Goal: Task Accomplishment & Management: Manage account settings

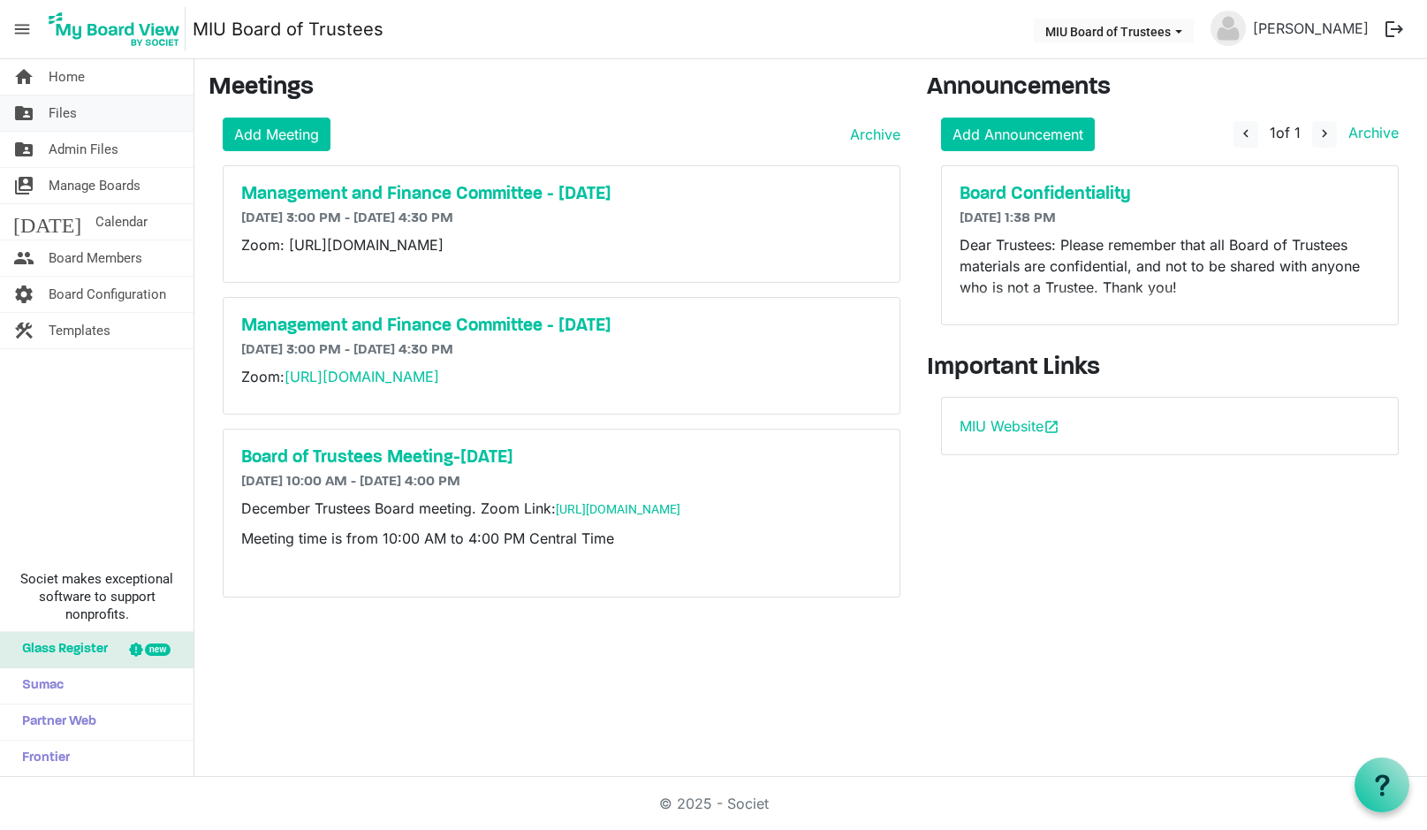
click at [66, 112] on span "Files" at bounding box center [63, 112] width 28 height 35
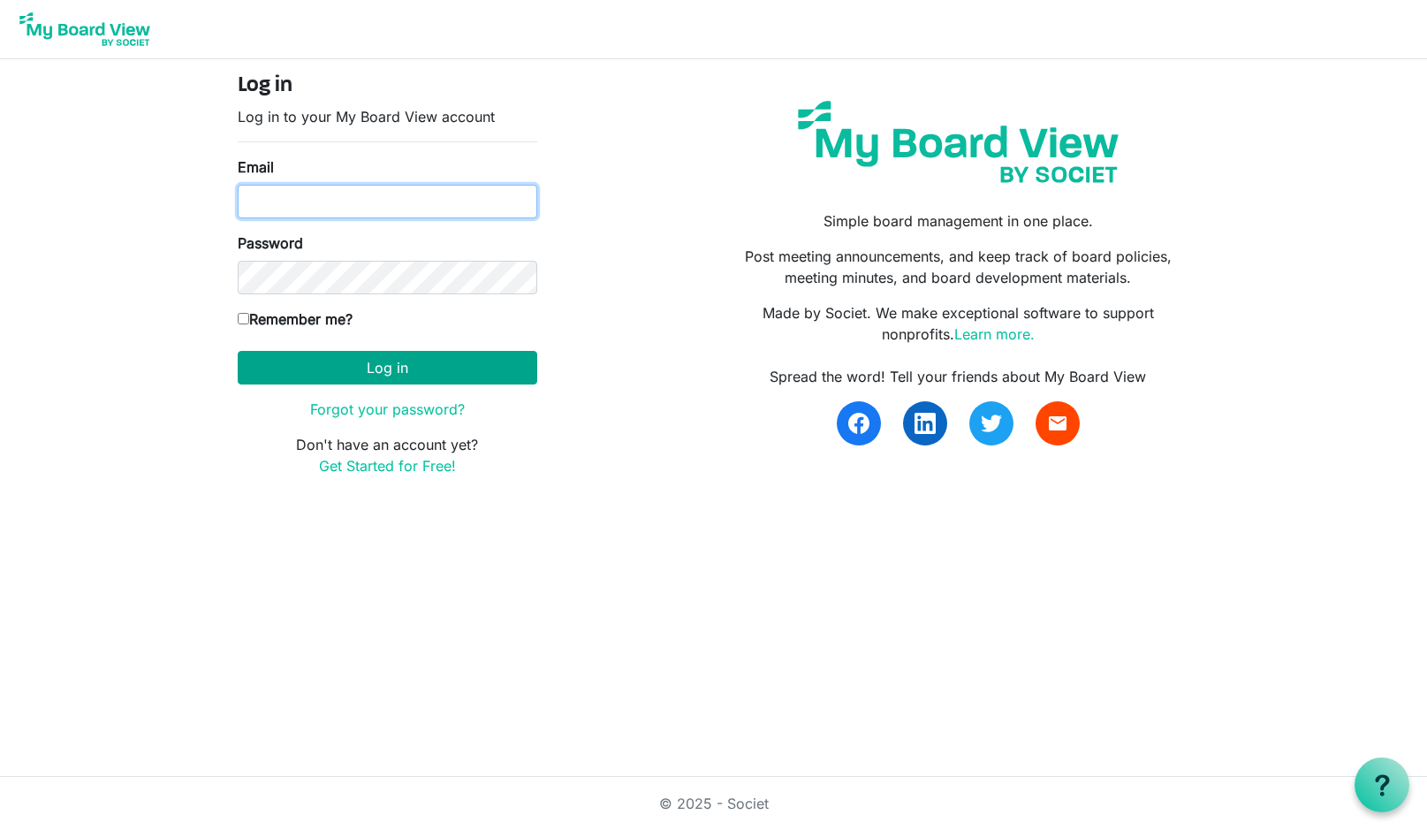
type input "boardoftrustees@miu.edu"
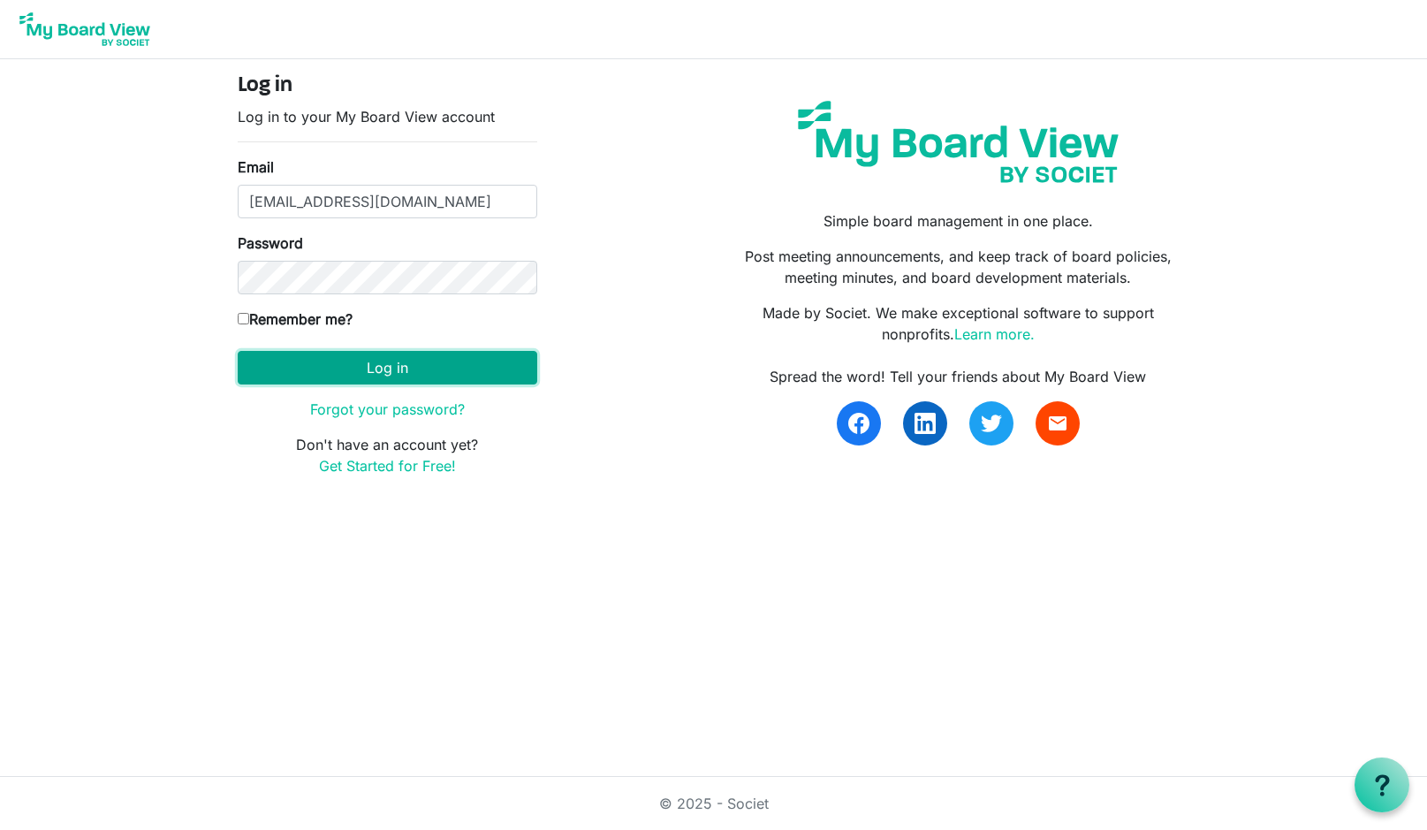
click at [368, 365] on button "Log in" at bounding box center [387, 368] width 299 height 34
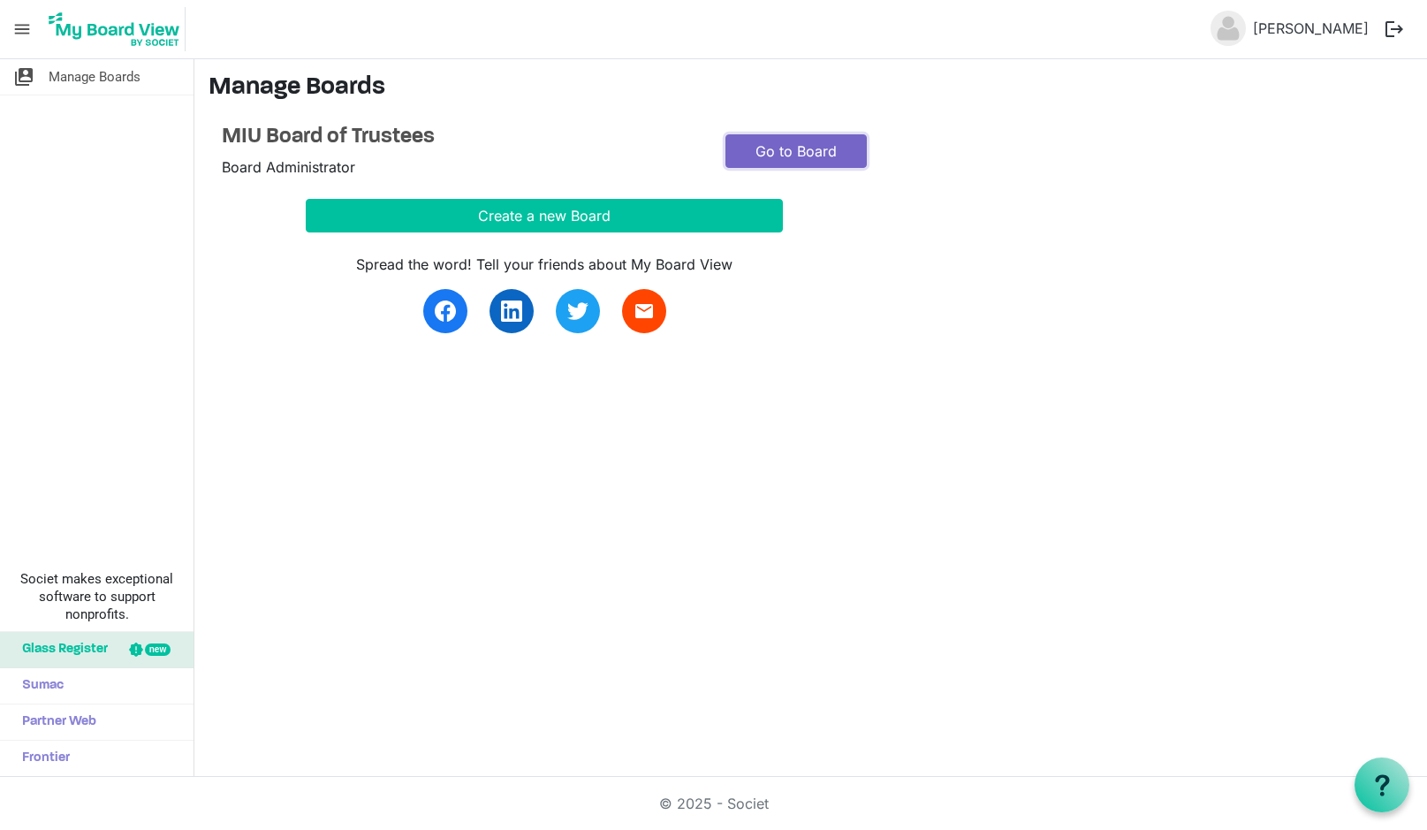
click at [797, 144] on link "Go to Board" at bounding box center [795, 151] width 141 height 34
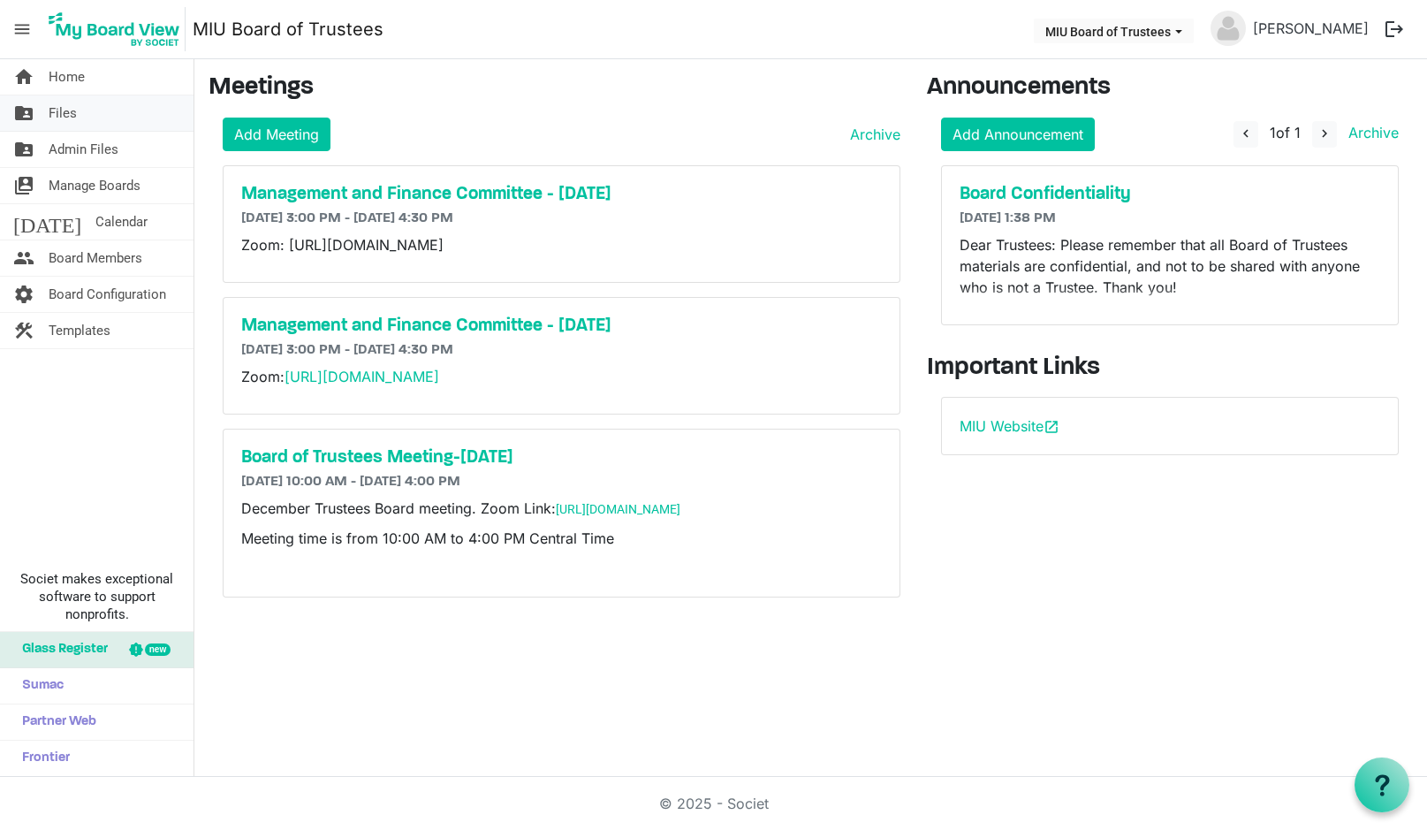
click at [69, 108] on span "Files" at bounding box center [63, 112] width 28 height 35
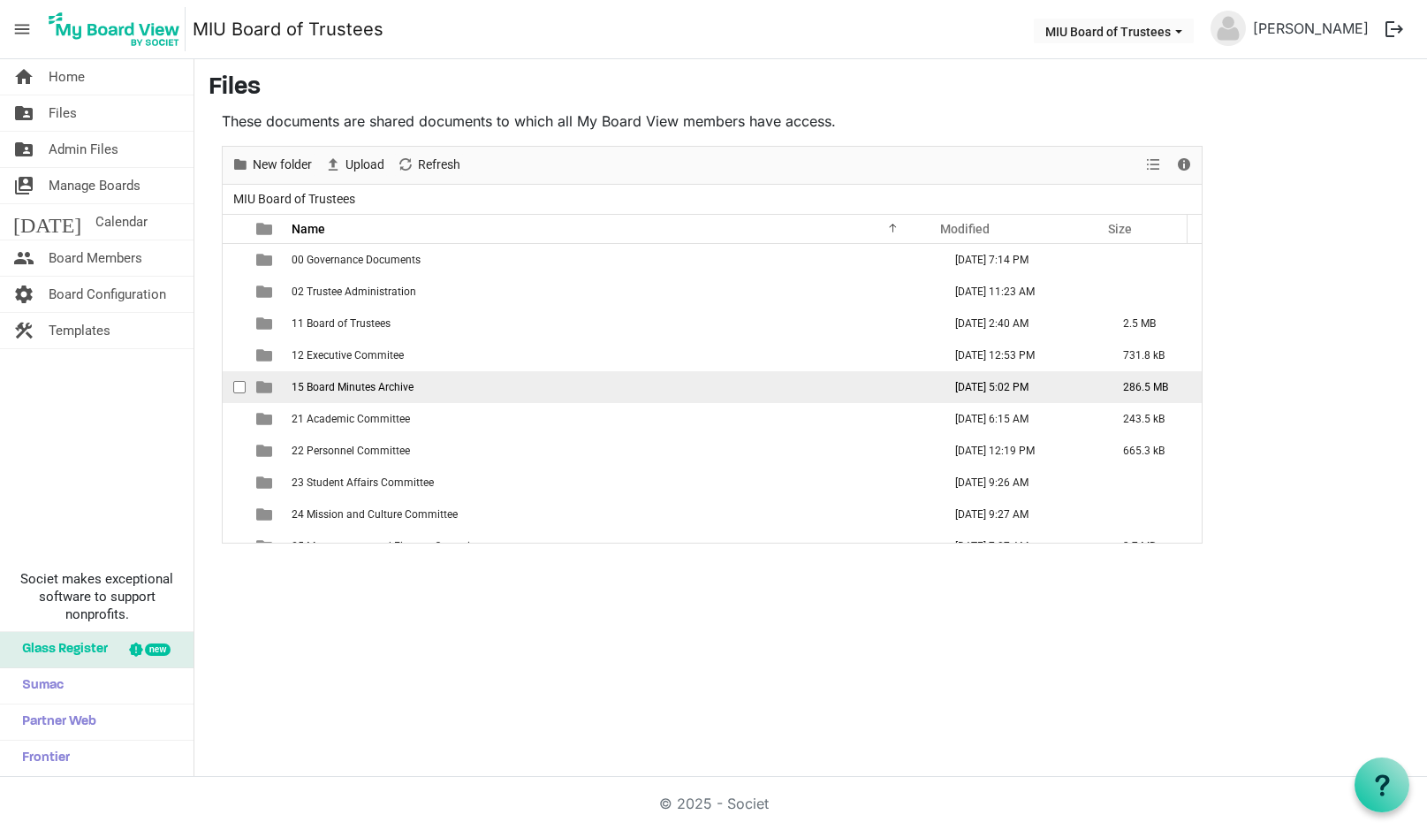
click at [342, 386] on span "15 Board Minutes Archive" at bounding box center [353, 387] width 122 height 12
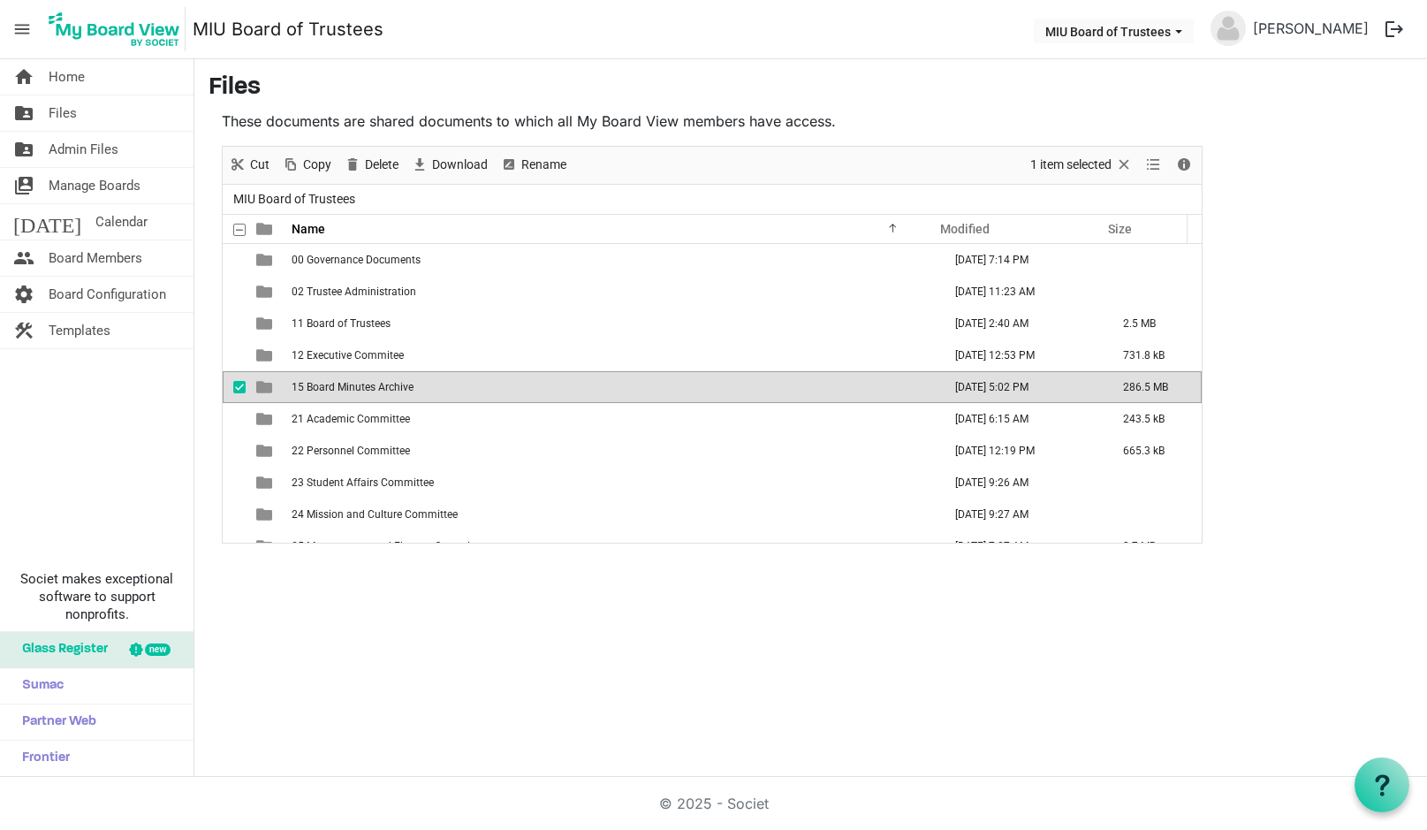
click at [343, 386] on span "15 Board Minutes Archive" at bounding box center [353, 387] width 122 height 12
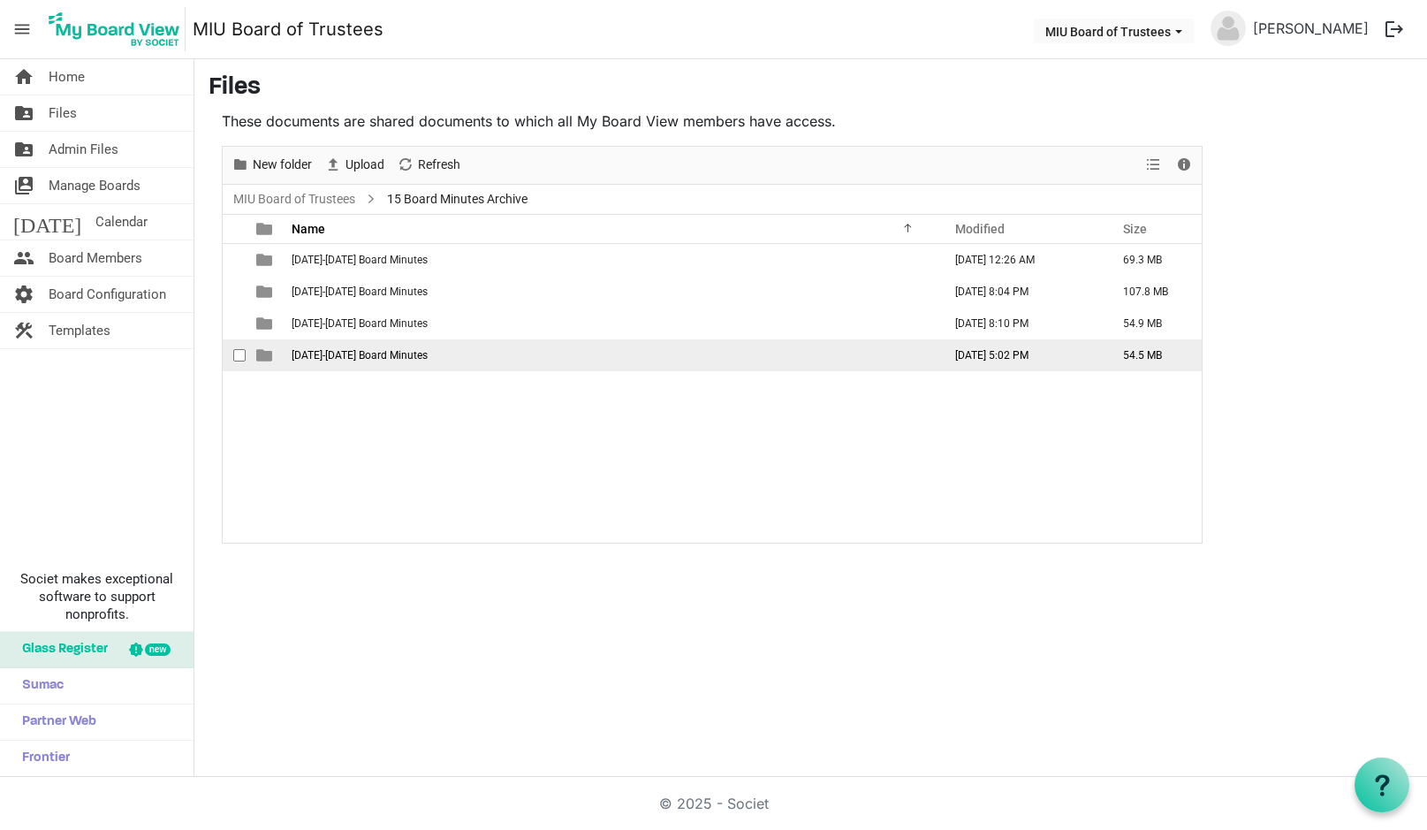
click at [330, 354] on span "1986-1990 Board Minutes" at bounding box center [360, 355] width 136 height 12
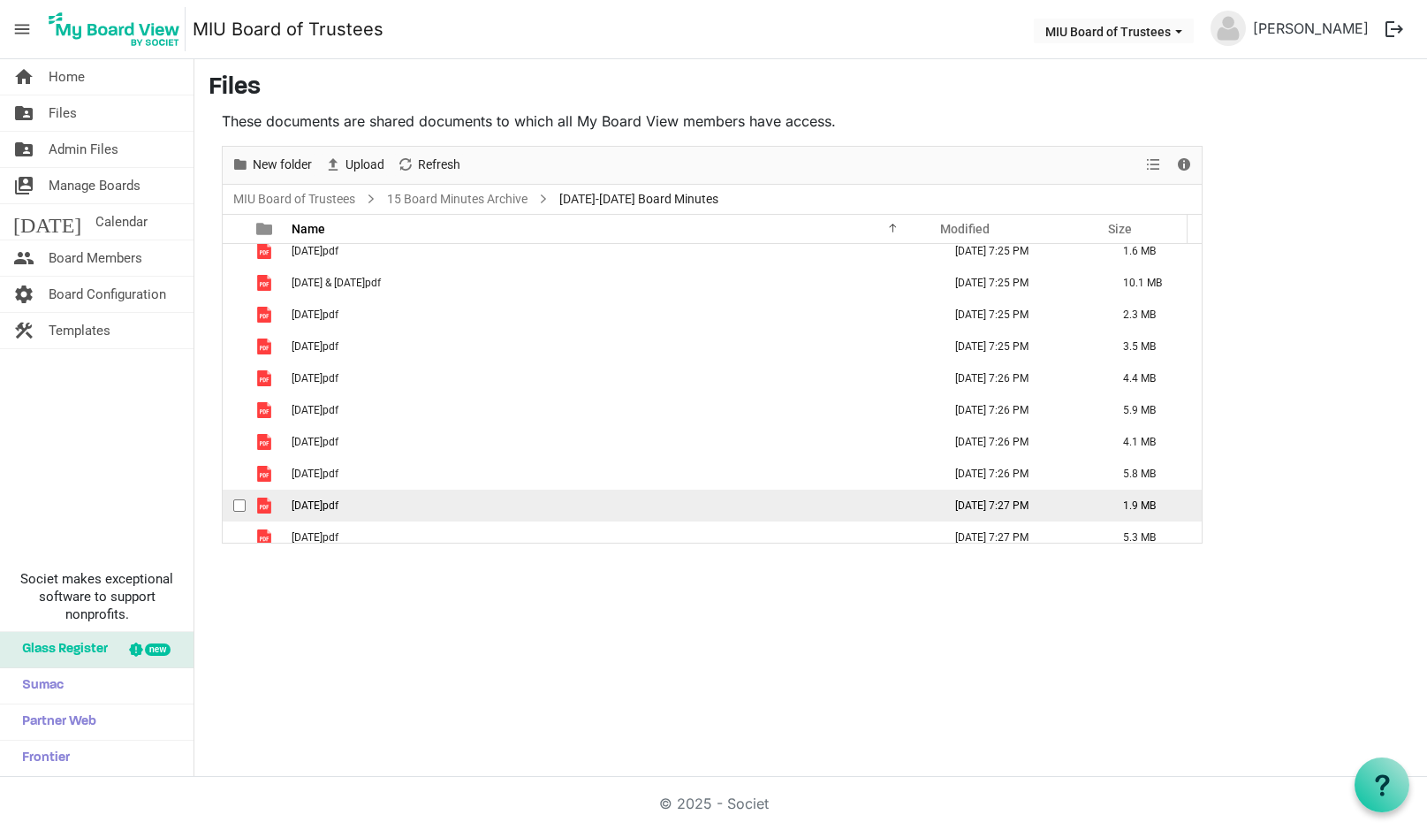
scroll to position [210, 0]
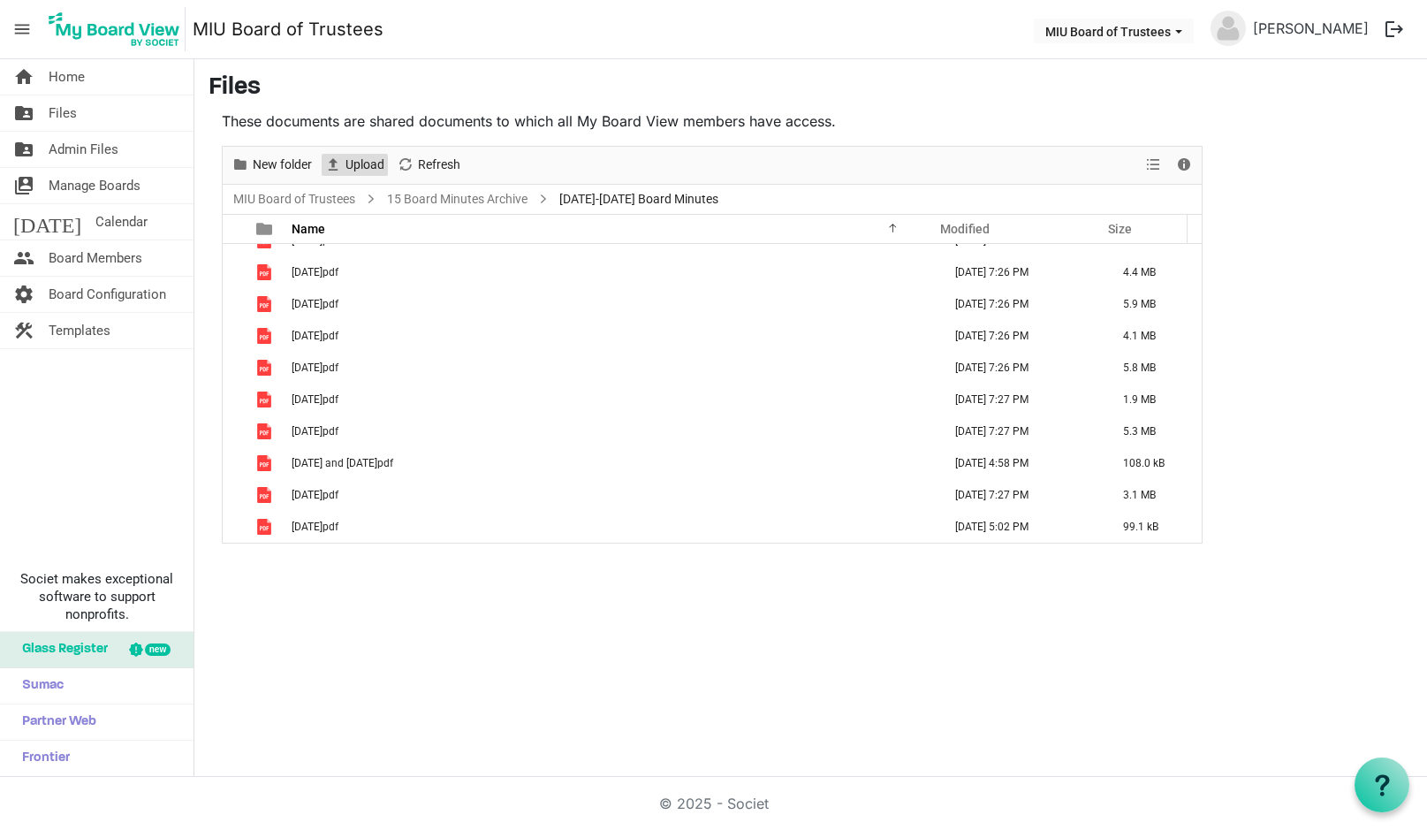
click at [363, 162] on span "Upload" at bounding box center [365, 165] width 42 height 22
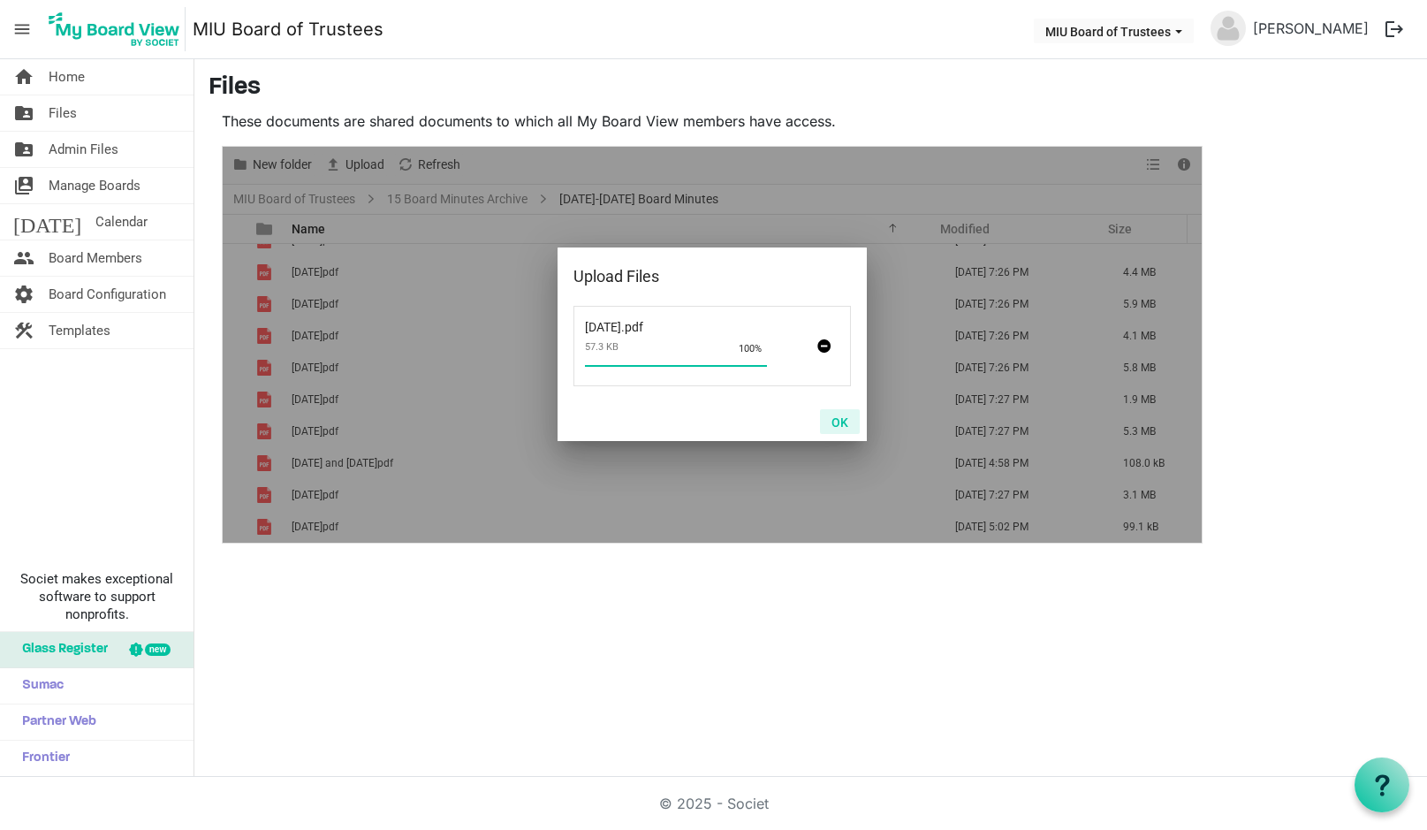
click at [843, 421] on button "OK" at bounding box center [840, 421] width 40 height 25
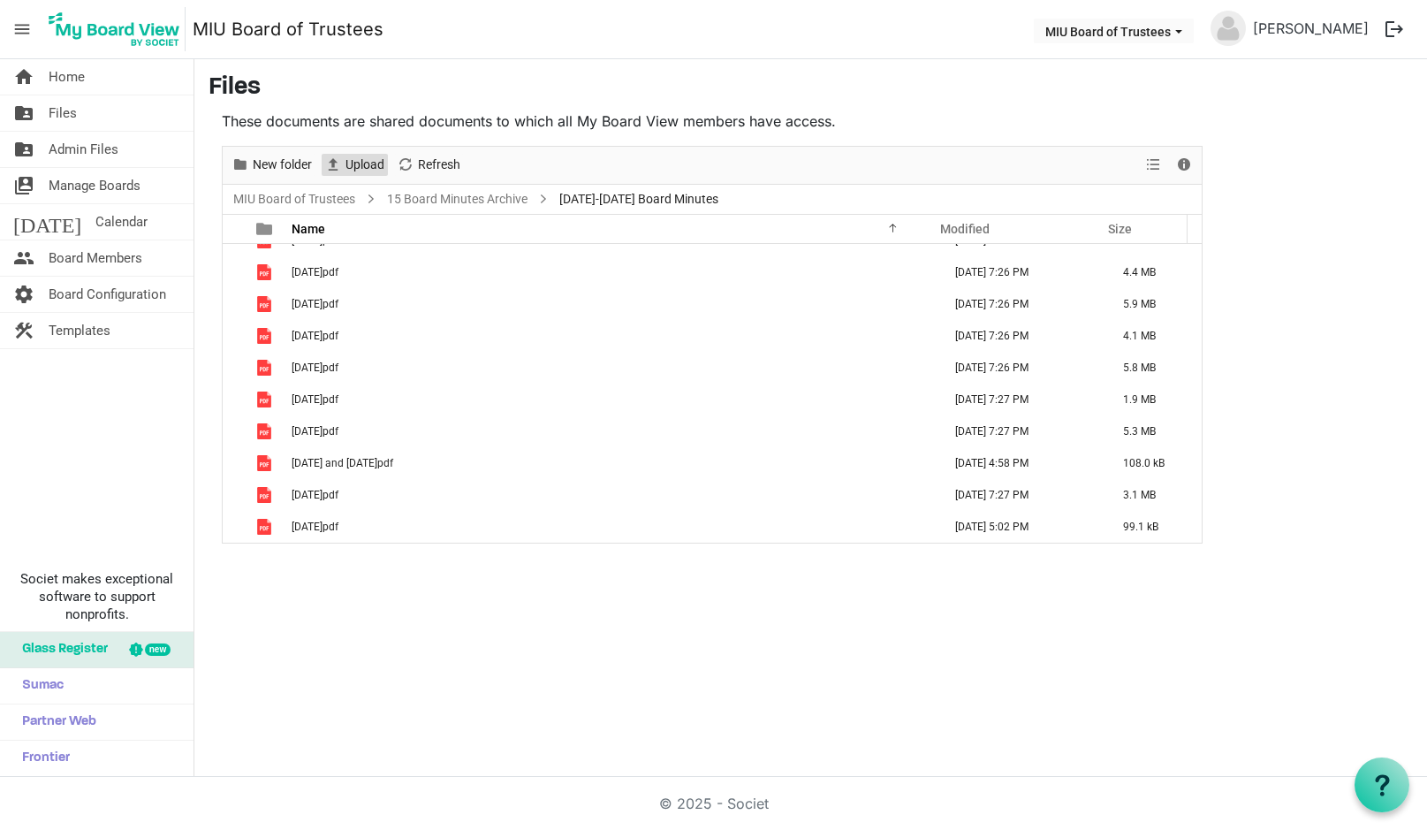
click at [353, 163] on span "Upload" at bounding box center [365, 165] width 42 height 22
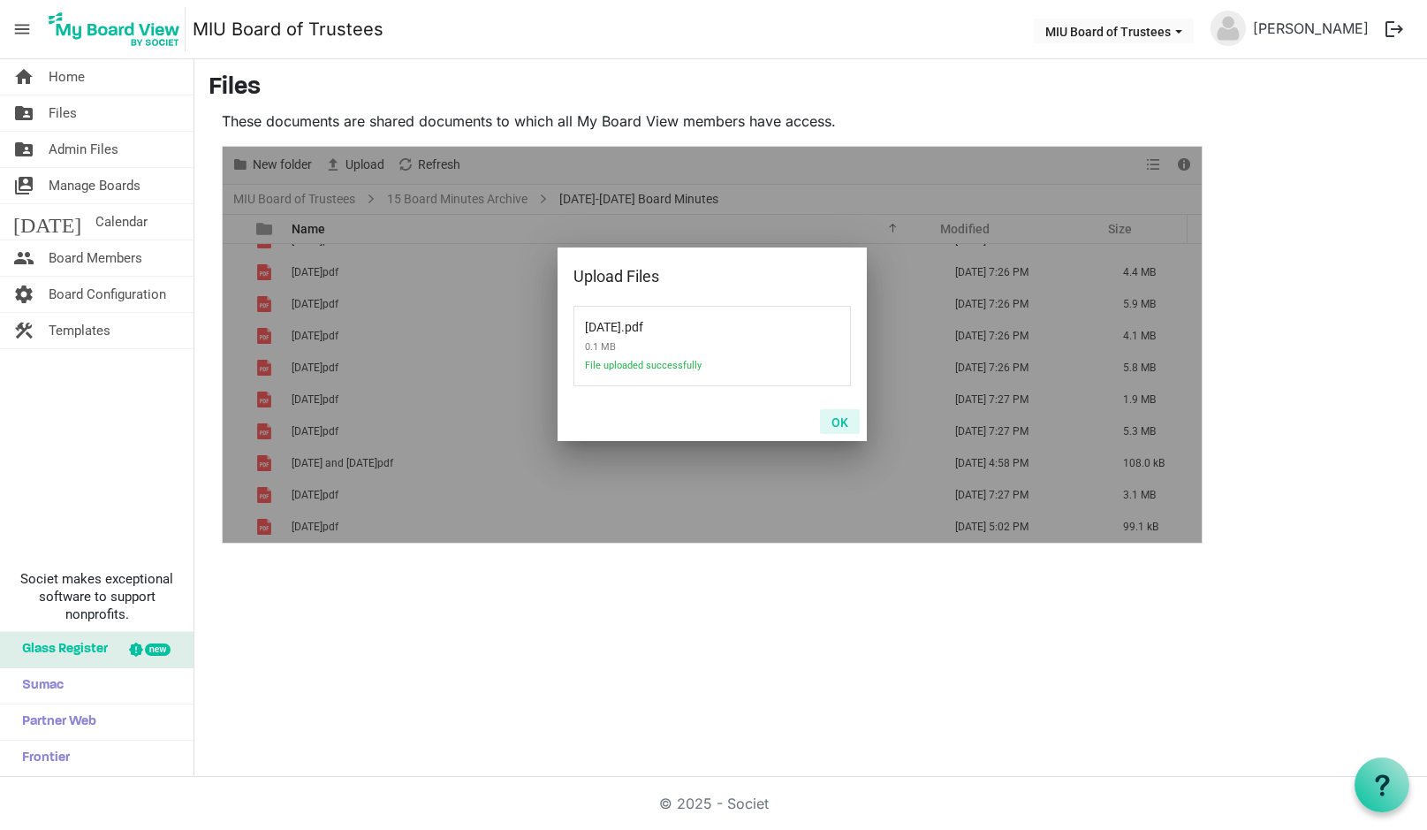
click at [841, 418] on button "OK" at bounding box center [840, 421] width 40 height 25
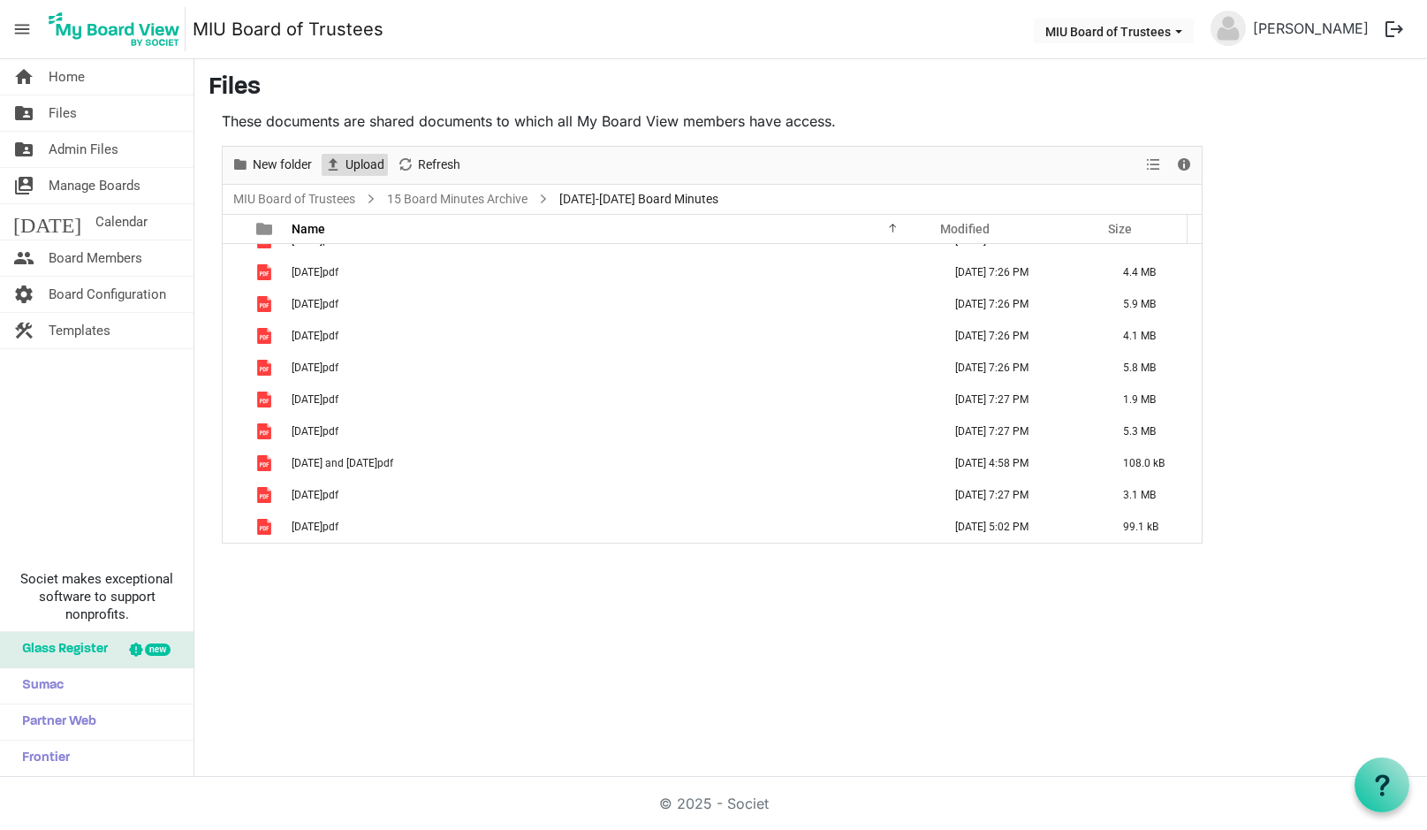
click at [347, 164] on span "Upload" at bounding box center [365, 165] width 42 height 22
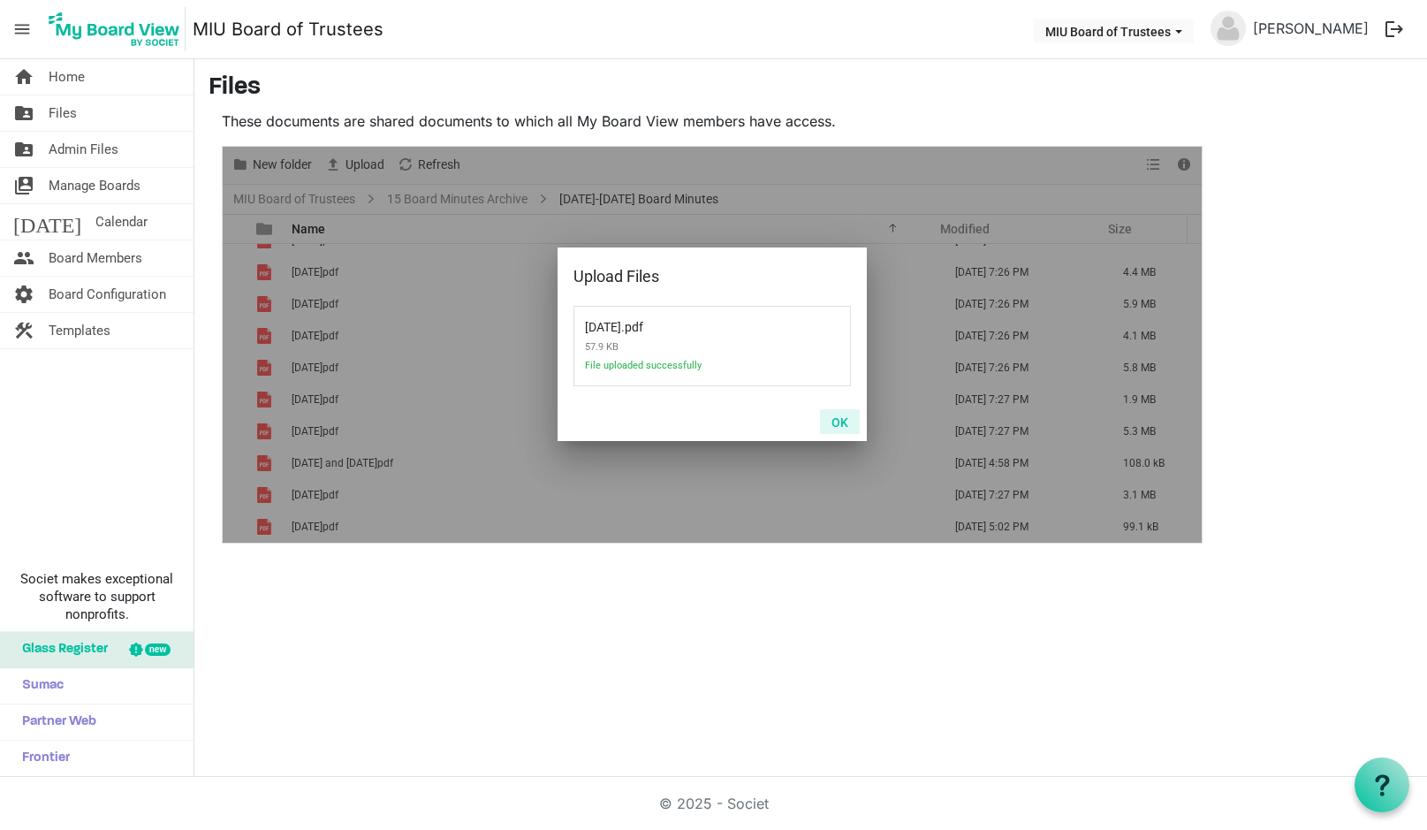
click at [844, 421] on button "OK" at bounding box center [840, 421] width 40 height 25
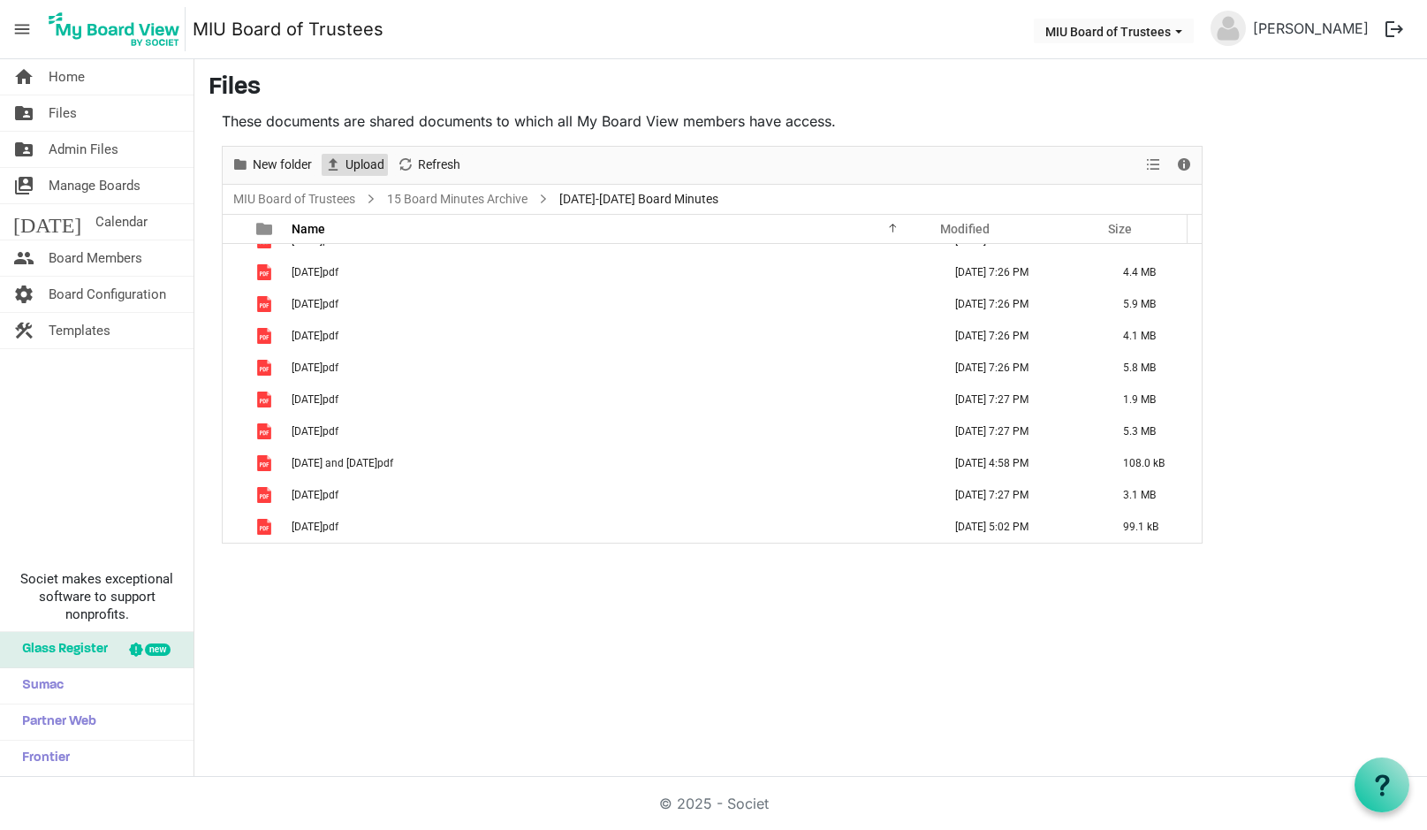
click at [358, 163] on span "Upload" at bounding box center [365, 165] width 42 height 22
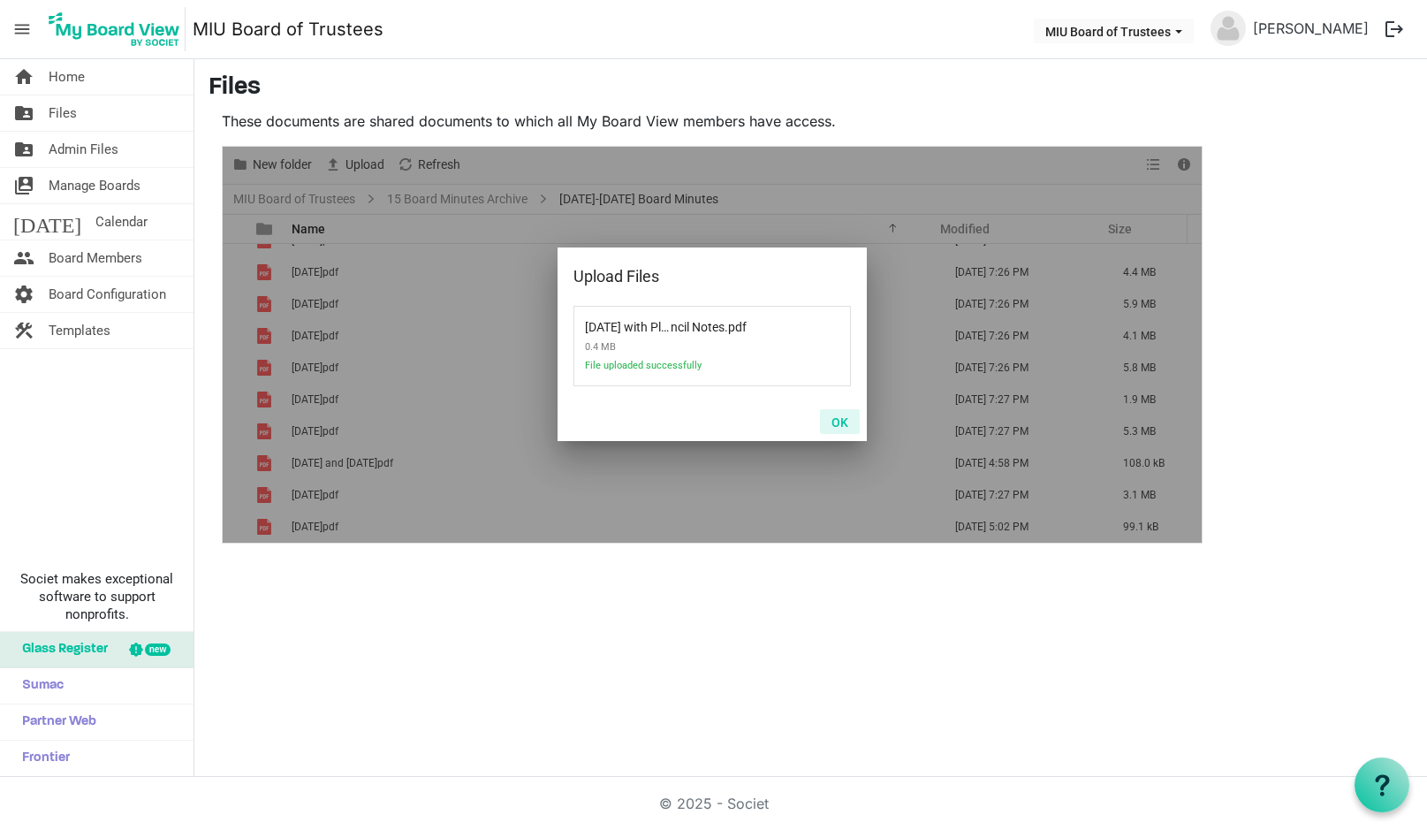
click at [833, 421] on button "OK" at bounding box center [840, 421] width 40 height 25
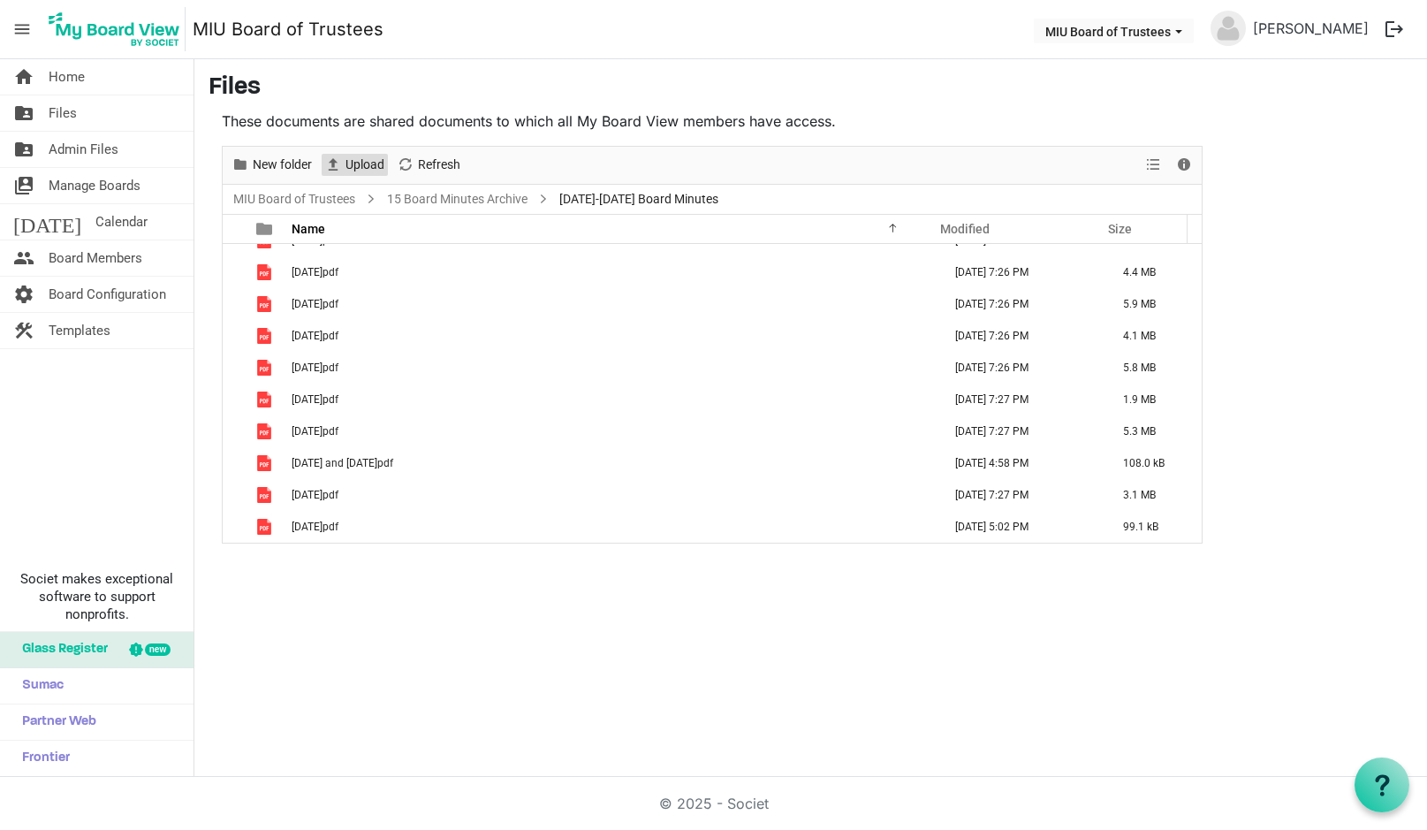
click at [359, 167] on span "Upload" at bounding box center [365, 165] width 42 height 22
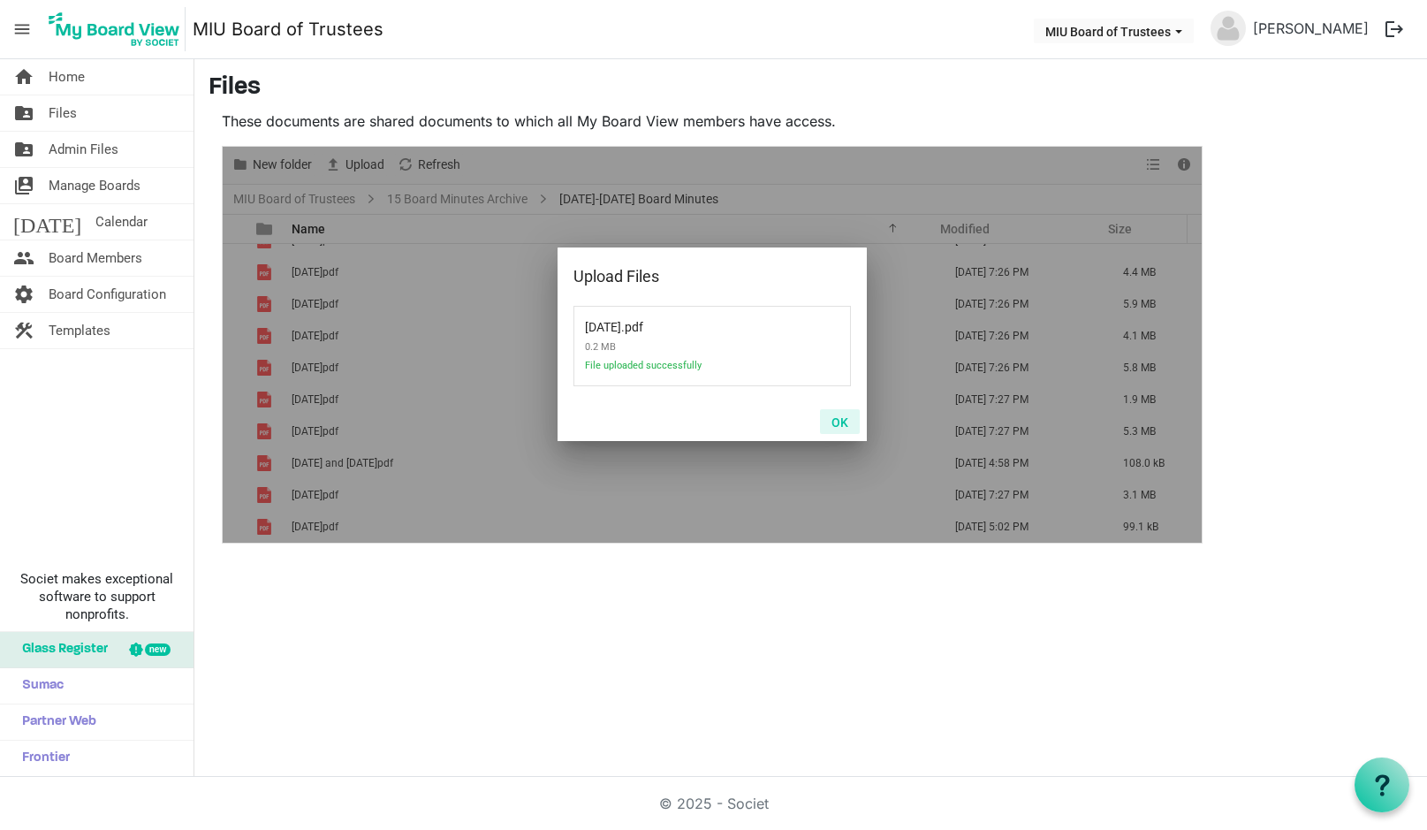
click at [833, 420] on button "OK" at bounding box center [840, 421] width 40 height 25
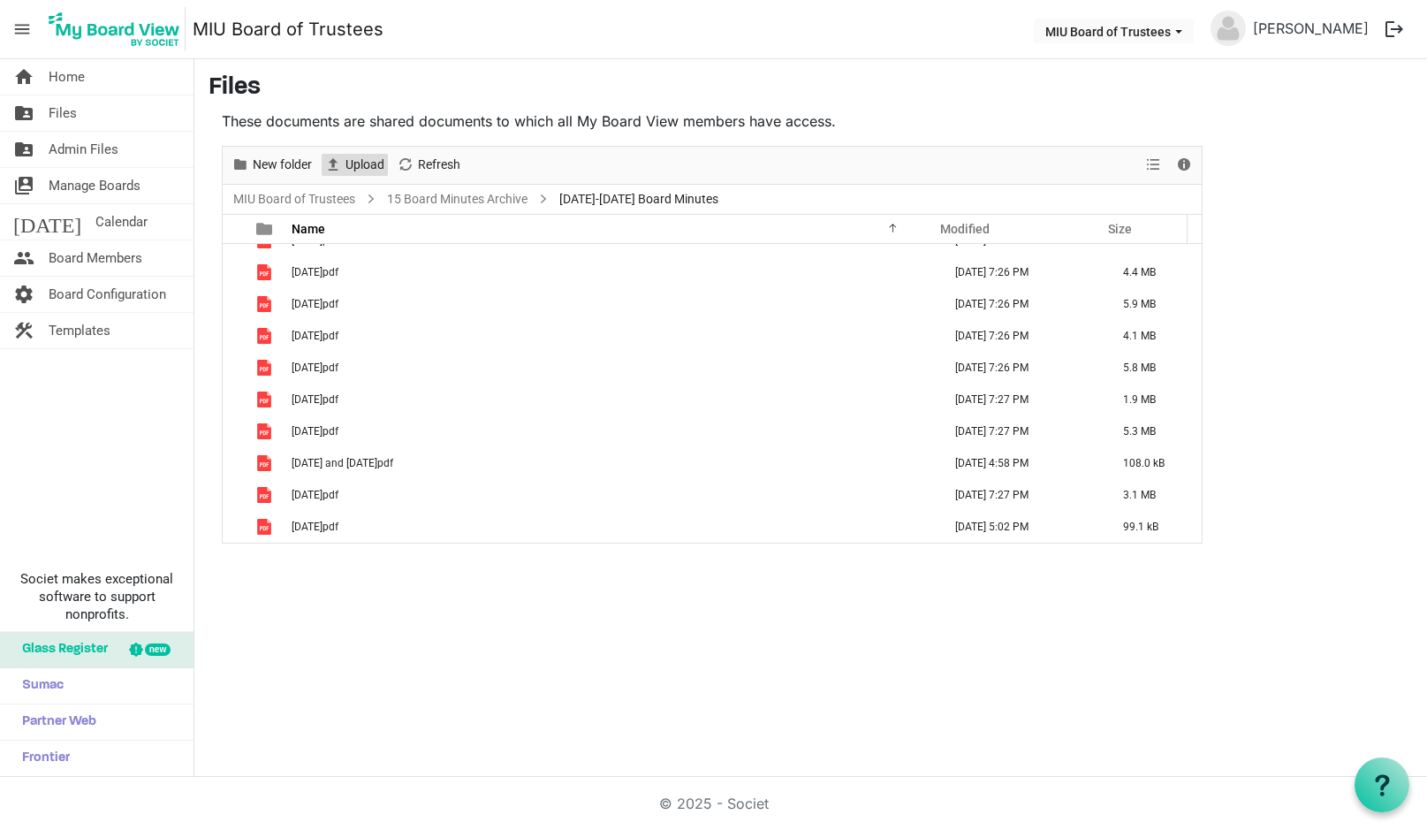
click at [346, 164] on span "Upload" at bounding box center [365, 165] width 42 height 22
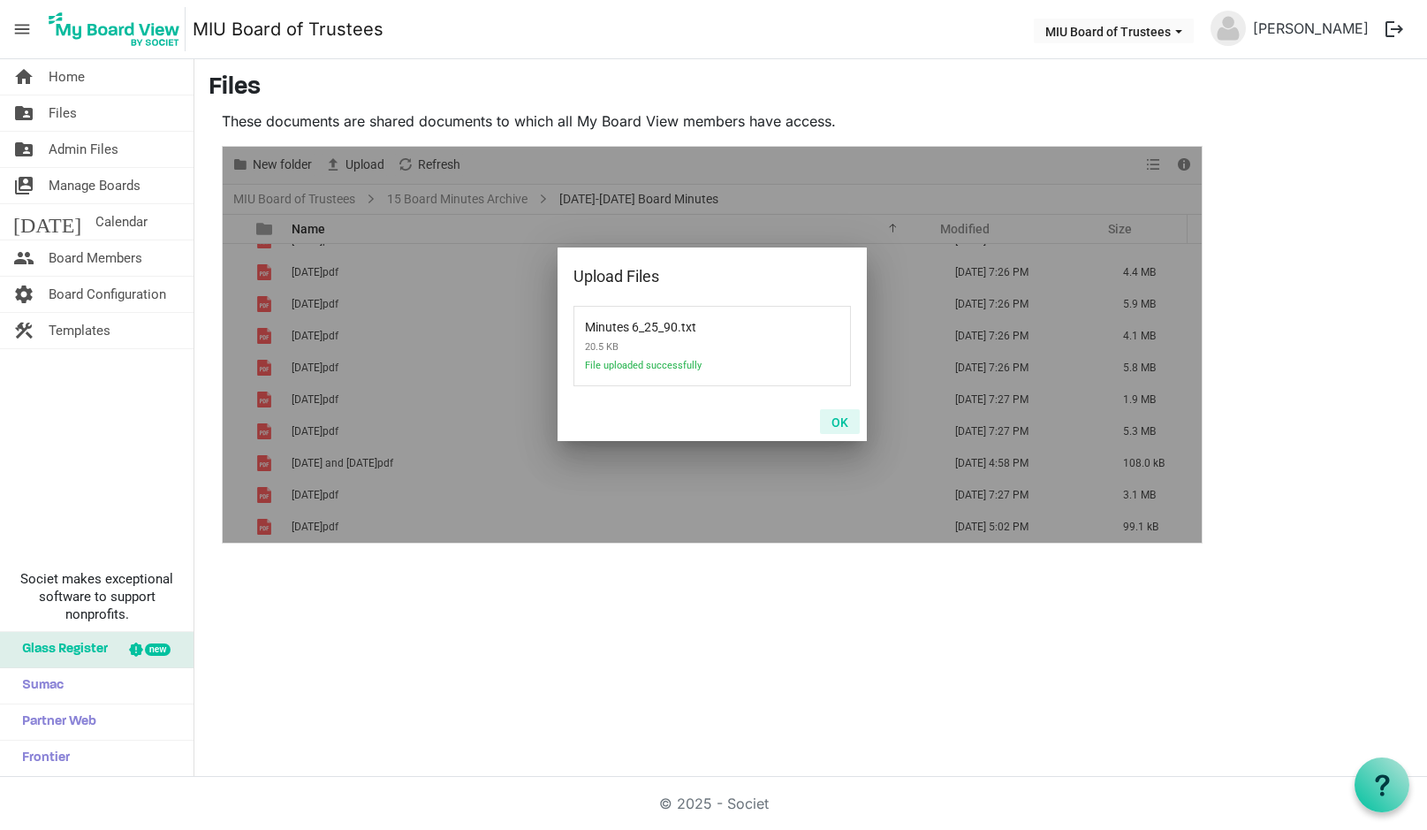
click at [841, 422] on button "OK" at bounding box center [840, 421] width 40 height 25
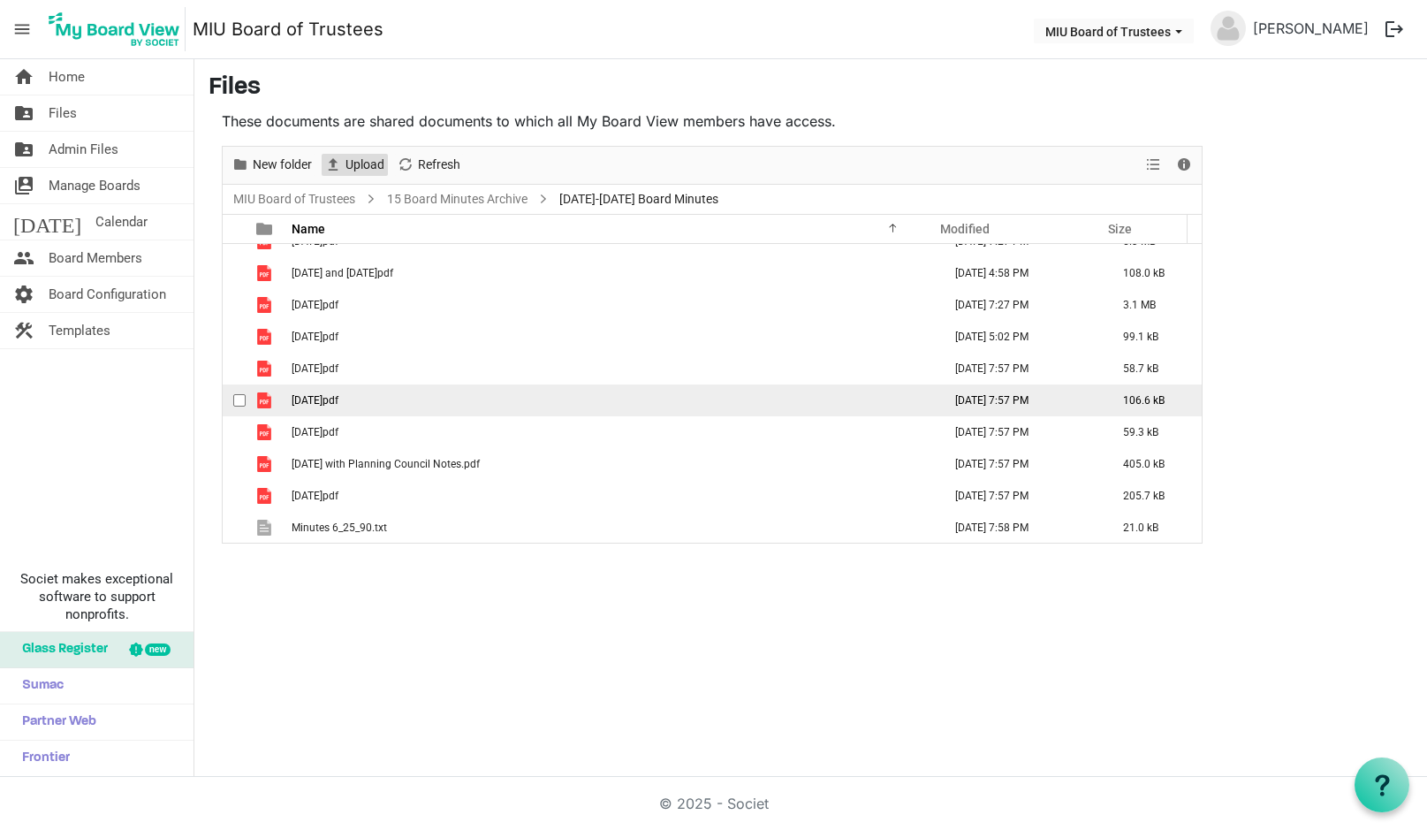
scroll to position [401, 0]
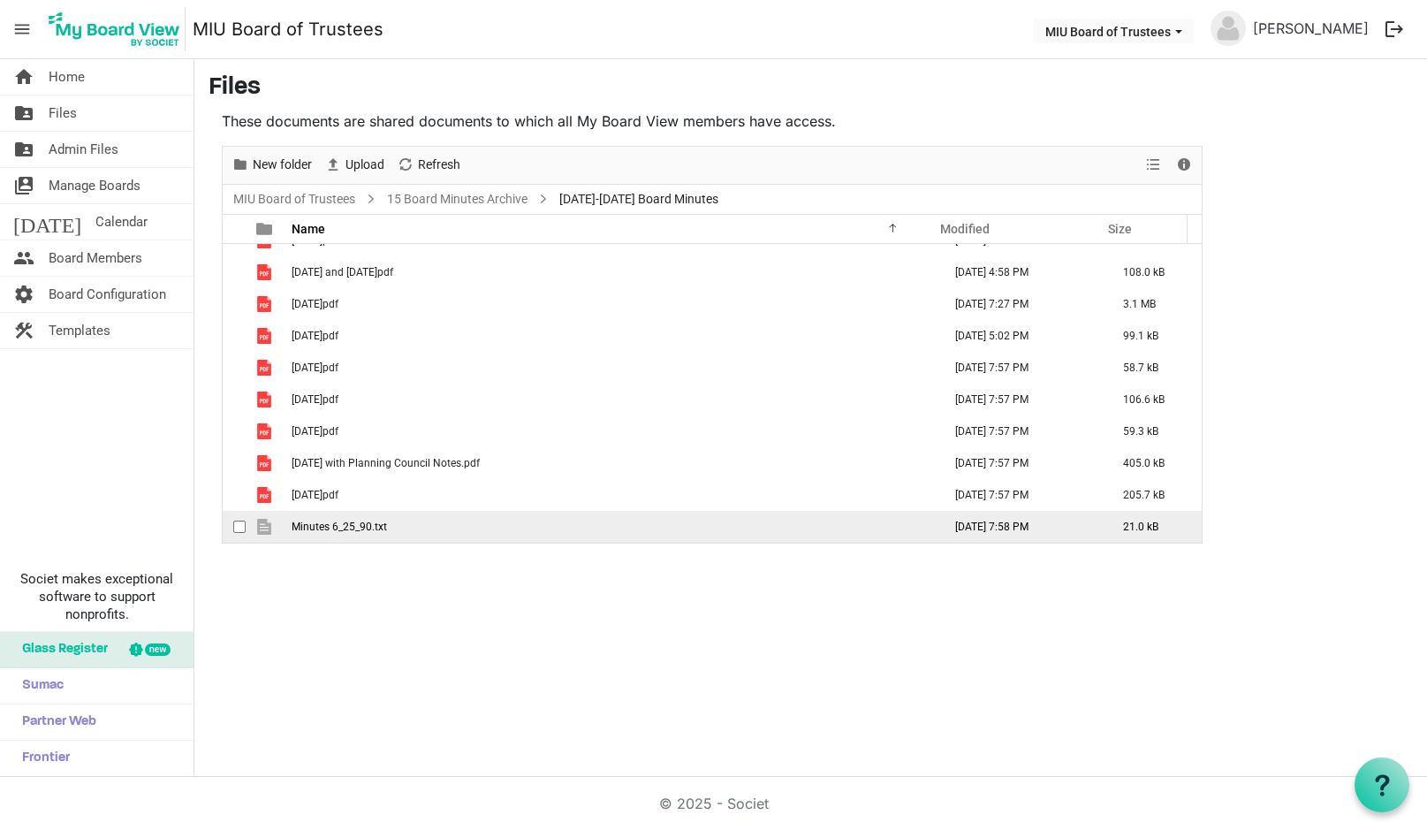
click at [402, 520] on td "Minutes 6_25_90.txt" at bounding box center [611, 527] width 650 height 32
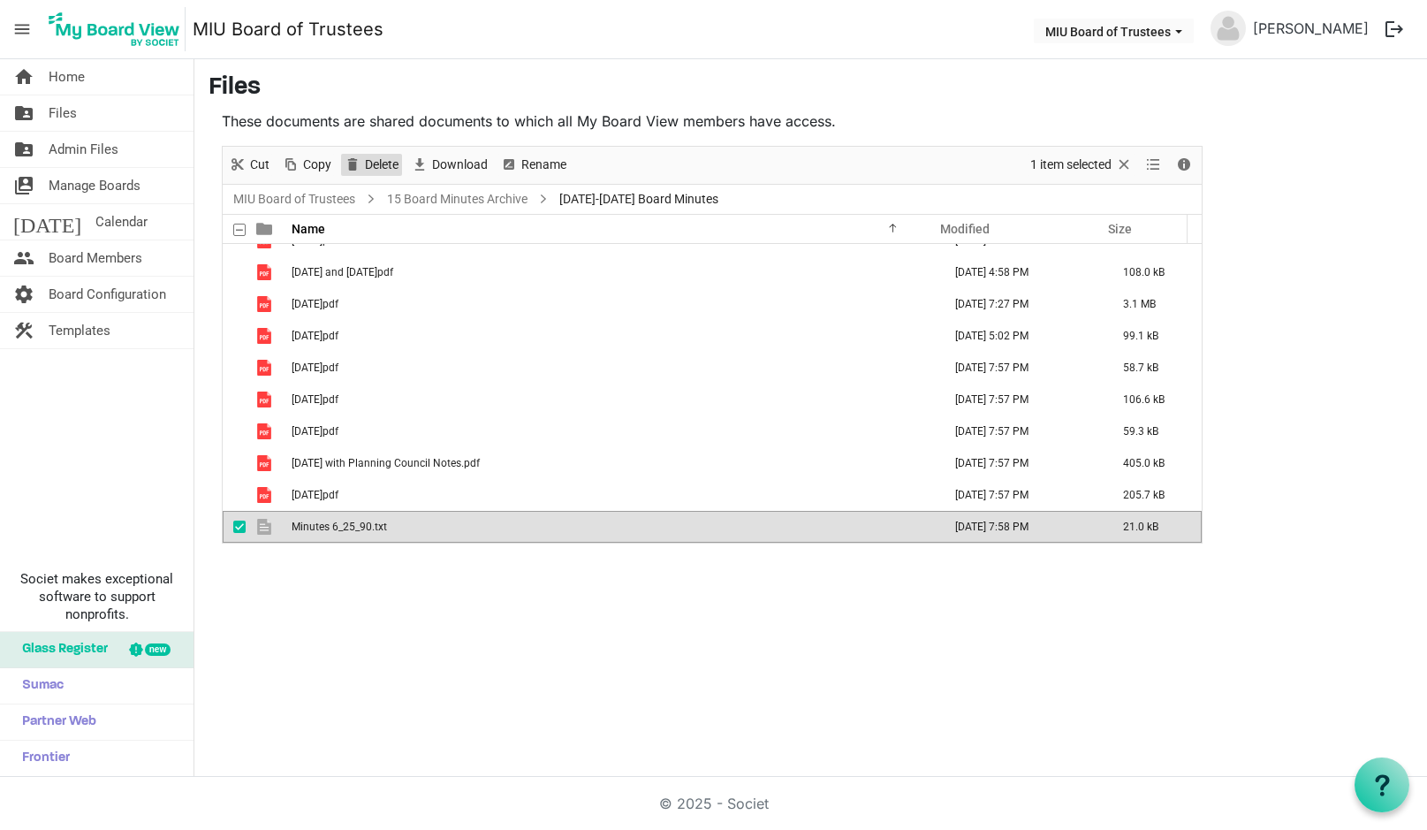
click at [377, 159] on span "Delete" at bounding box center [381, 165] width 37 height 22
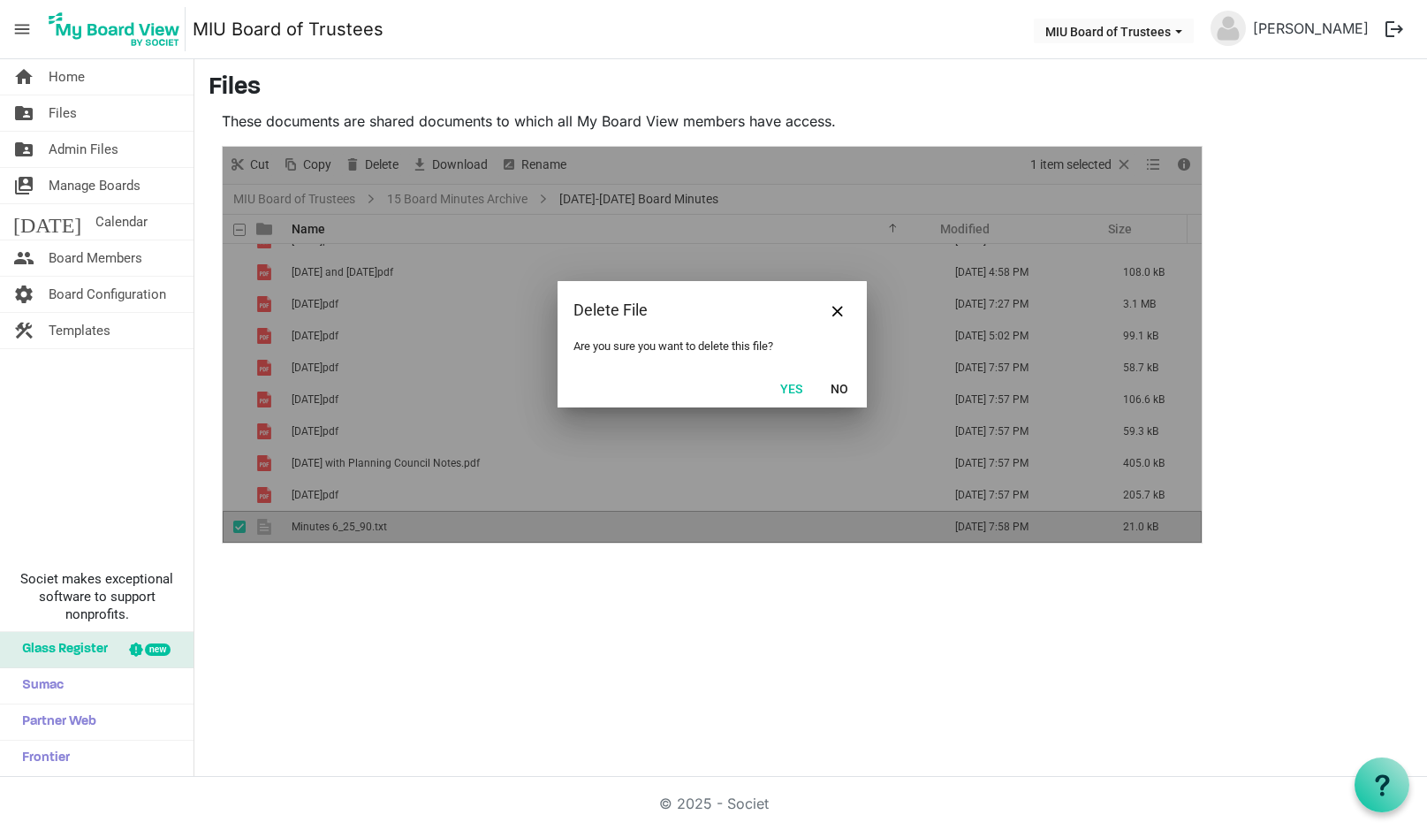
click at [795, 384] on button "Yes" at bounding box center [791, 387] width 45 height 25
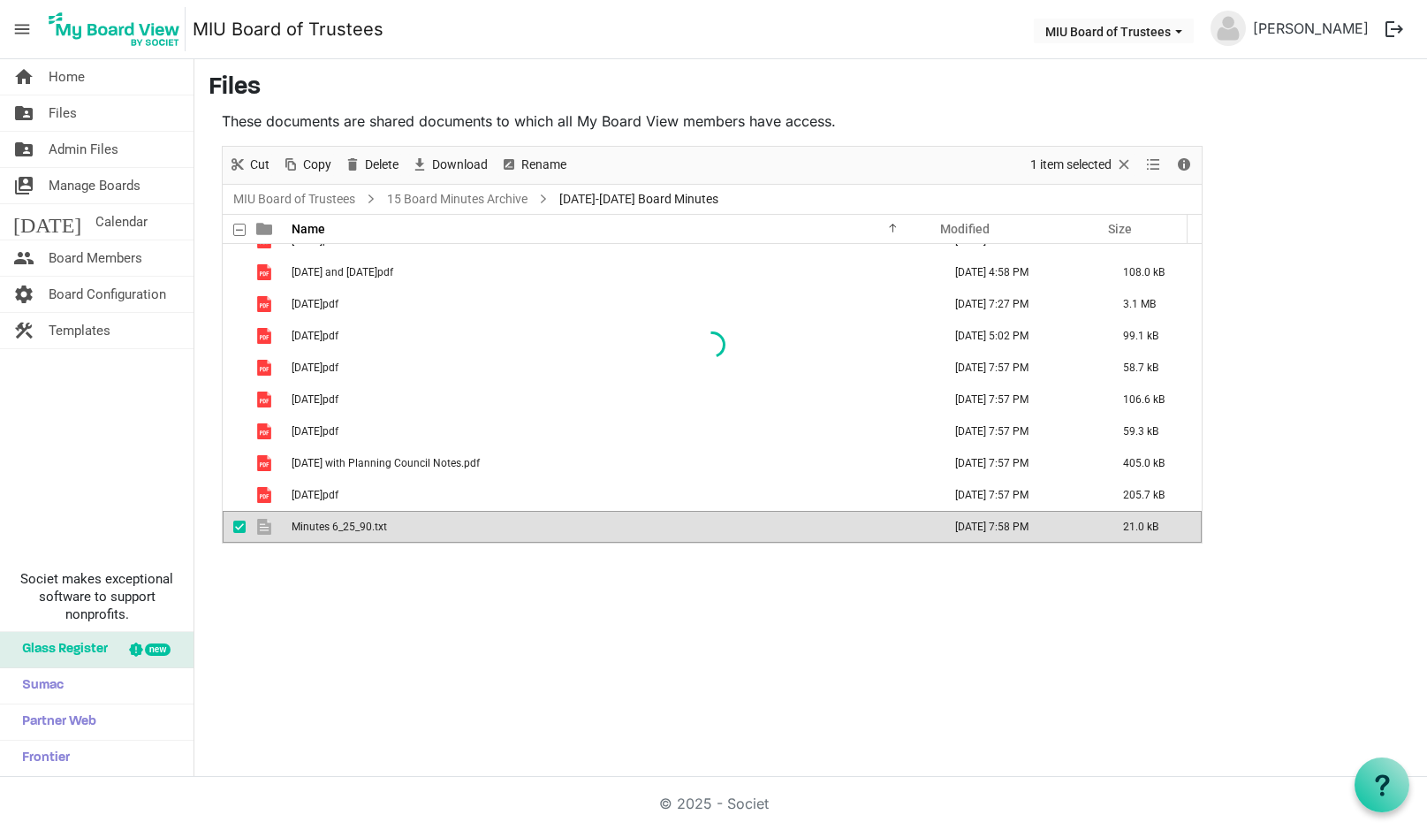
scroll to position [369, 0]
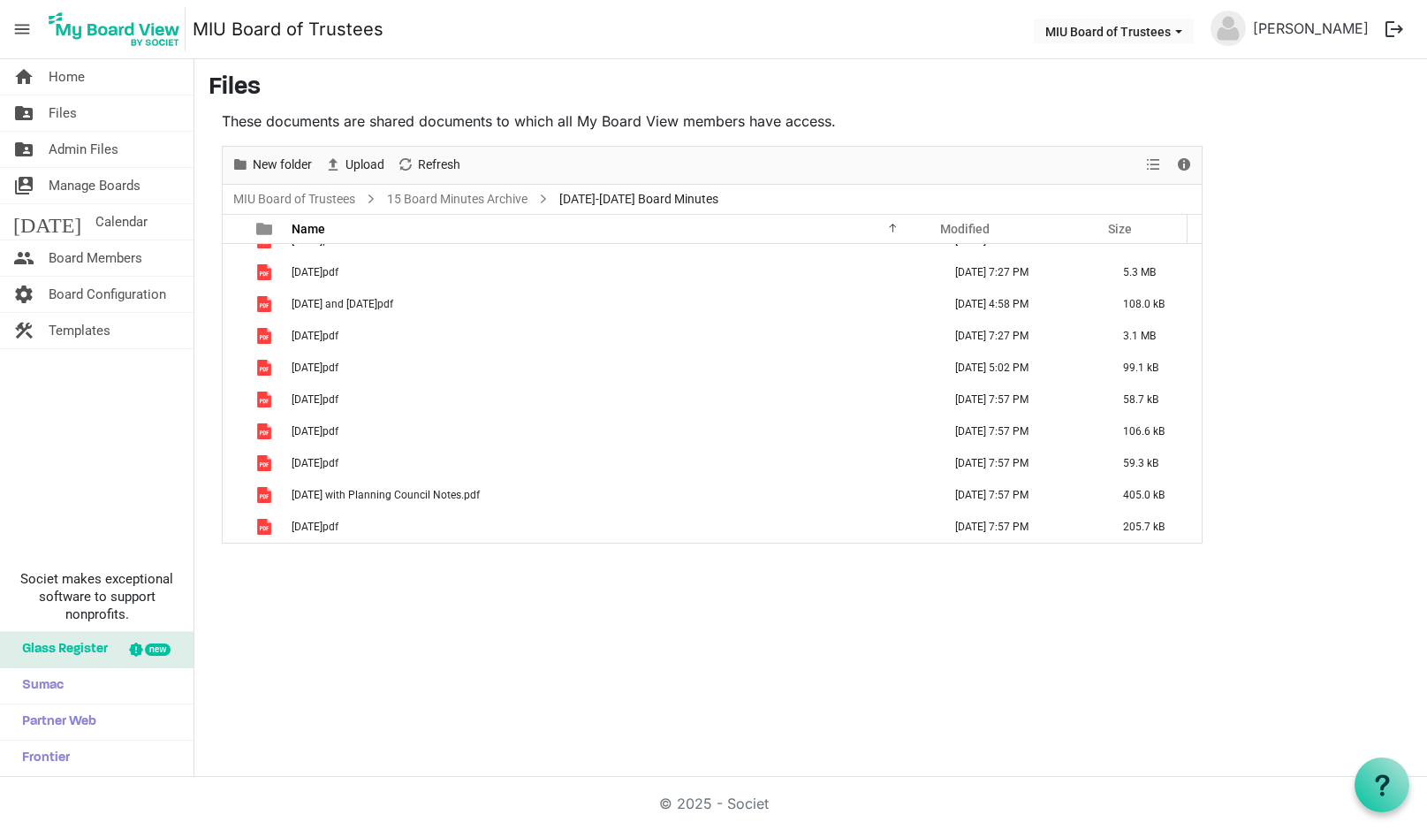
click at [591, 201] on span "1986-1990 Board Minutes" at bounding box center [639, 199] width 166 height 22
click at [600, 201] on span "1986-1990 Board Minutes" at bounding box center [639, 199] width 166 height 22
click at [458, 197] on link "15 Board Minutes Archive" at bounding box center [457, 199] width 148 height 22
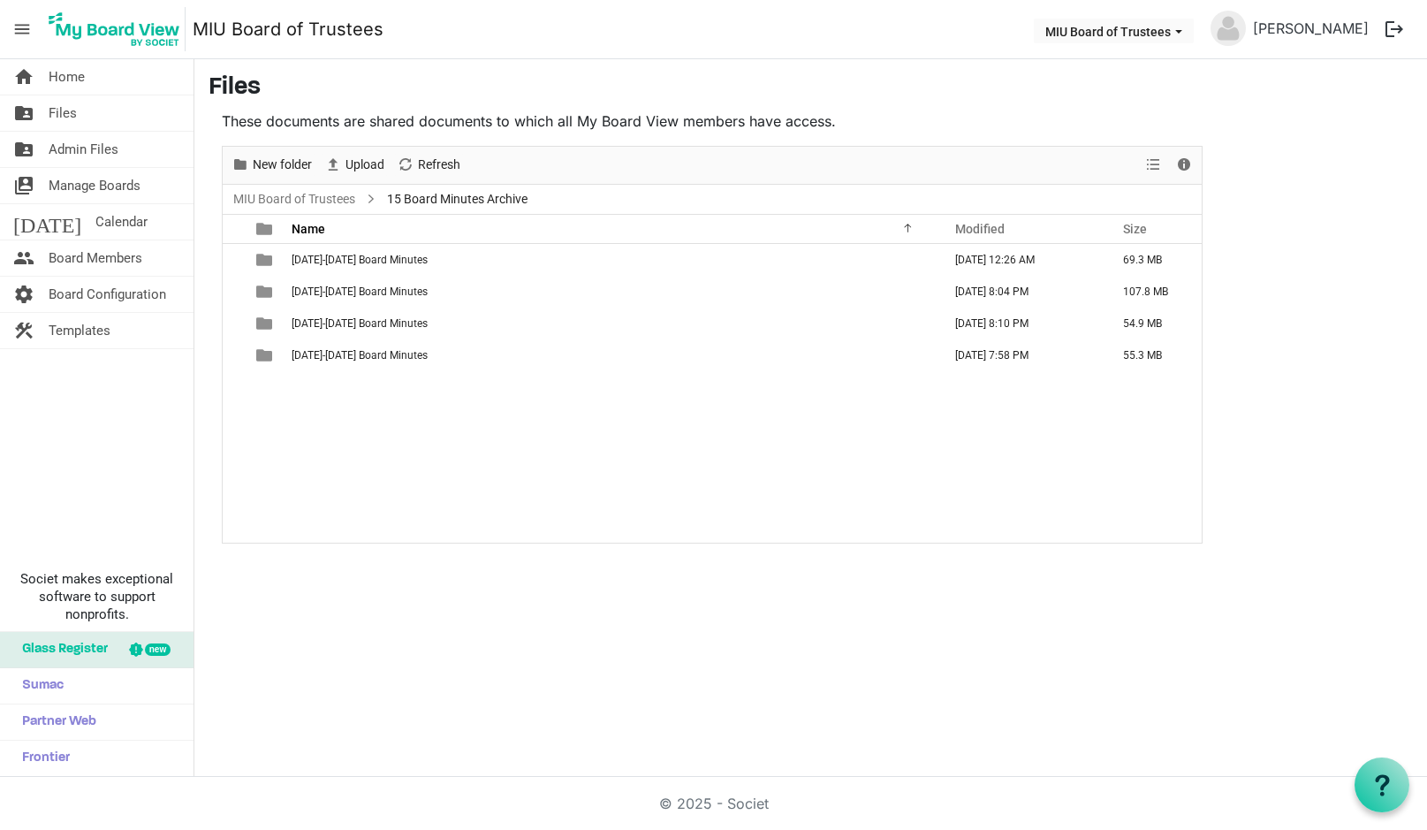
scroll to position [0, 0]
click at [279, 160] on span "New folder" at bounding box center [282, 165] width 63 height 22
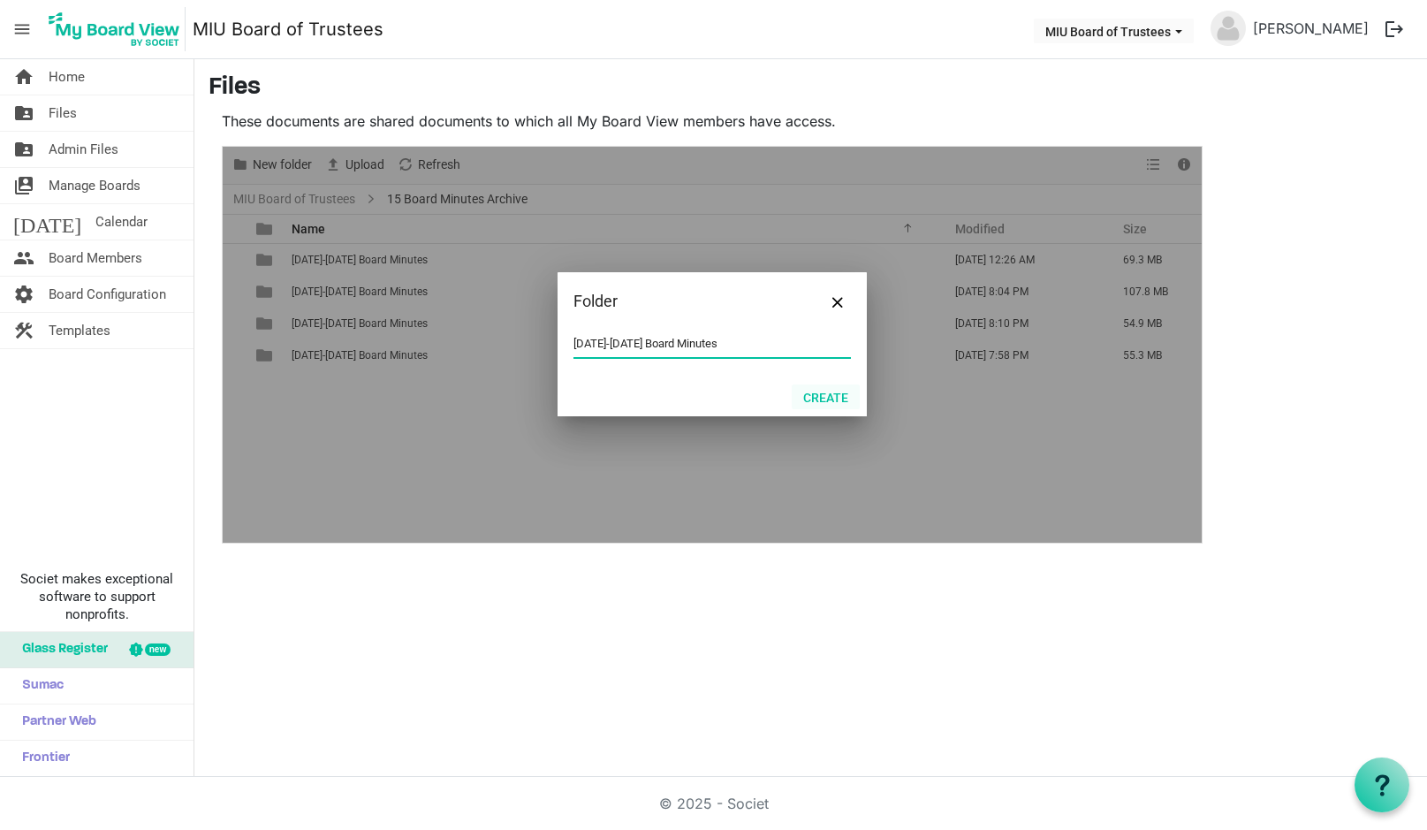
type input "1991-1995 Board Minutes"
click at [841, 394] on button "Create" at bounding box center [826, 396] width 68 height 25
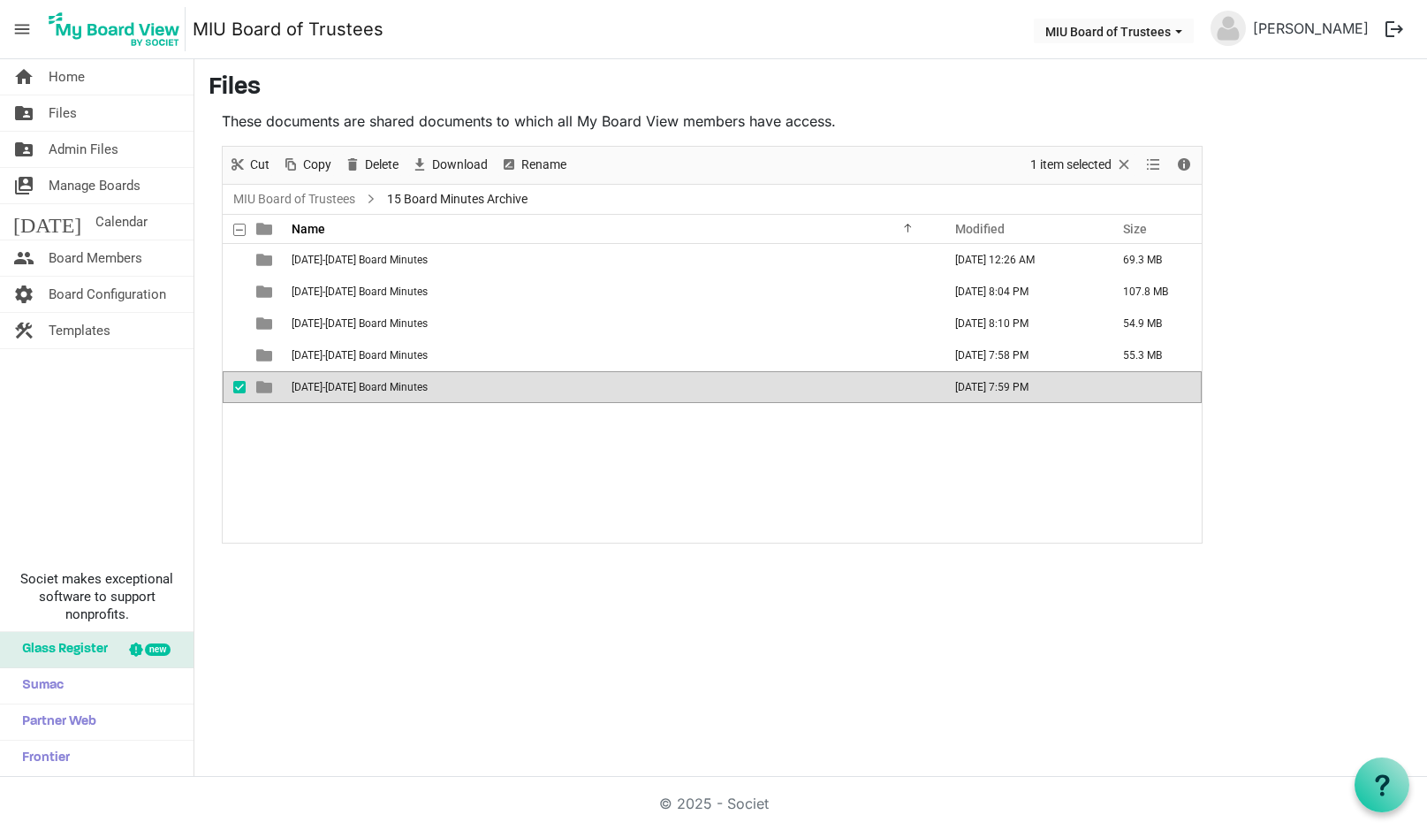
click at [368, 384] on span "1991-1995 Board Minutes" at bounding box center [360, 387] width 136 height 12
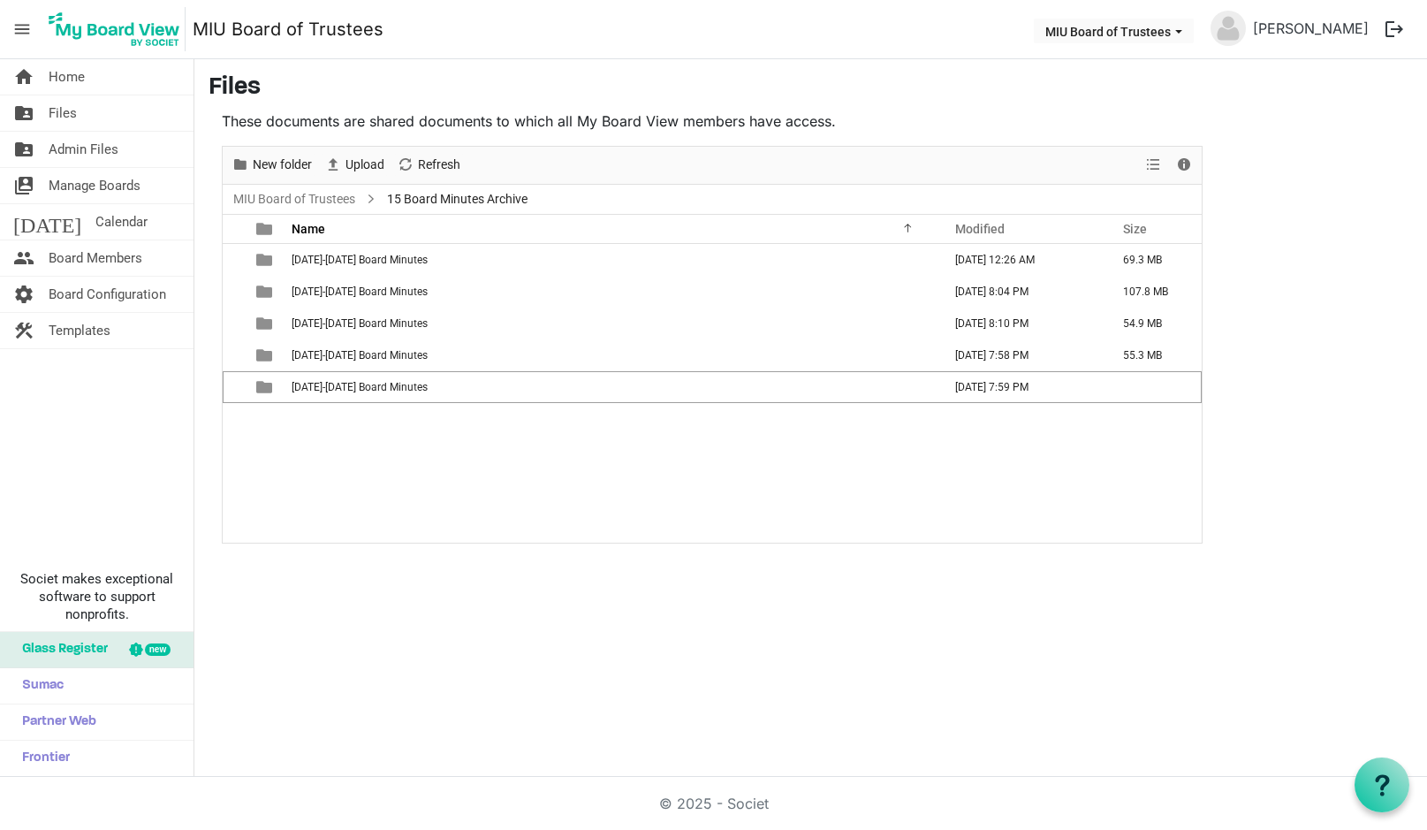
click at [332, 449] on div "1971-1975 Board Minutes September 15, 2025 12:26 AM 69.3 MB 1976-1980 Board Min…" at bounding box center [712, 393] width 979 height 299
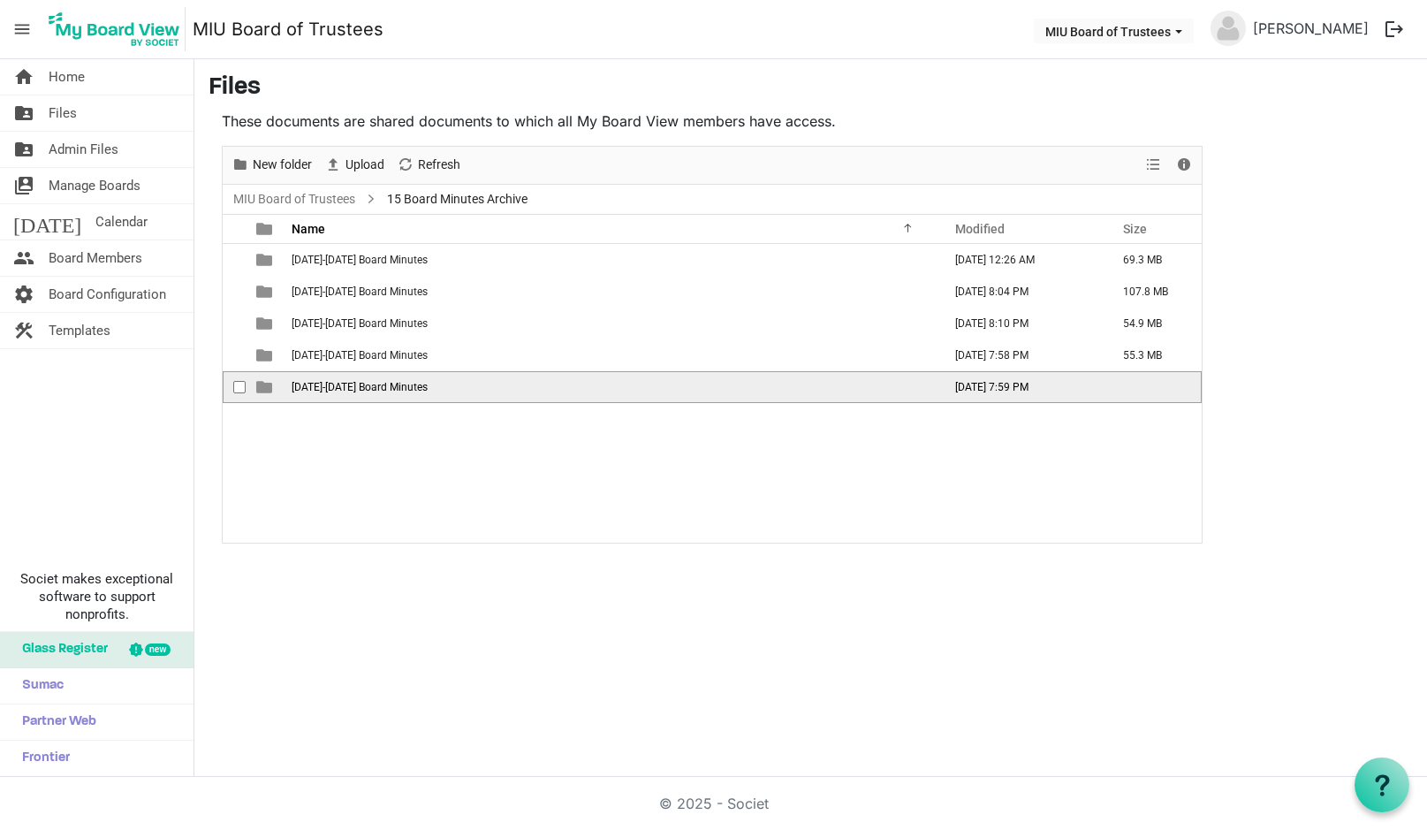
click at [259, 387] on span "is template cell column header type" at bounding box center [264, 387] width 16 height 16
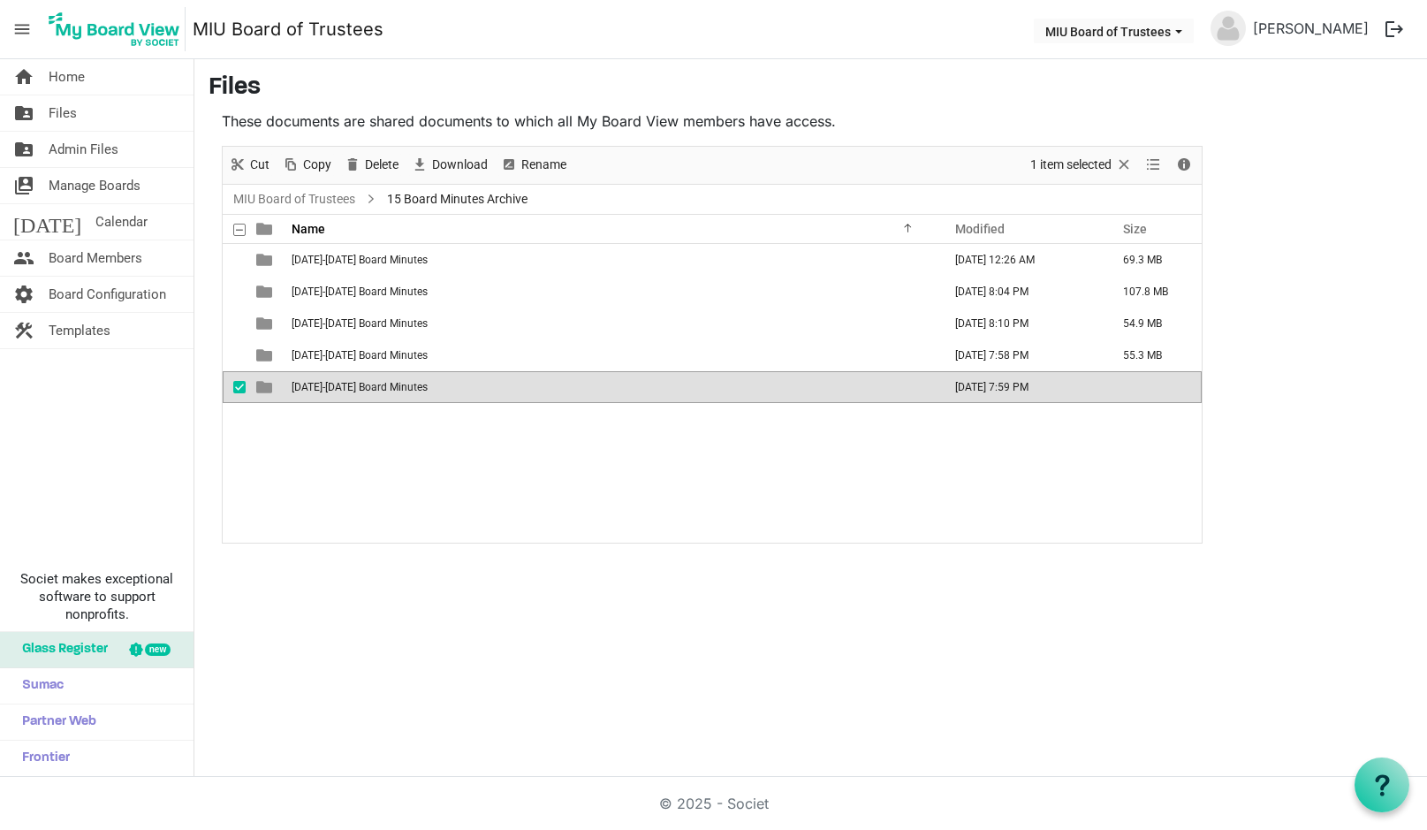
click at [259, 387] on span "is template cell column header type" at bounding box center [264, 387] width 16 height 16
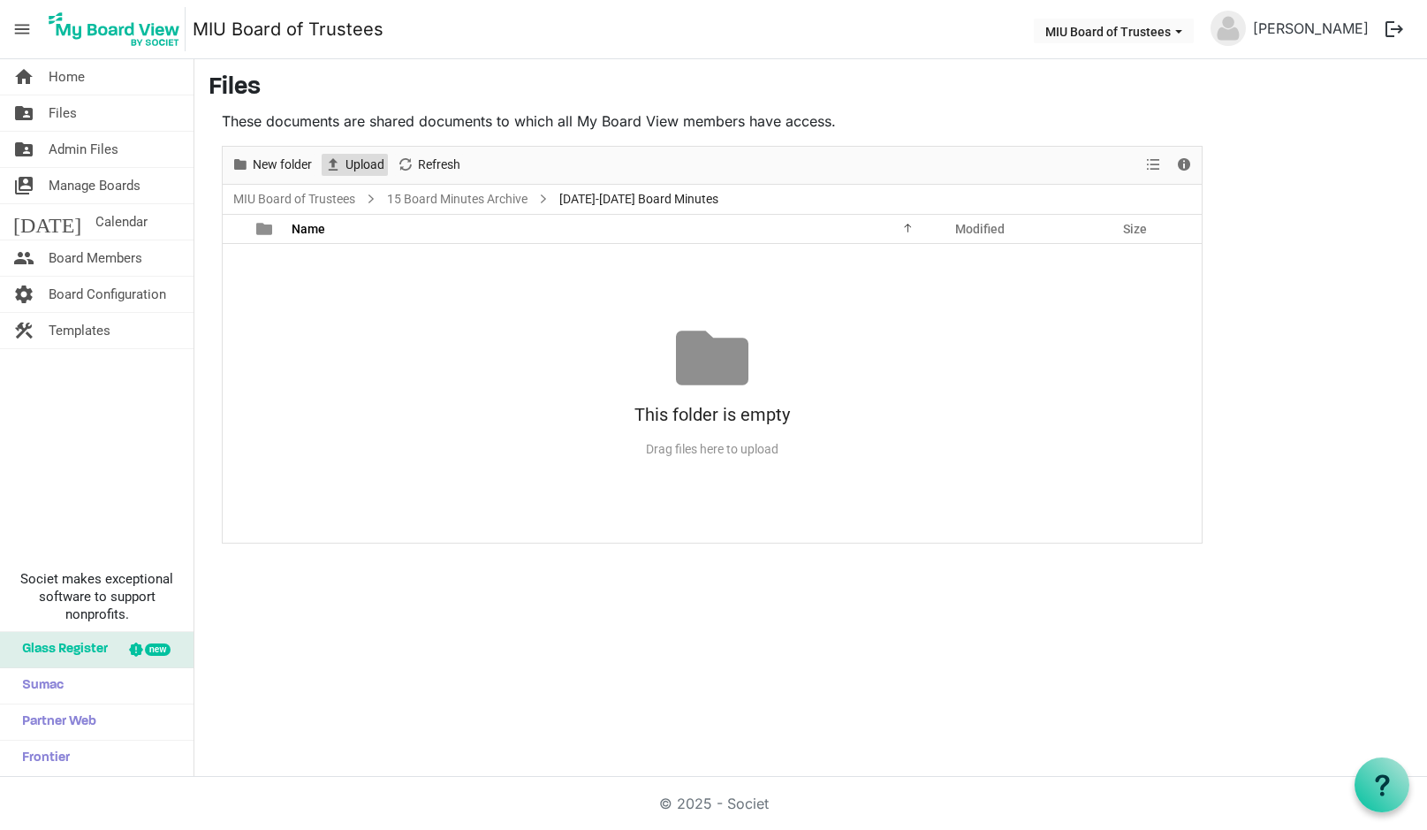
click at [362, 162] on span "Upload" at bounding box center [365, 165] width 42 height 22
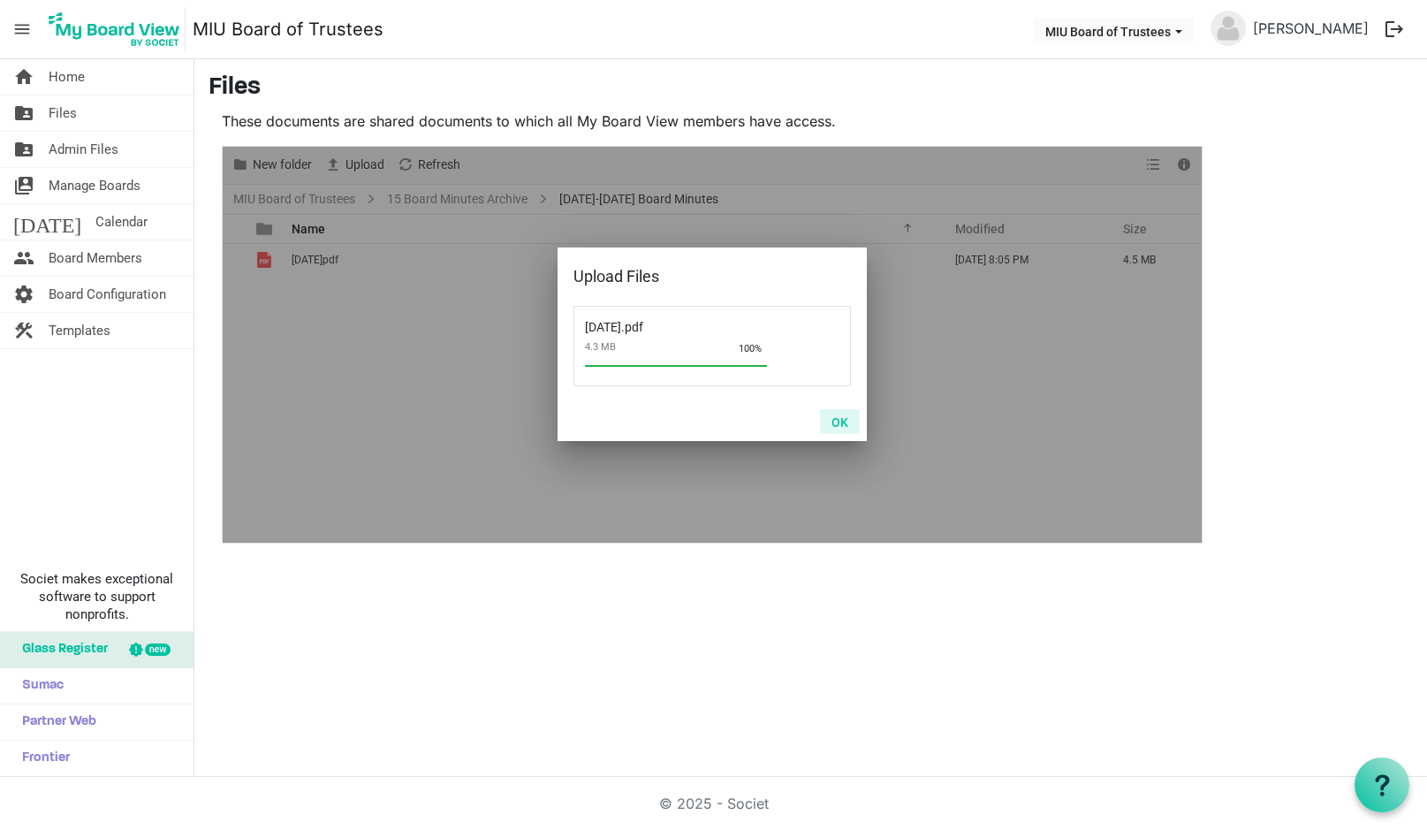
click at [840, 421] on button "OK" at bounding box center [840, 421] width 40 height 25
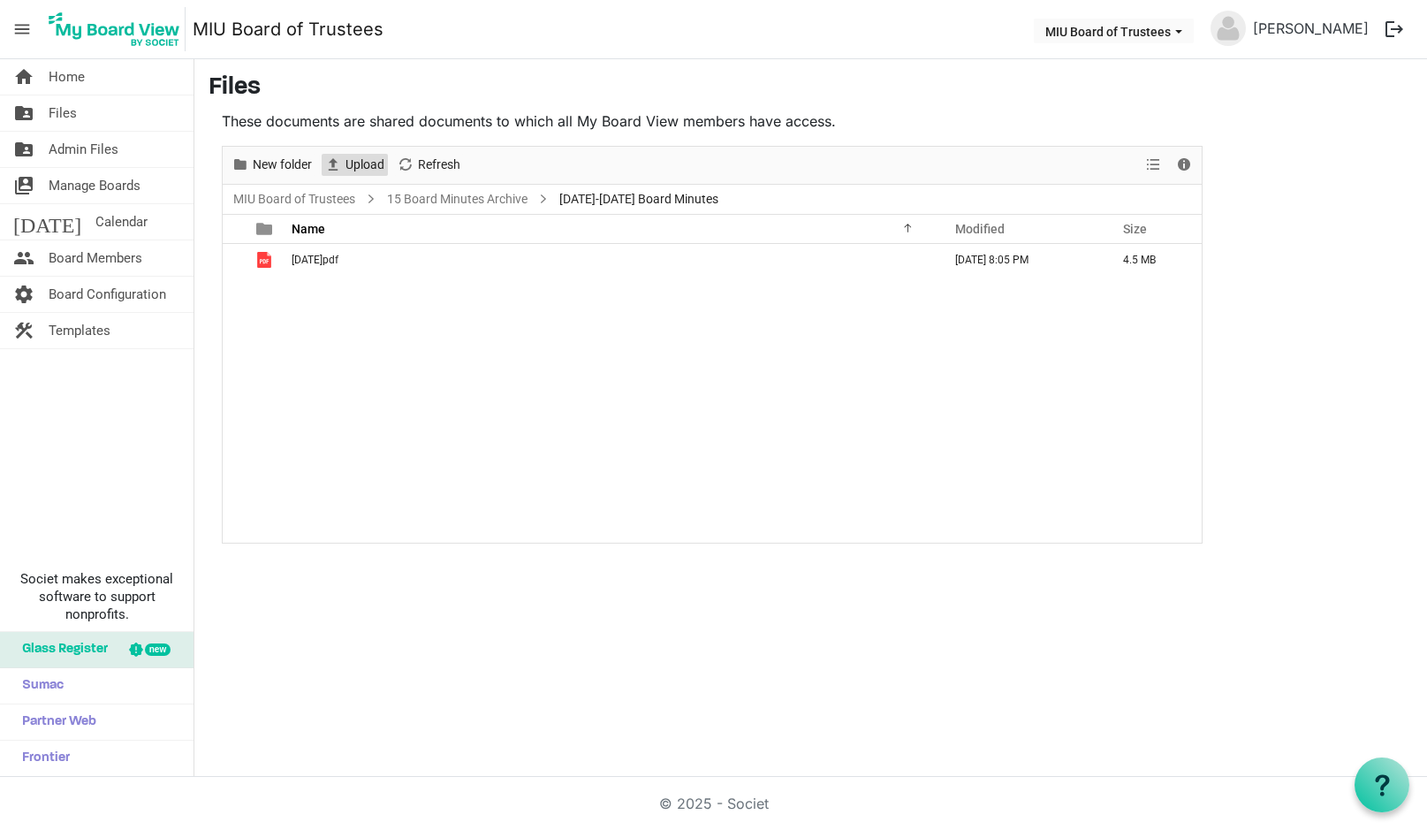
click at [366, 163] on span "Upload" at bounding box center [365, 165] width 42 height 22
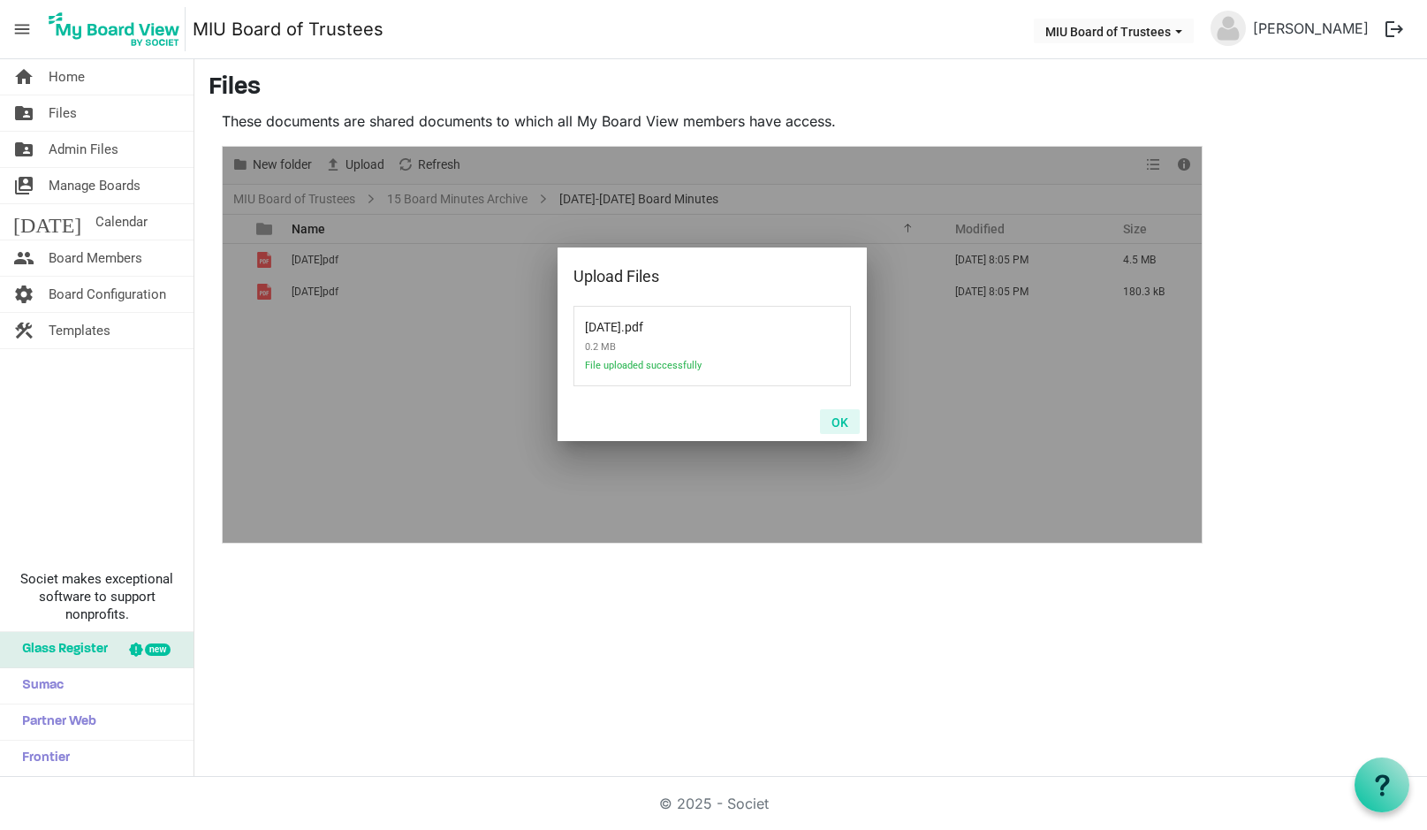
click at [842, 417] on button "OK" at bounding box center [840, 421] width 40 height 25
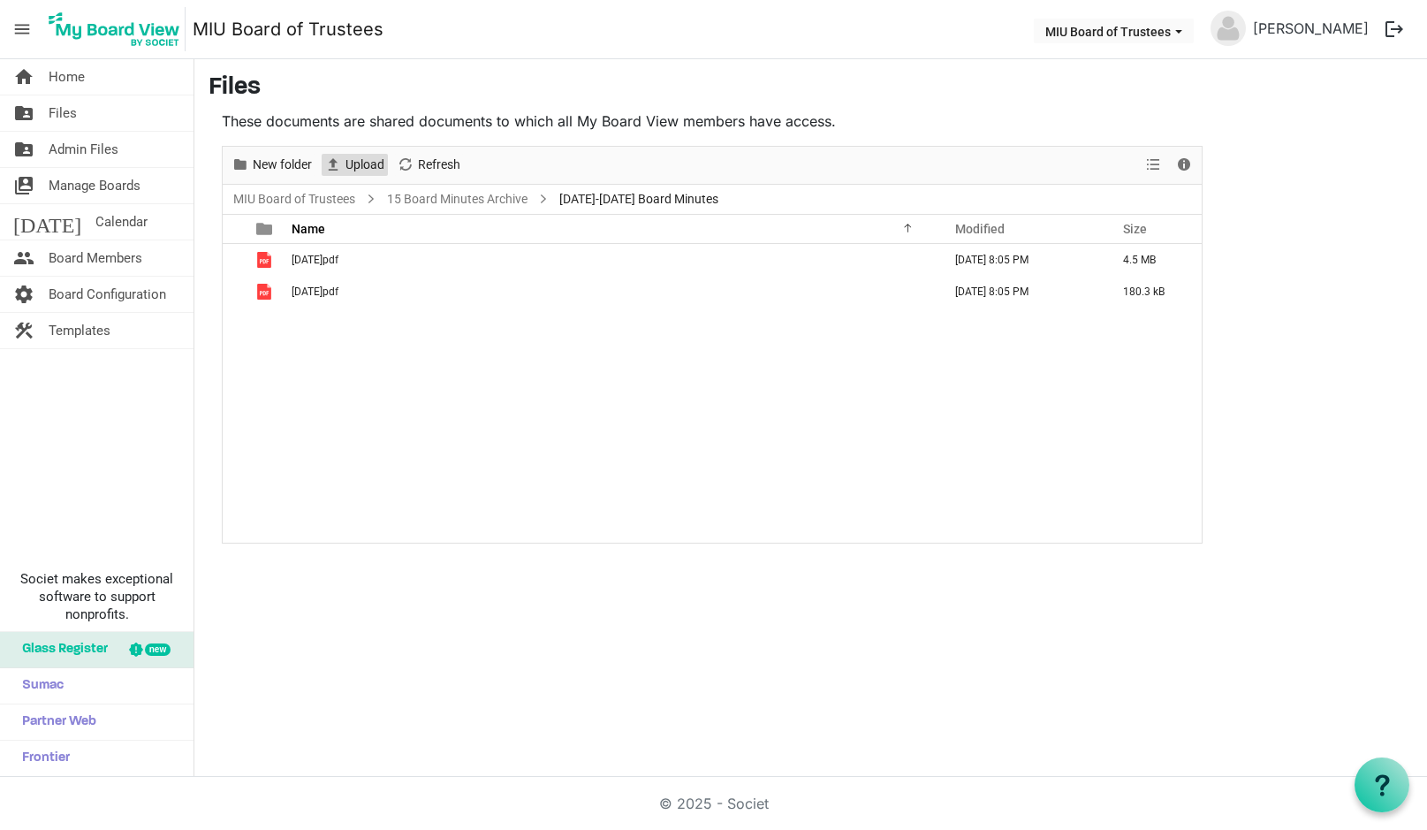
click at [365, 160] on span "Upload" at bounding box center [365, 165] width 42 height 22
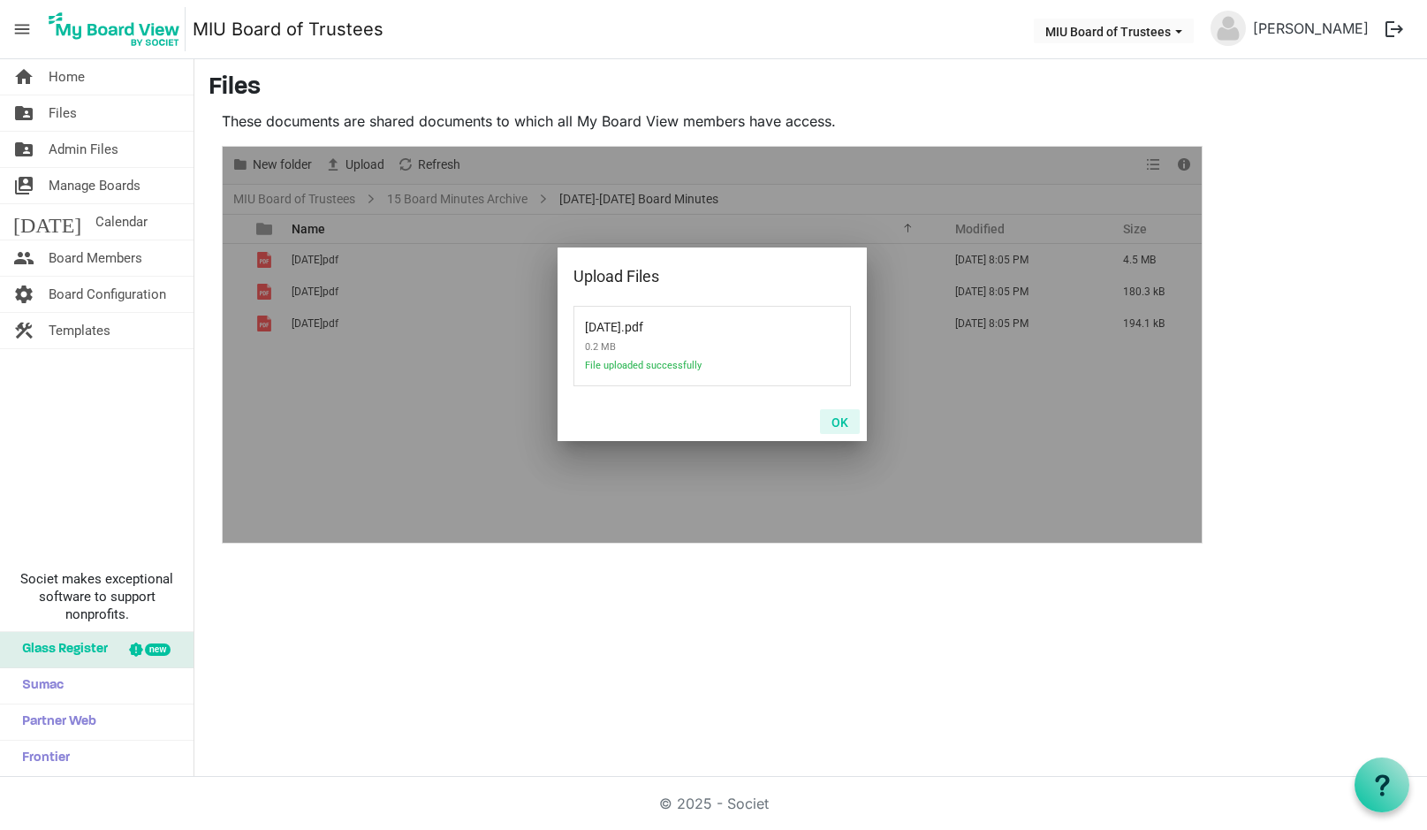
click at [842, 417] on button "OK" at bounding box center [840, 421] width 40 height 25
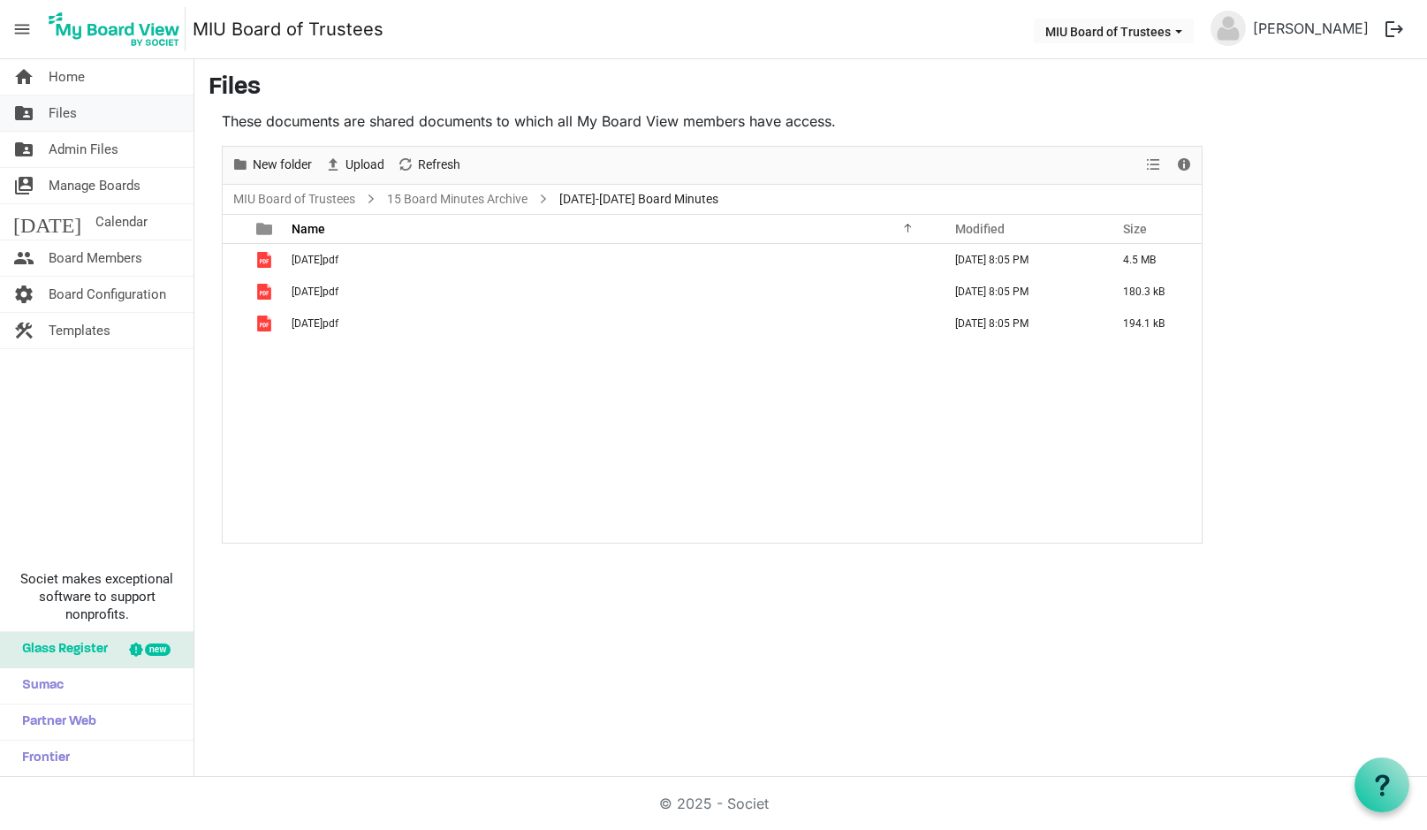
click at [69, 108] on span "Files" at bounding box center [63, 112] width 28 height 35
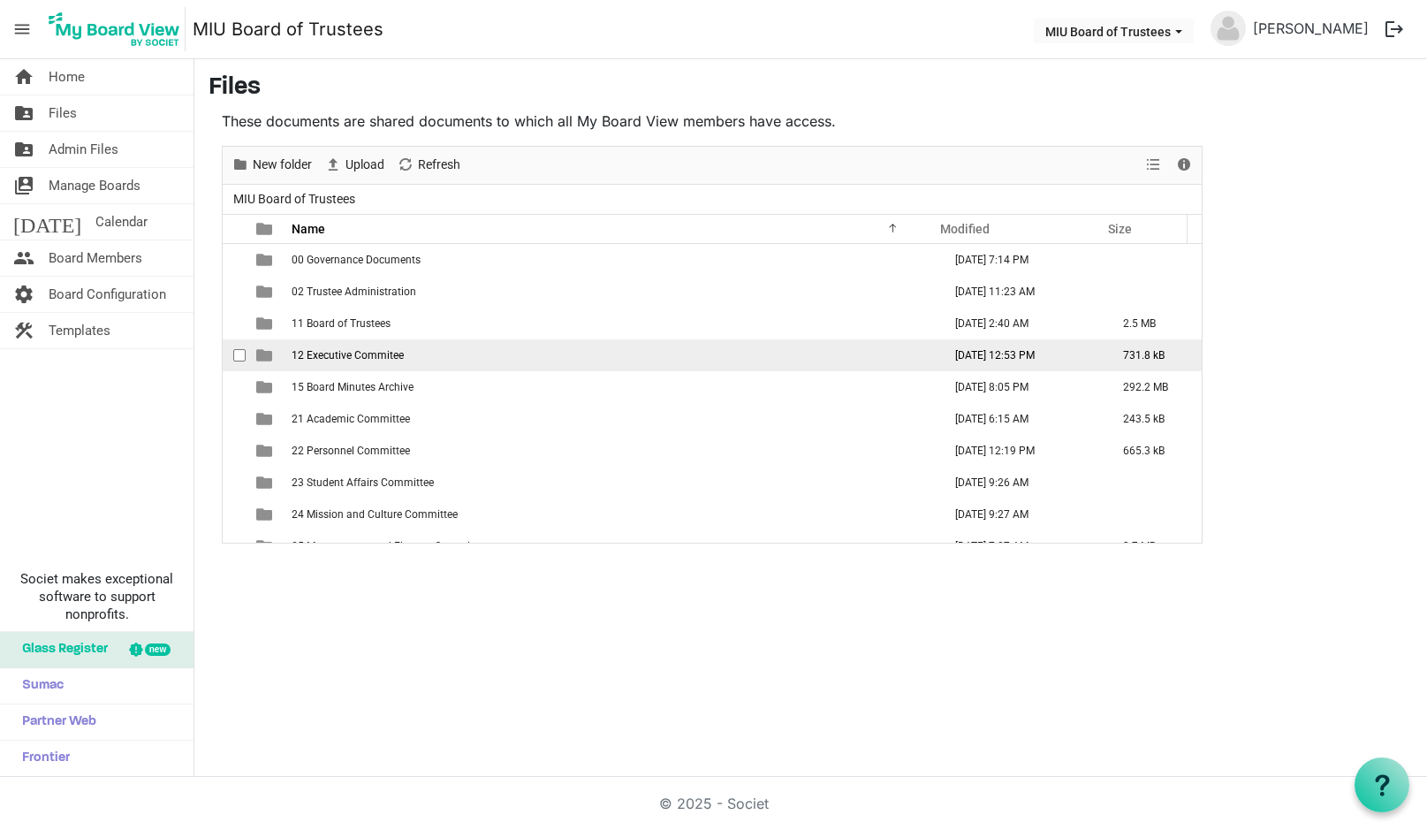
click at [341, 351] on span "12 Executive Commitee" at bounding box center [348, 355] width 112 height 12
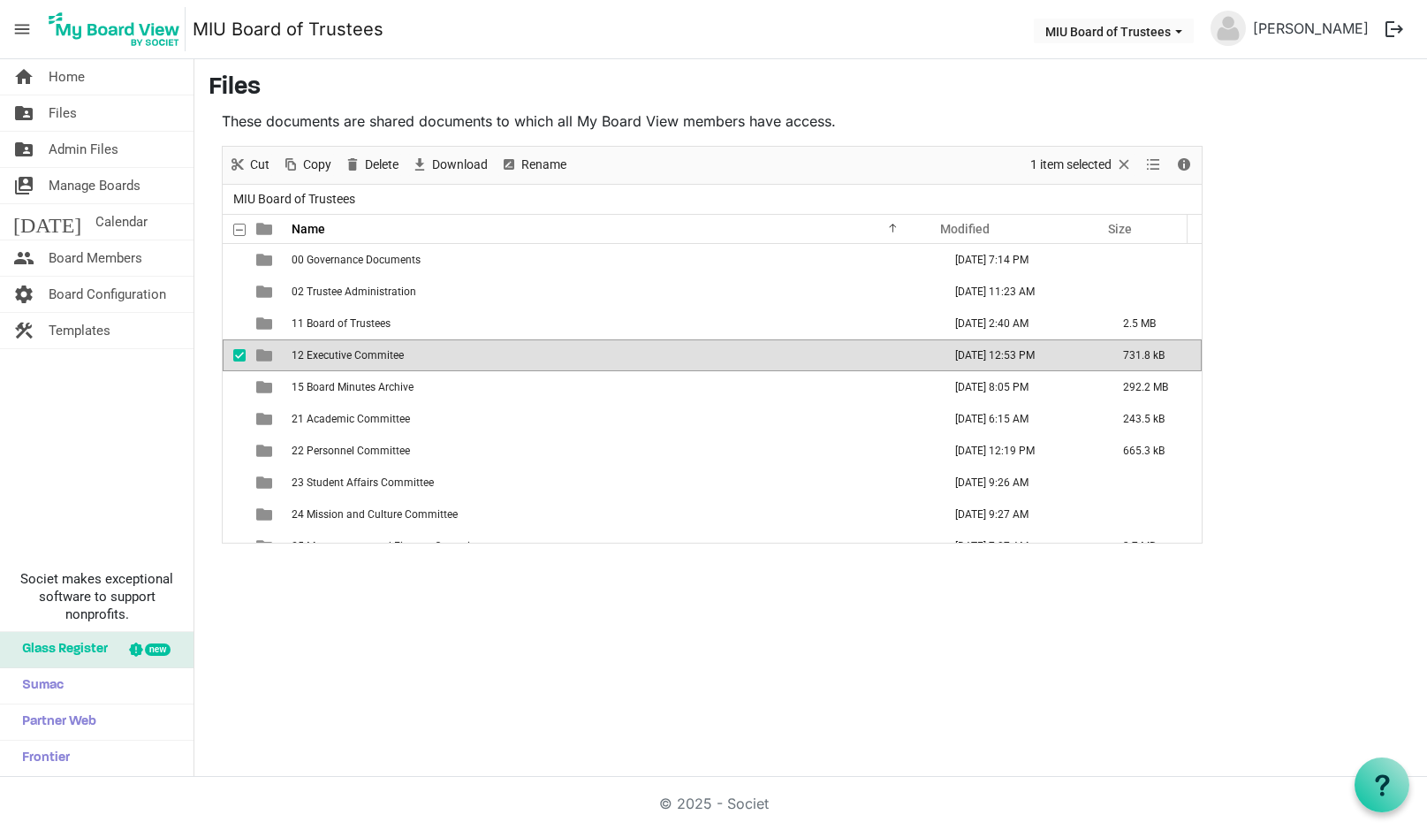
click at [341, 351] on span "12 Executive Commitee" at bounding box center [348, 355] width 112 height 12
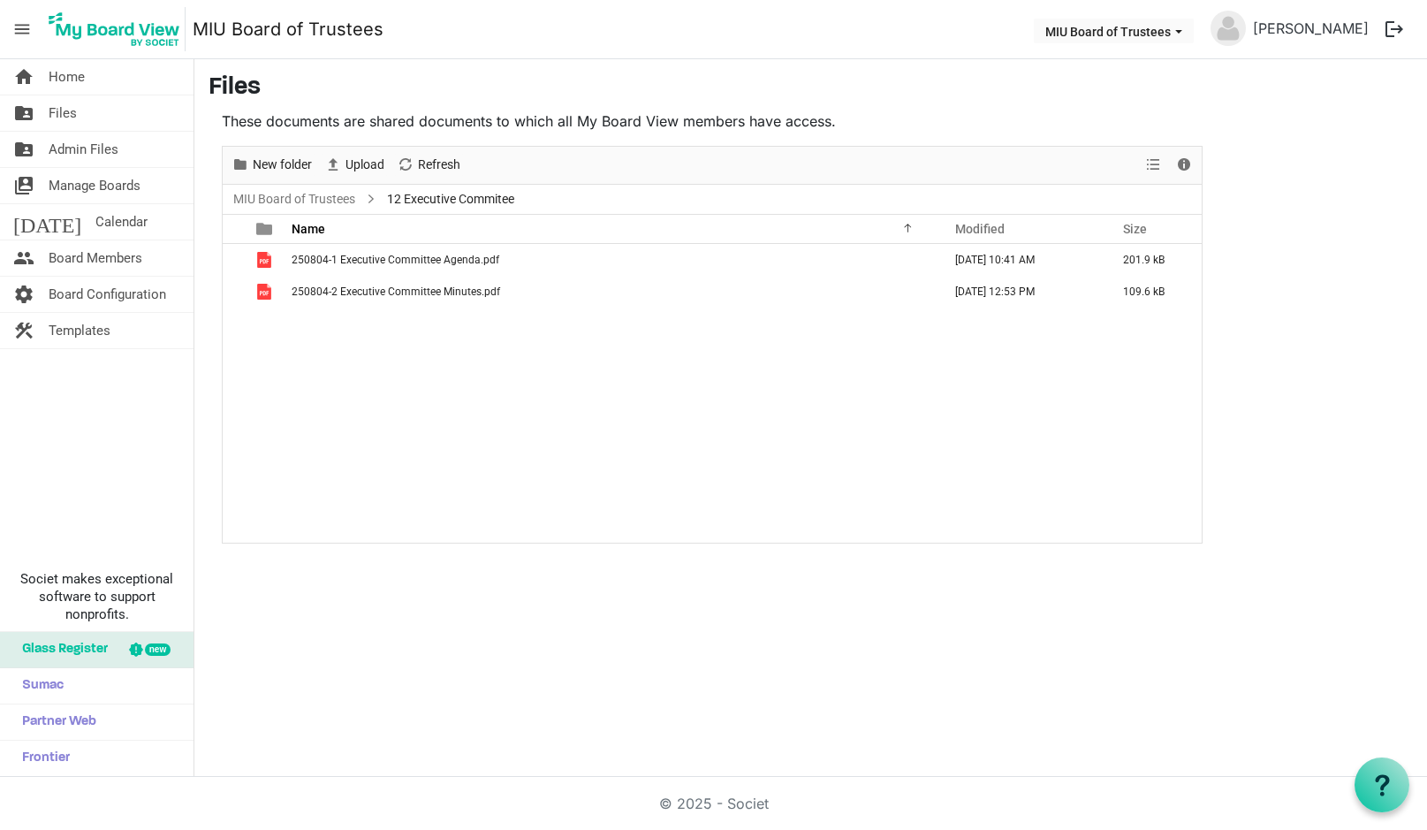
click at [1345, 605] on div "home Home folder_shared Files folder_shared Admin Files switch_account Manage B…" at bounding box center [713, 417] width 1427 height 717
click at [357, 163] on span "Upload" at bounding box center [365, 165] width 42 height 22
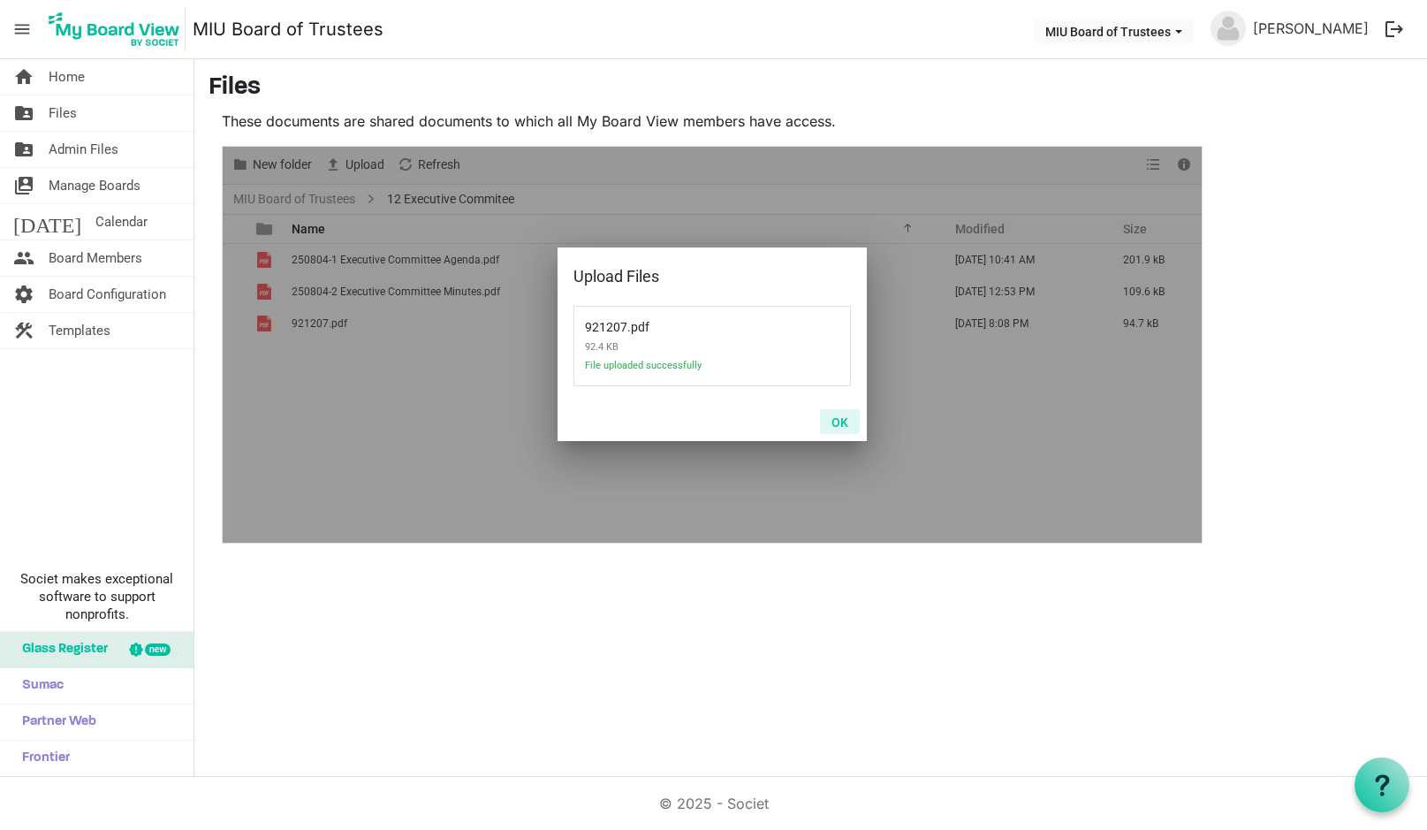
click at [840, 420] on button "OK" at bounding box center [840, 421] width 40 height 25
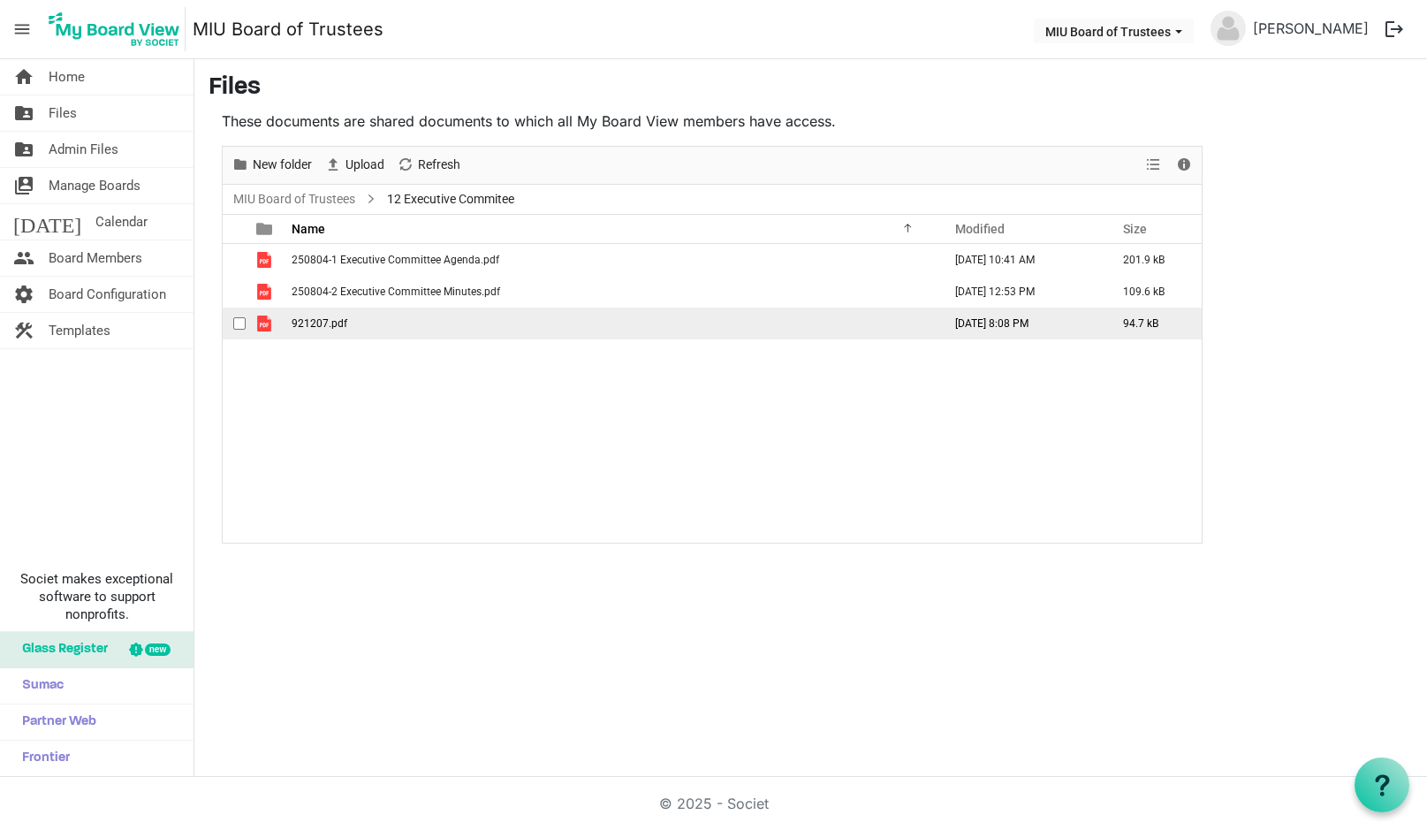
click at [307, 319] on span "921207.pdf" at bounding box center [320, 323] width 56 height 12
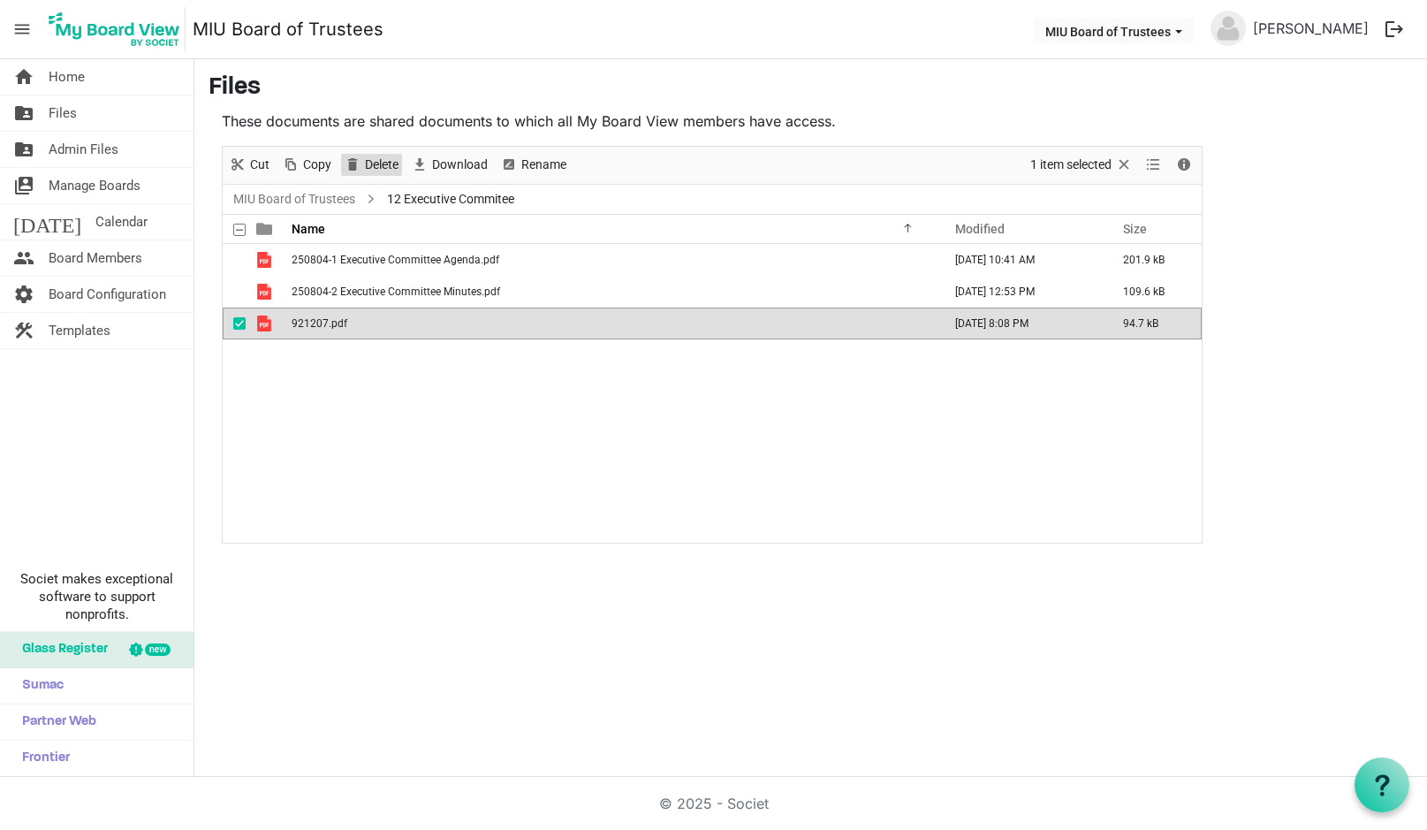
click at [383, 161] on span "Delete" at bounding box center [381, 165] width 37 height 22
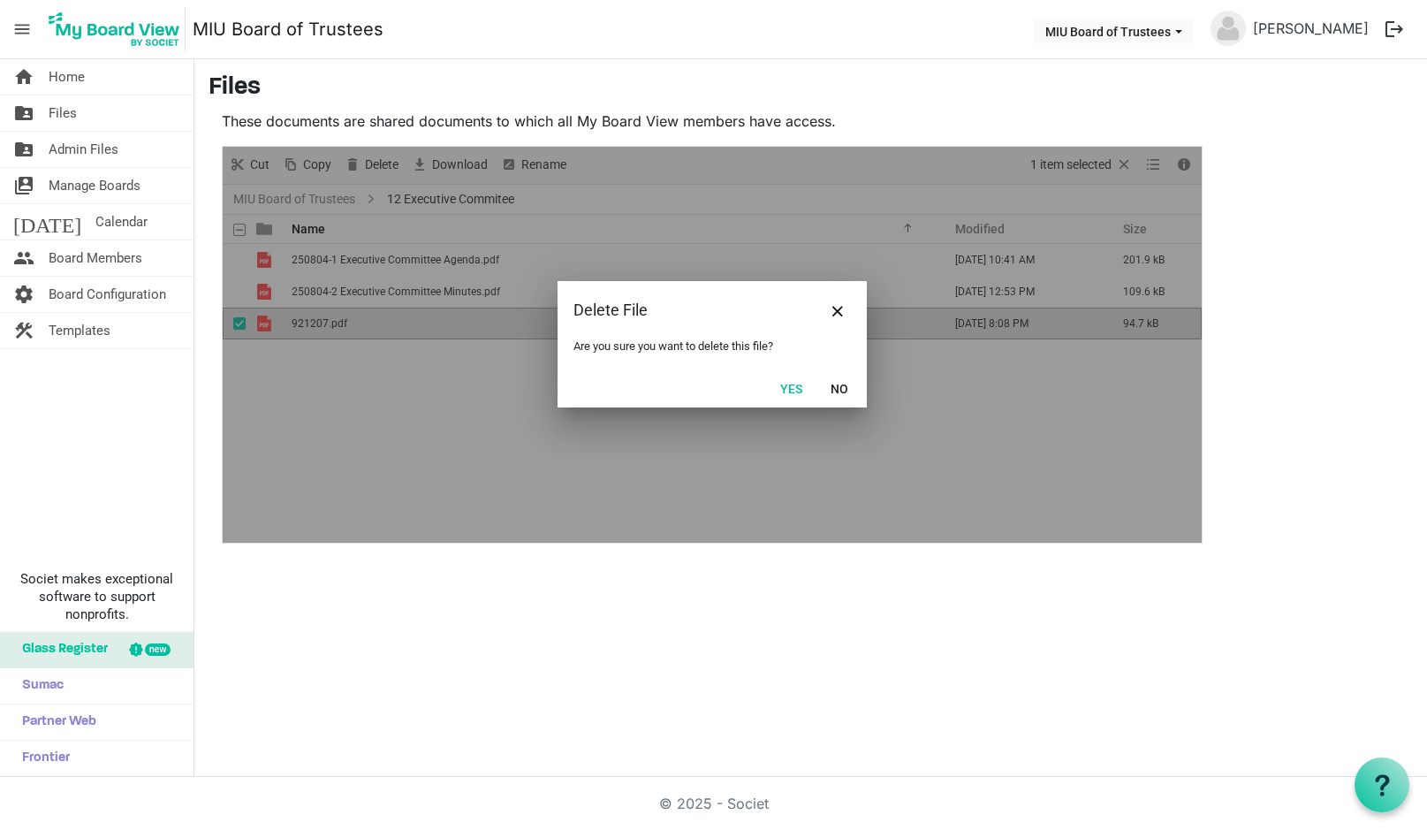
drag, startPoint x: 799, startPoint y: 389, endPoint x: 793, endPoint y: 380, distance: 10.3
click at [799, 388] on button "Yes" at bounding box center [791, 387] width 45 height 25
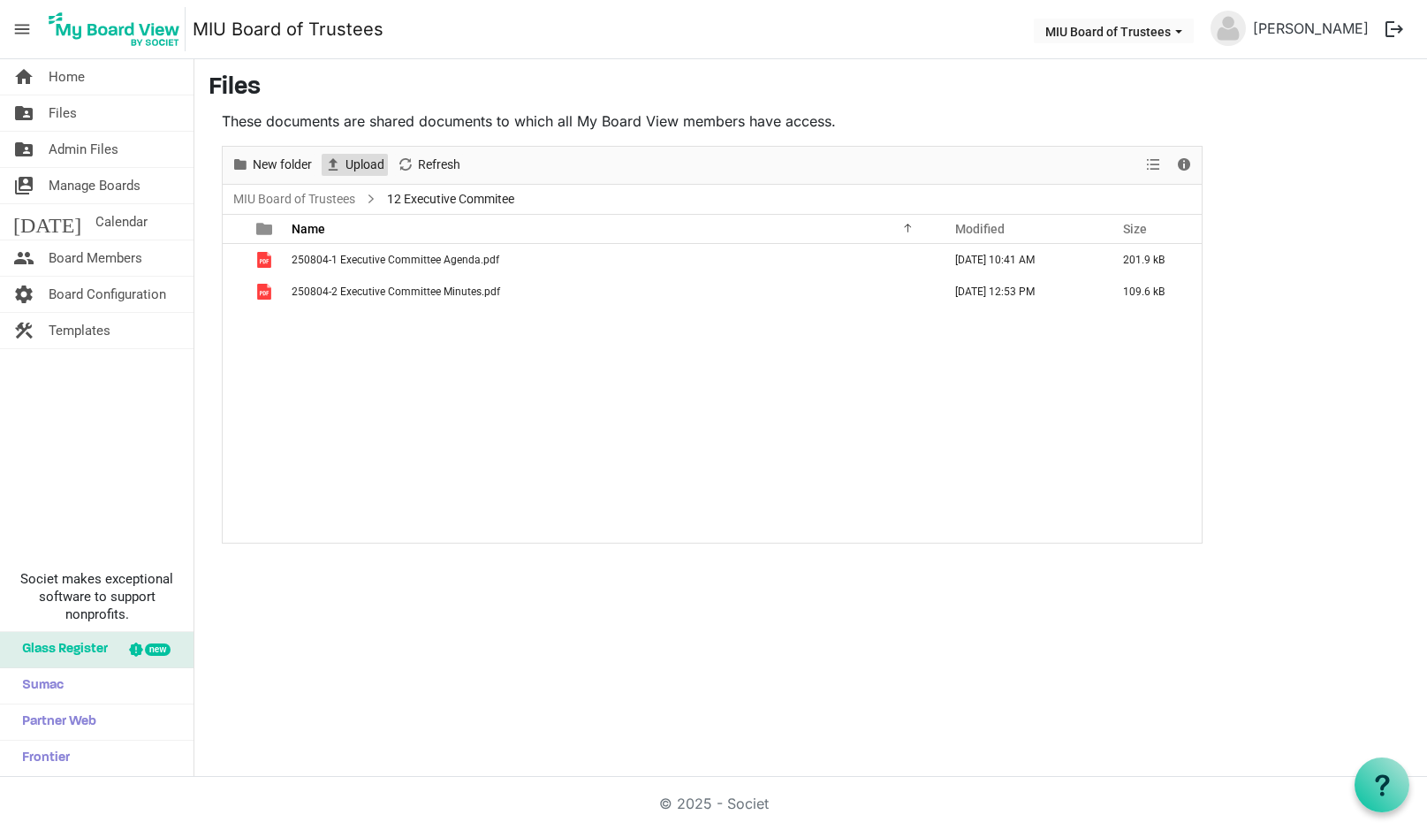
click at [355, 164] on span "Upload" at bounding box center [365, 165] width 42 height 22
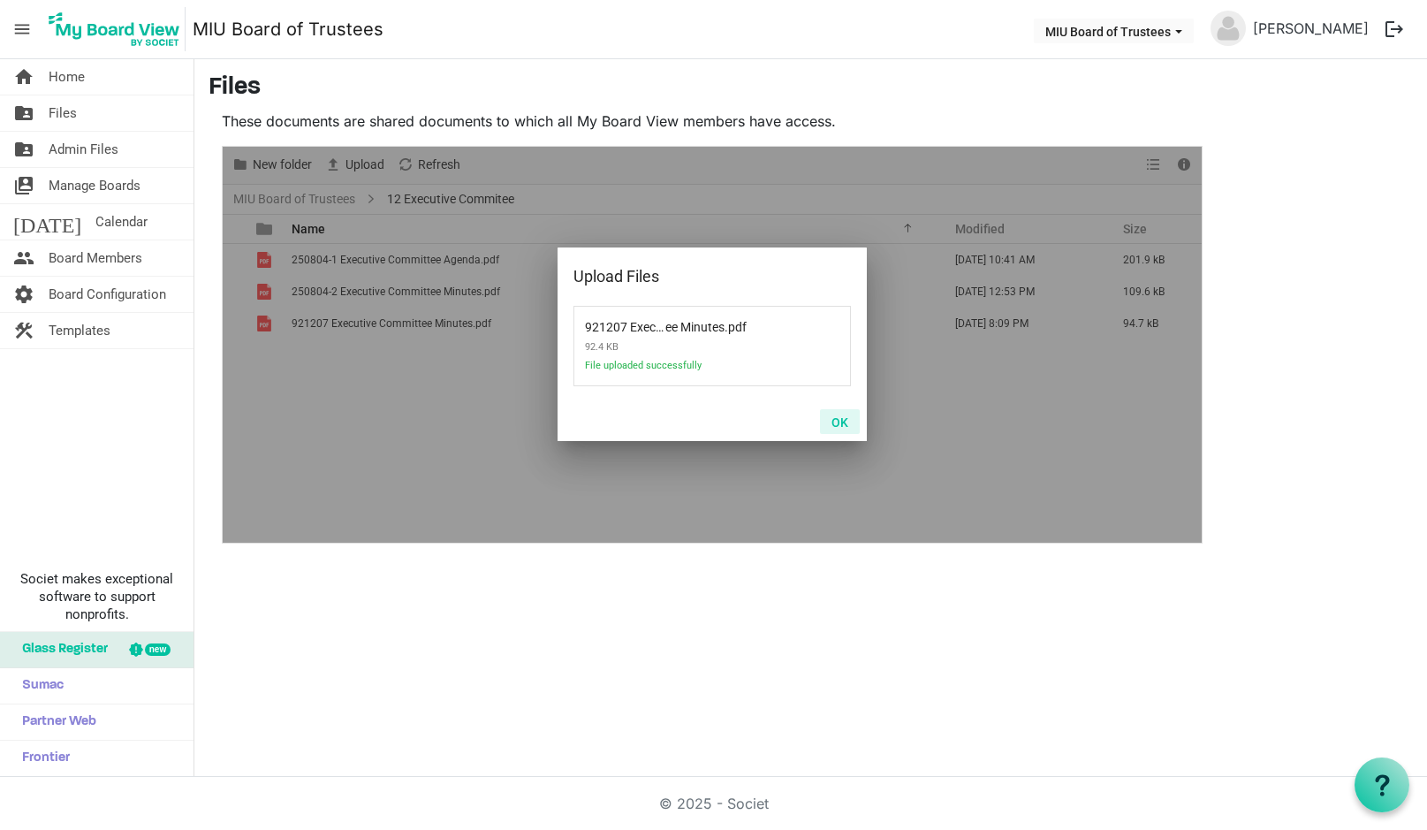
click at [835, 418] on button "OK" at bounding box center [840, 421] width 40 height 25
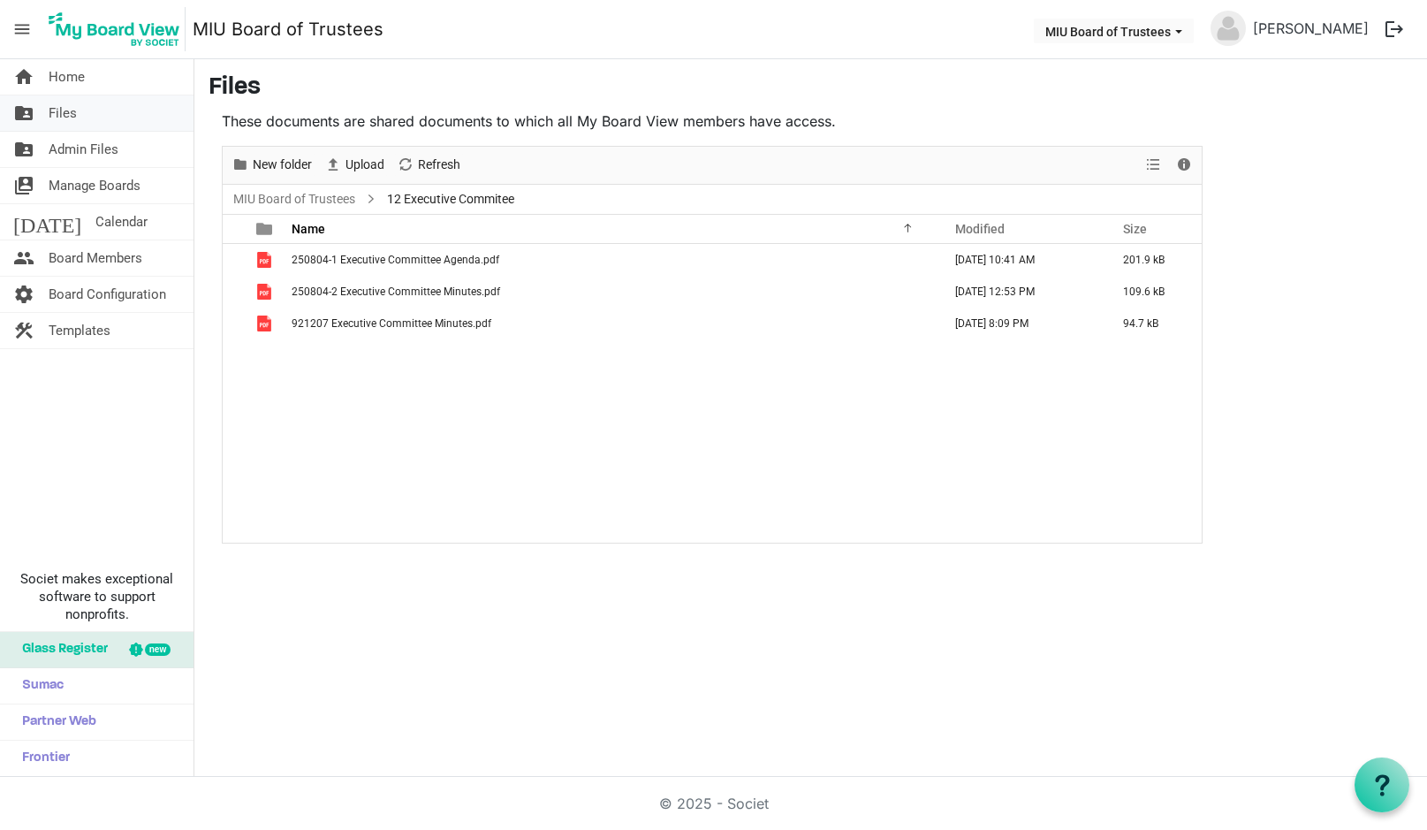
click at [67, 110] on span "Files" at bounding box center [63, 112] width 28 height 35
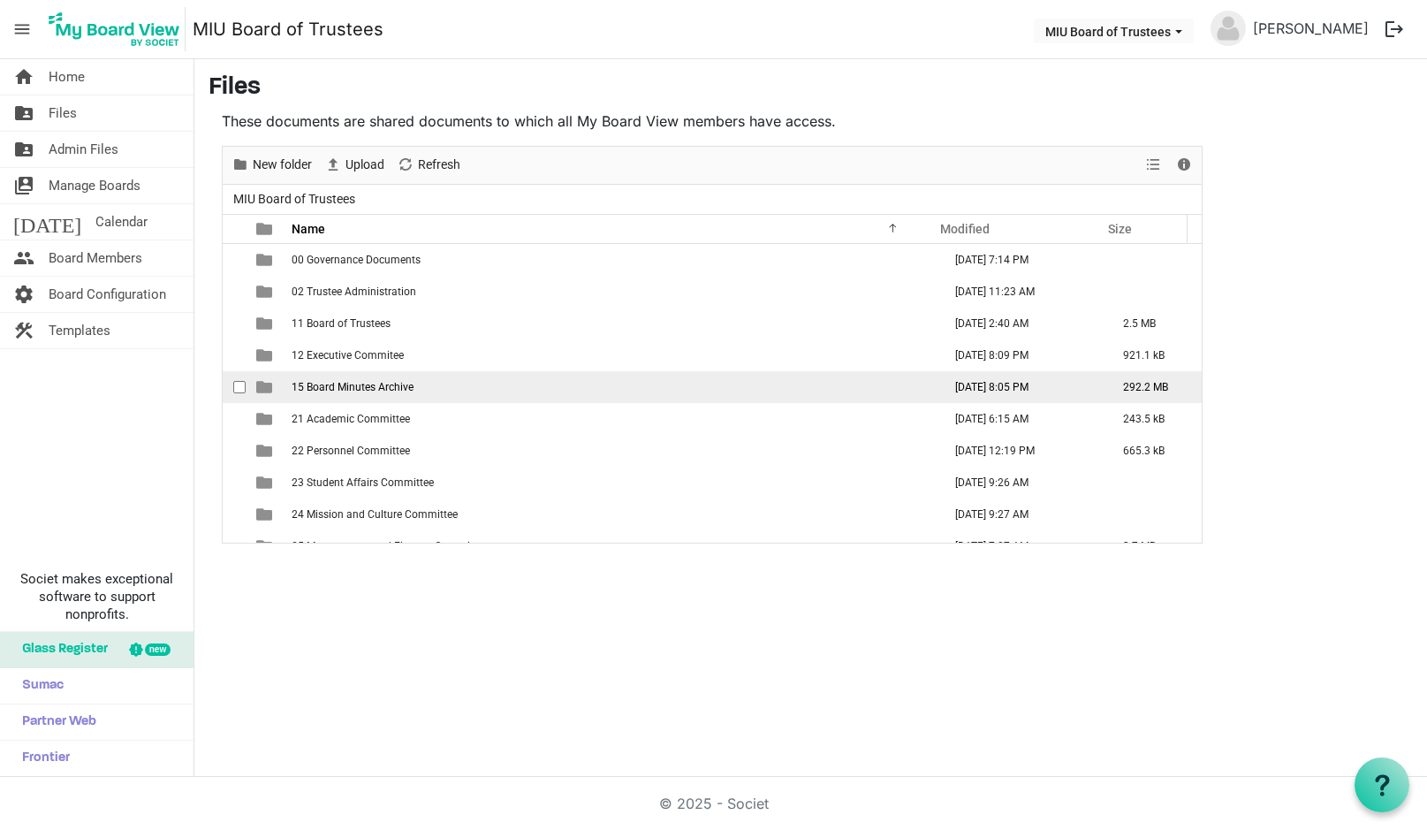
click at [328, 386] on span "15 Board Minutes Archive" at bounding box center [353, 387] width 122 height 12
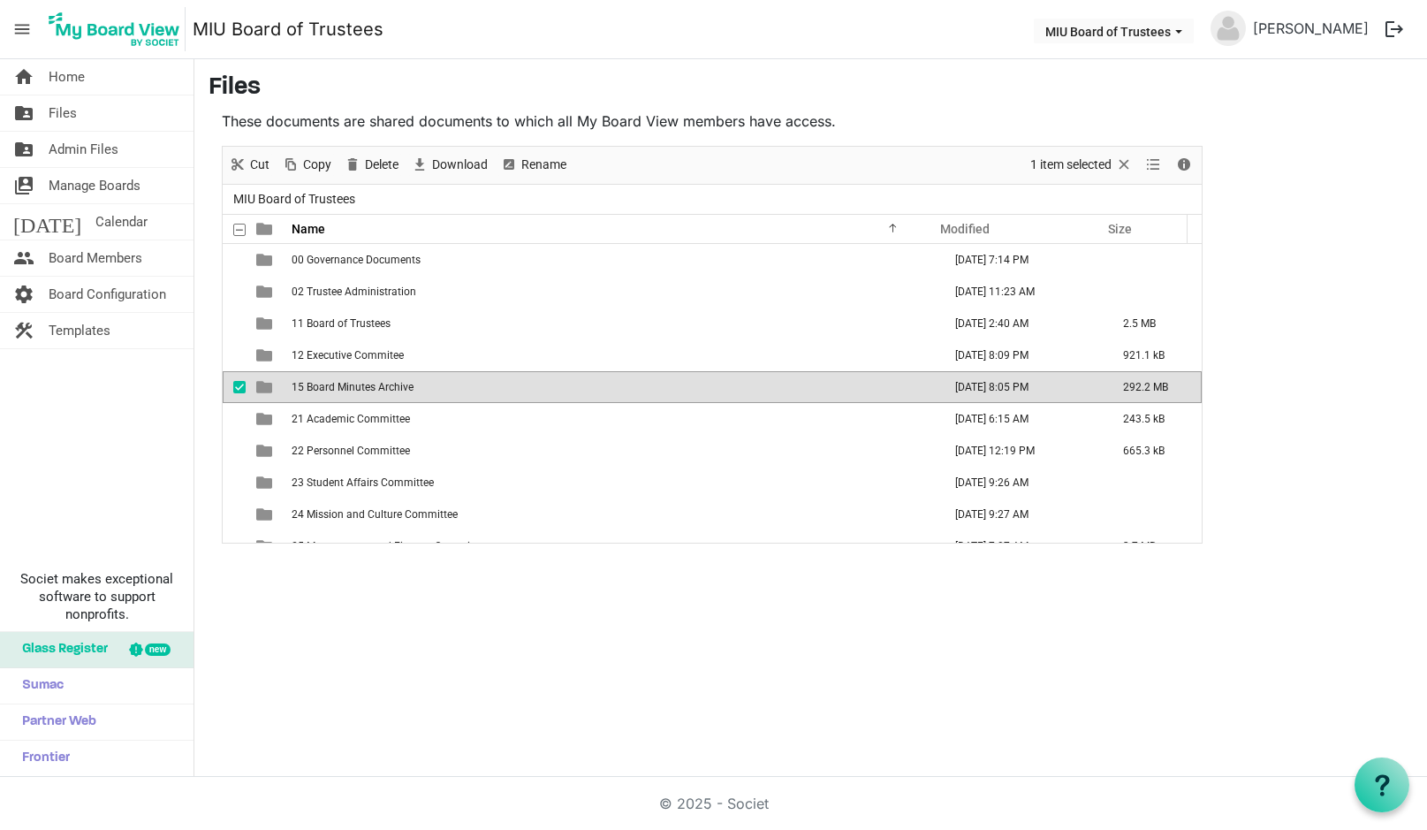
click at [328, 386] on span "15 Board Minutes Archive" at bounding box center [353, 387] width 122 height 12
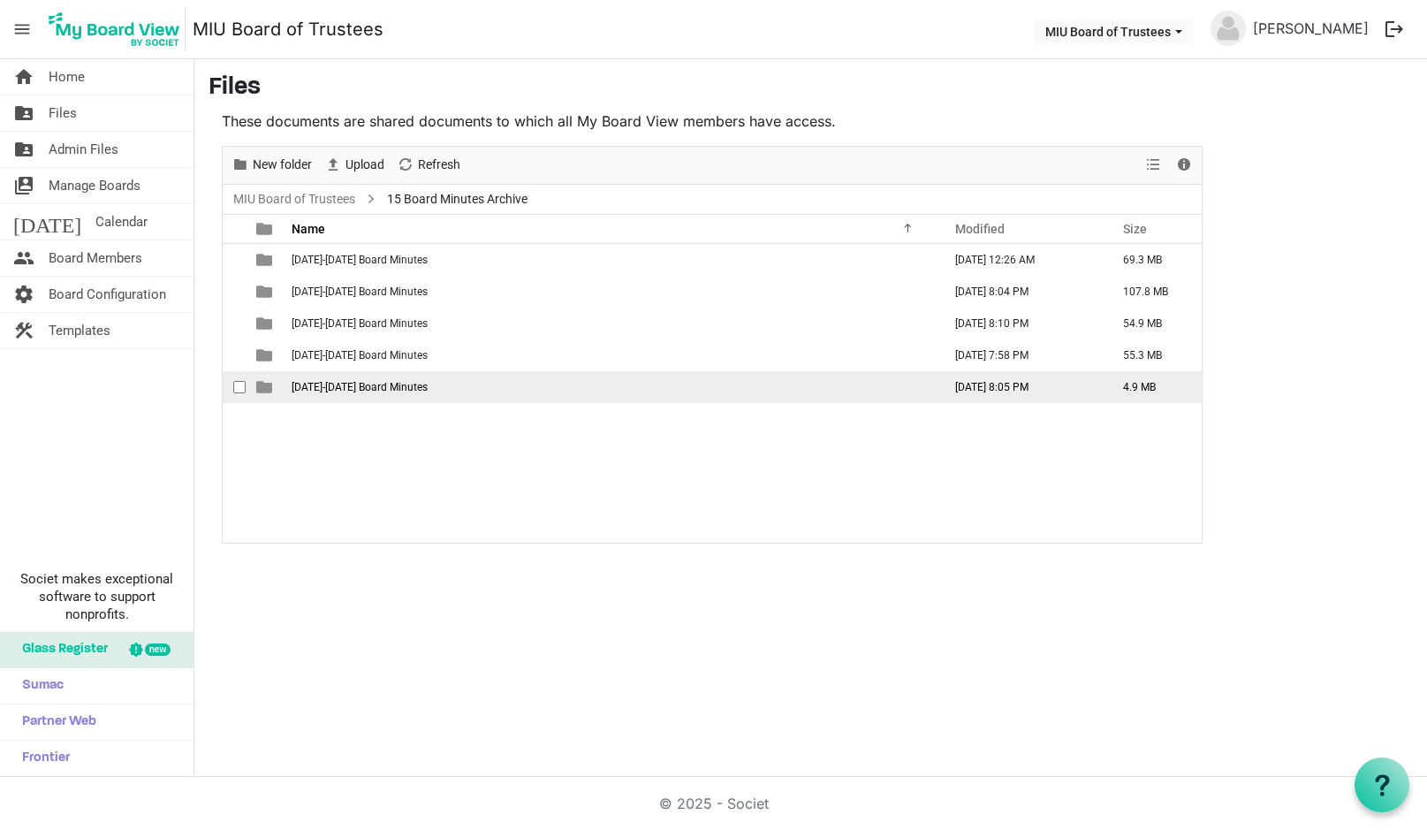
click at [302, 381] on span "[DATE]-[DATE] Board Minutes" at bounding box center [360, 387] width 136 height 12
click at [302, 381] on span "1991-1995 Board Minutes" at bounding box center [360, 387] width 136 height 12
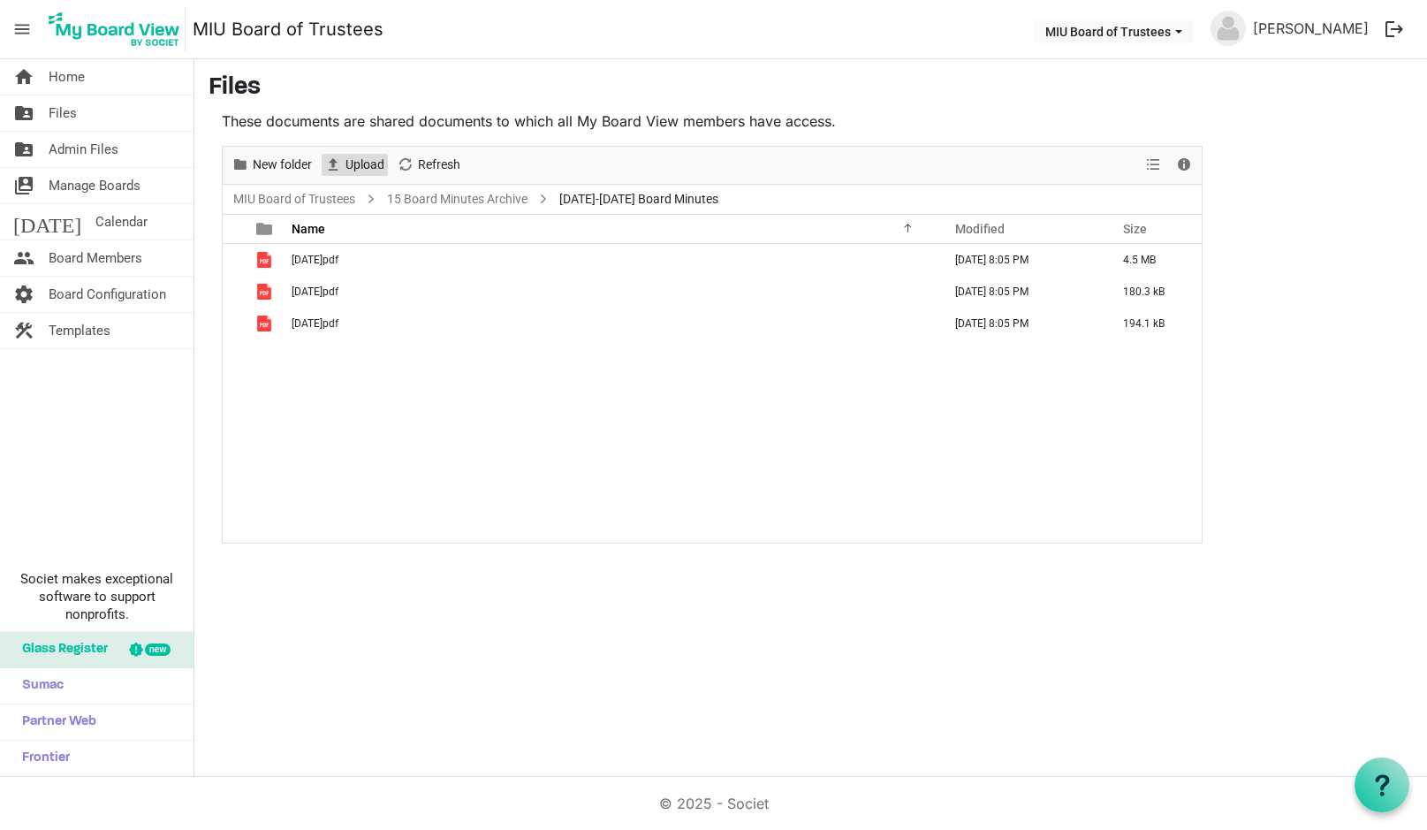
click at [361, 163] on span "Upload" at bounding box center [365, 165] width 42 height 22
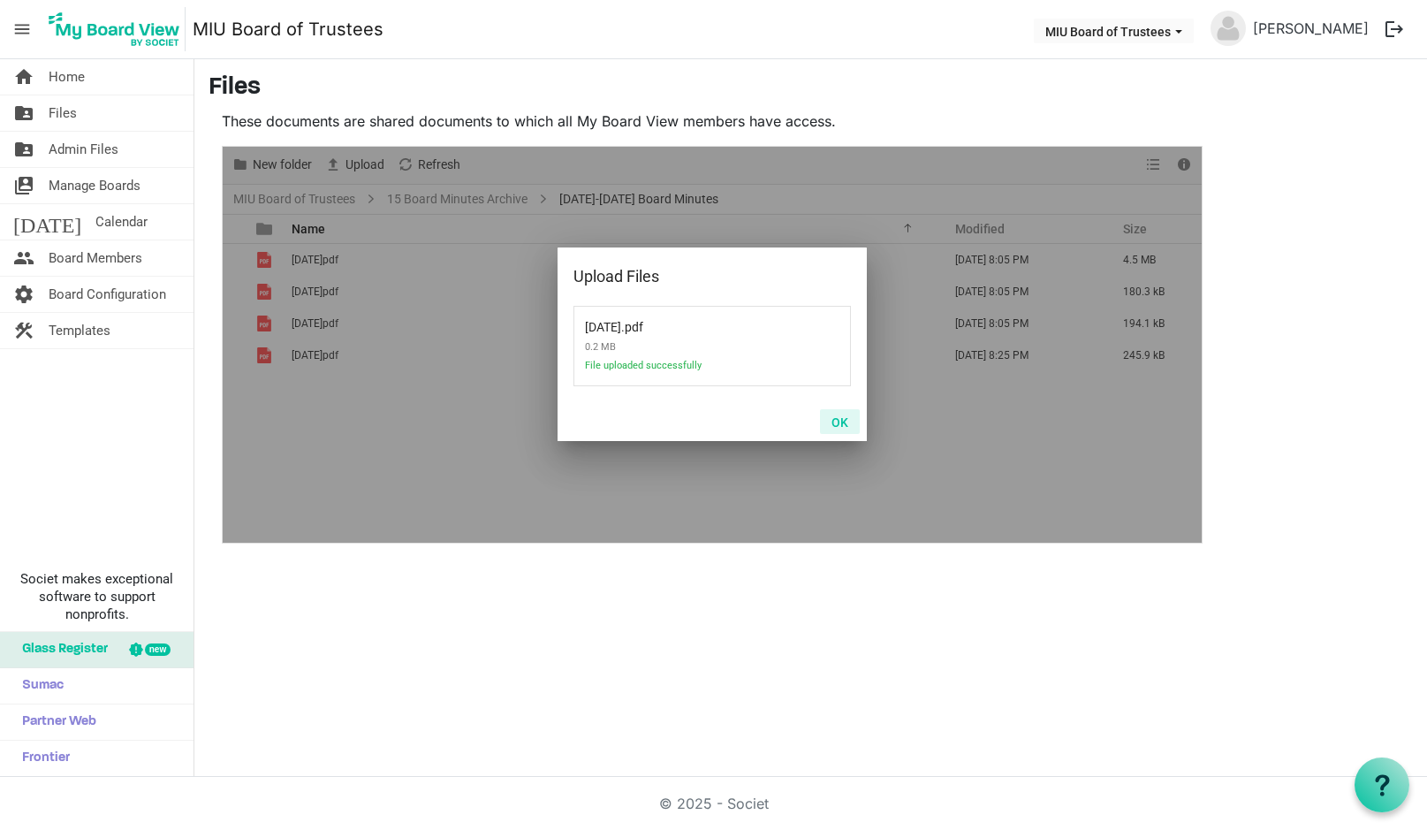
click at [837, 424] on button "OK" at bounding box center [840, 421] width 40 height 25
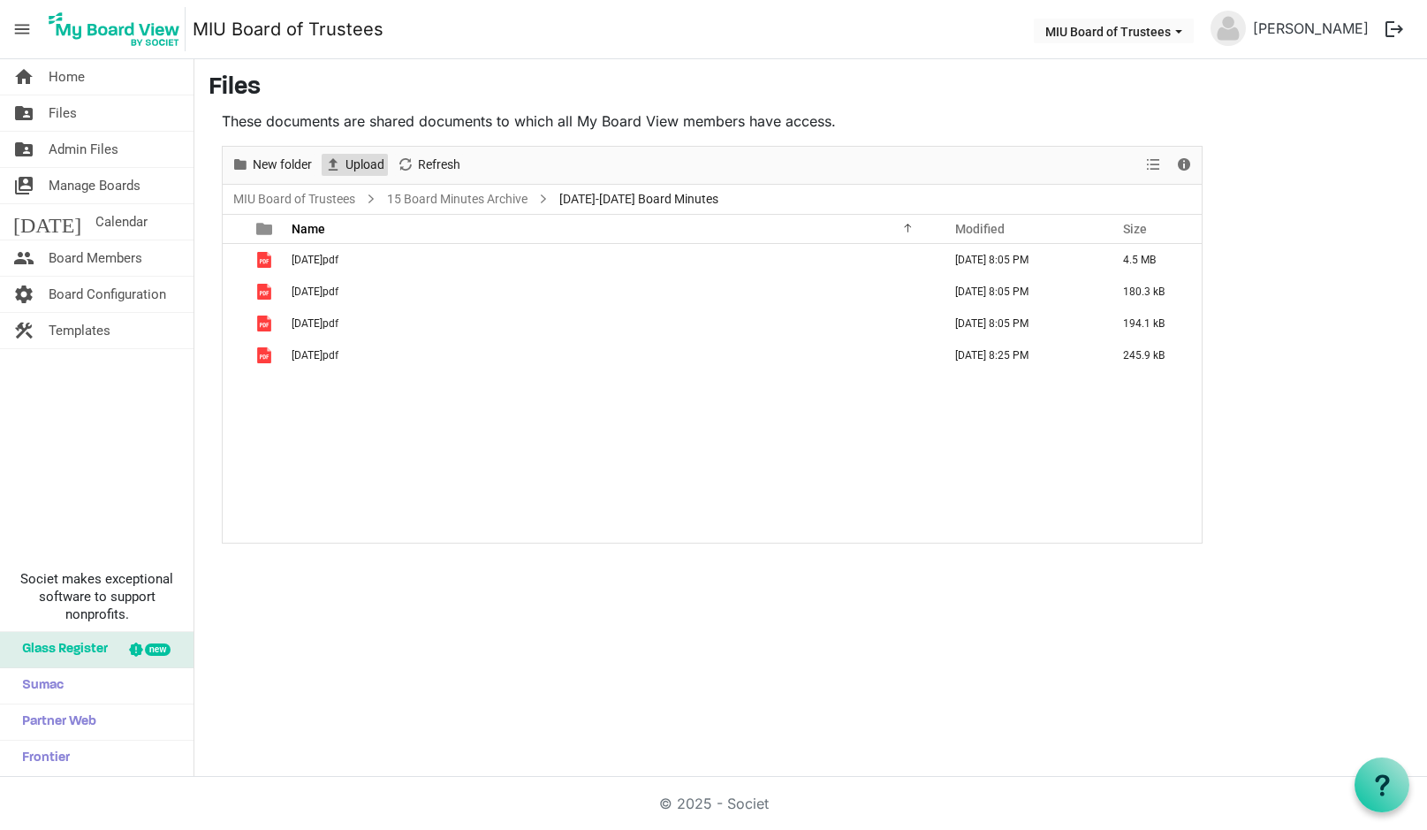
click at [368, 163] on span "Upload" at bounding box center [365, 165] width 42 height 22
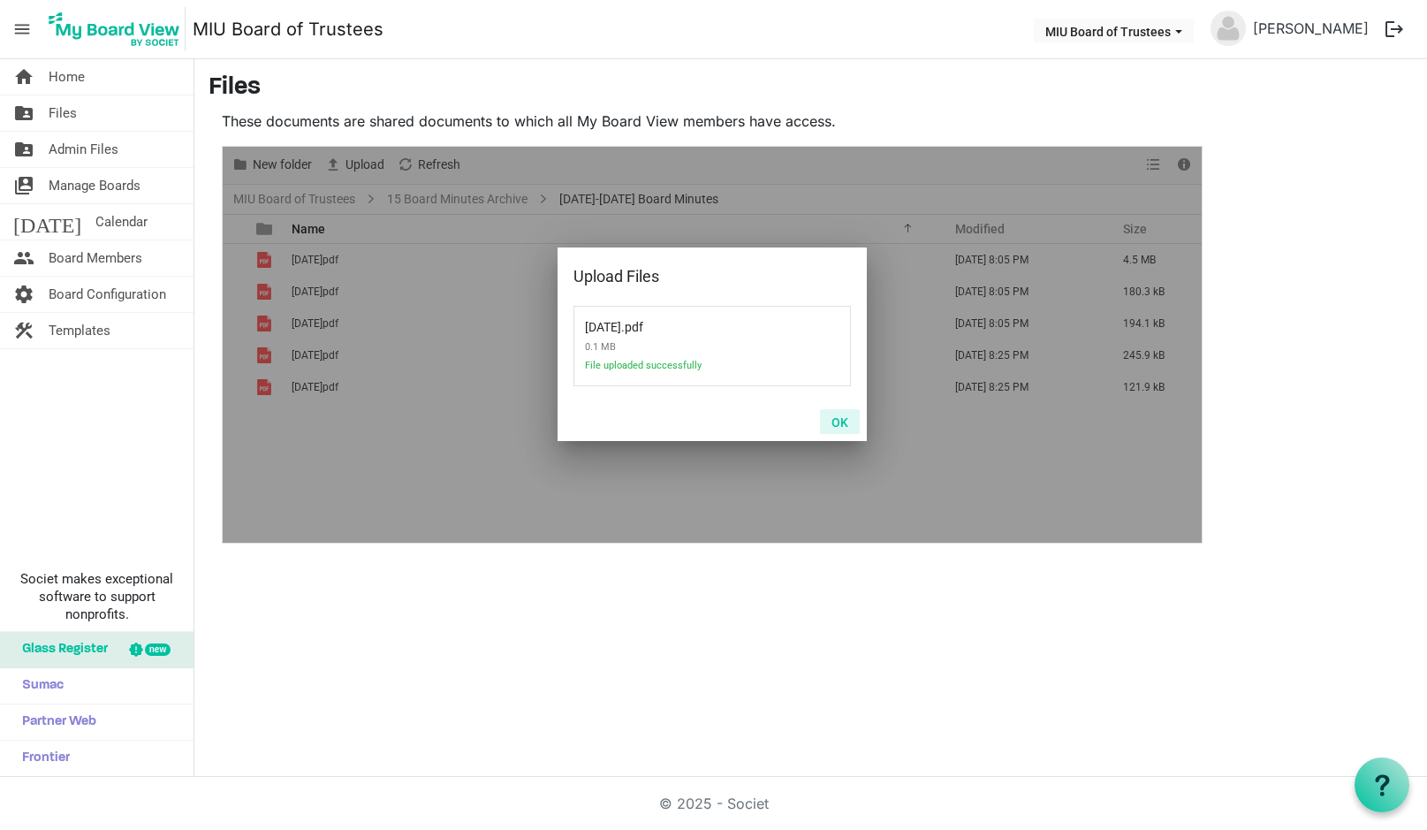
click at [838, 426] on button "OK" at bounding box center [840, 421] width 40 height 25
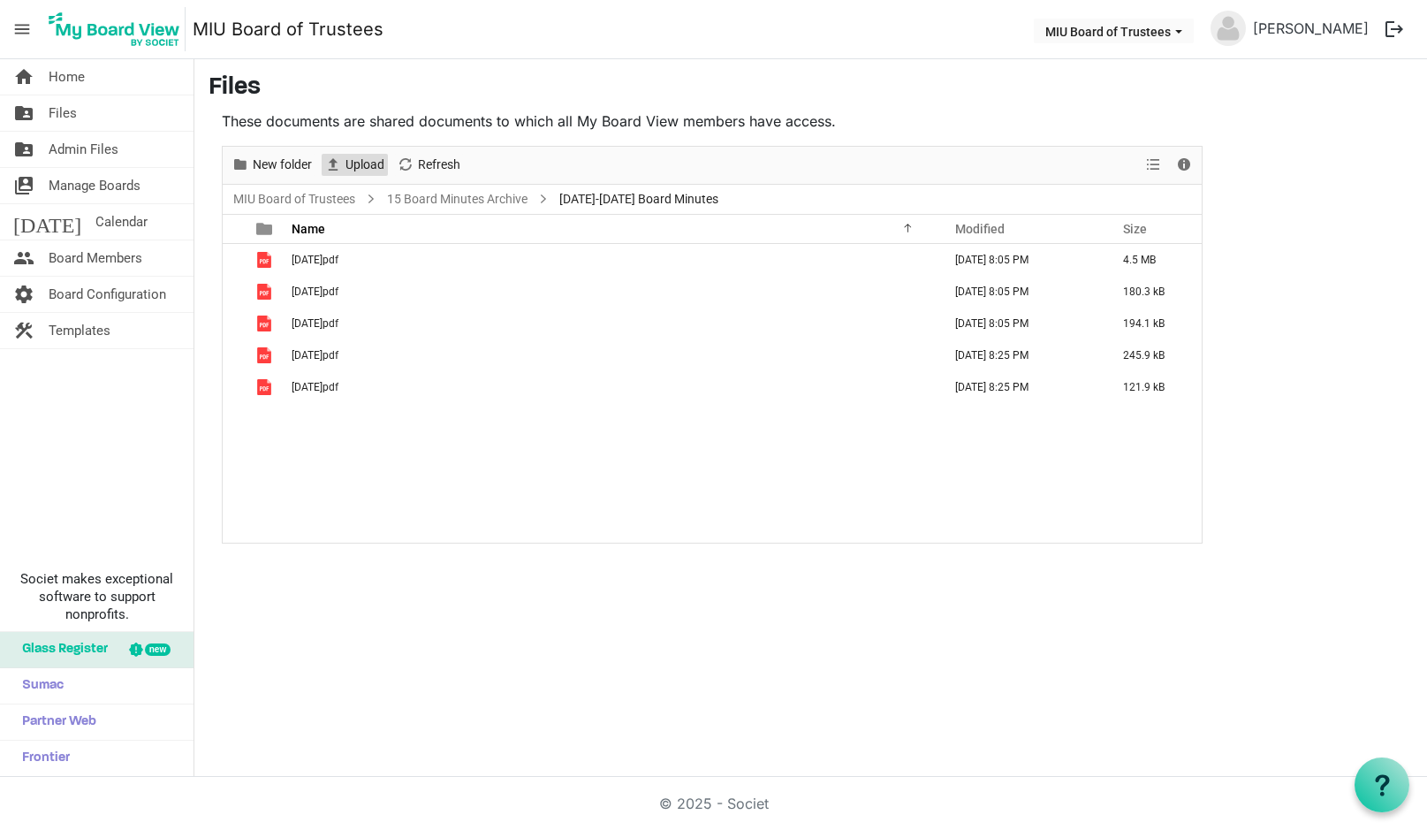
click at [373, 159] on span "Upload" at bounding box center [365, 165] width 42 height 22
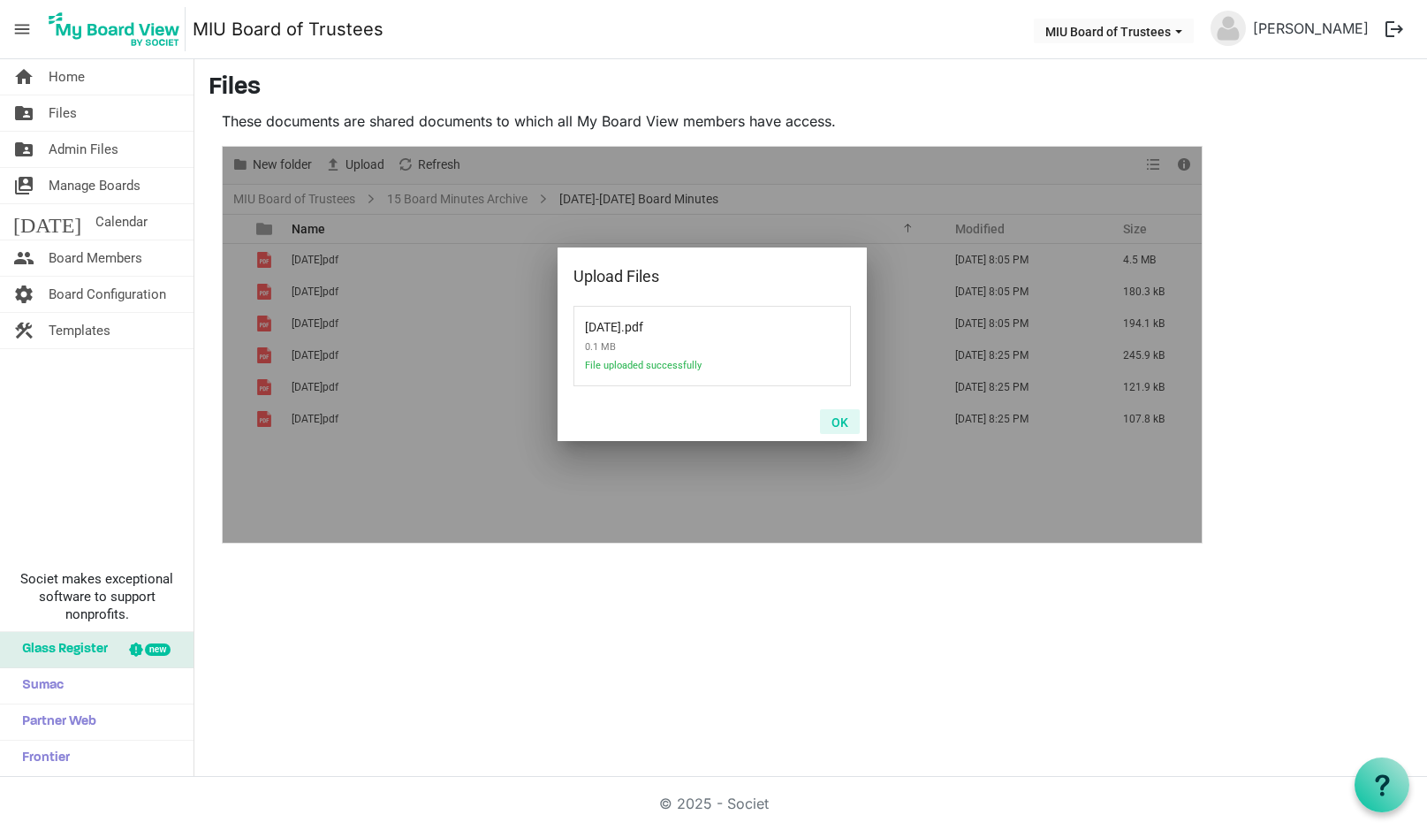
click at [841, 425] on button "OK" at bounding box center [840, 421] width 40 height 25
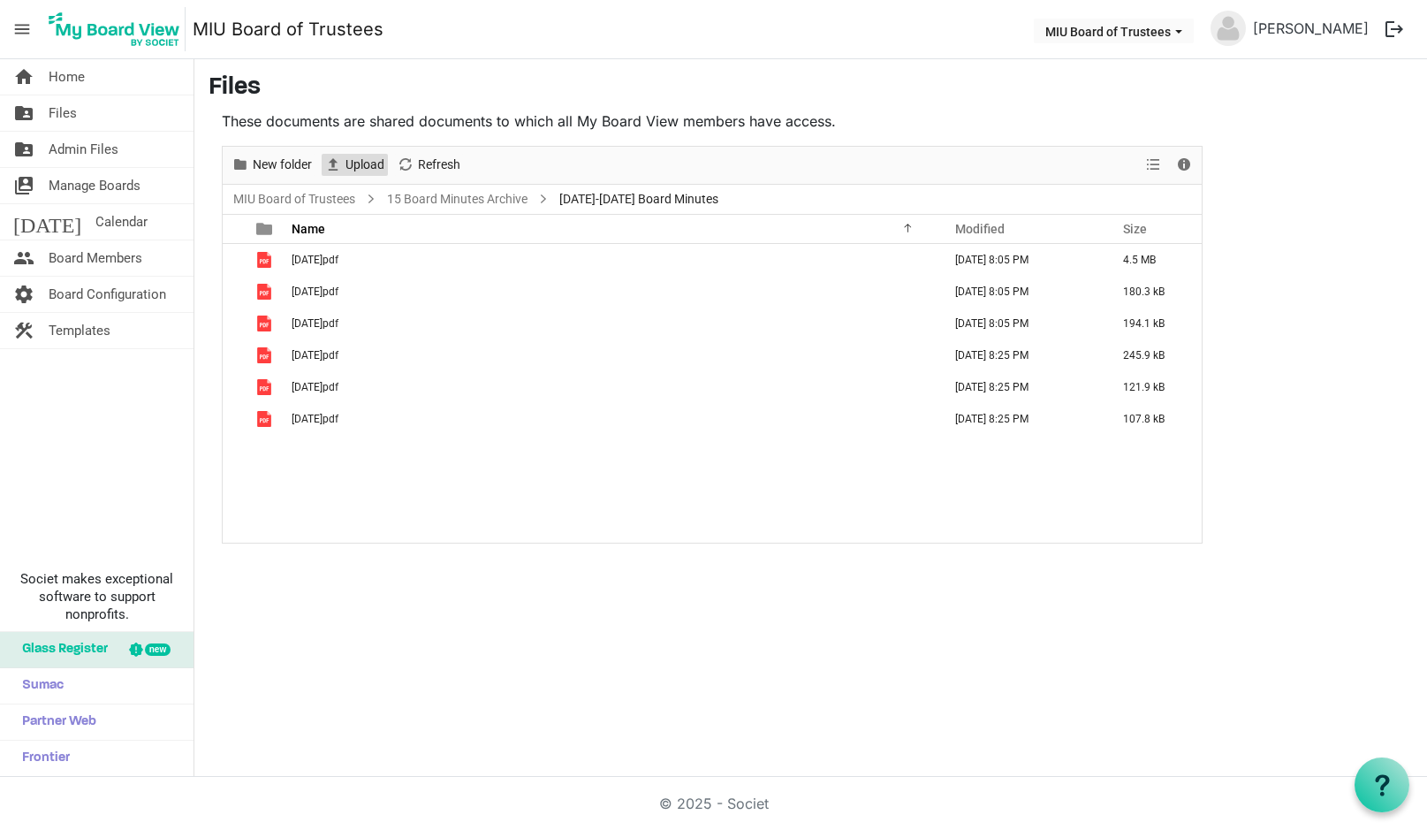
click at [361, 162] on span "Upload" at bounding box center [365, 165] width 42 height 22
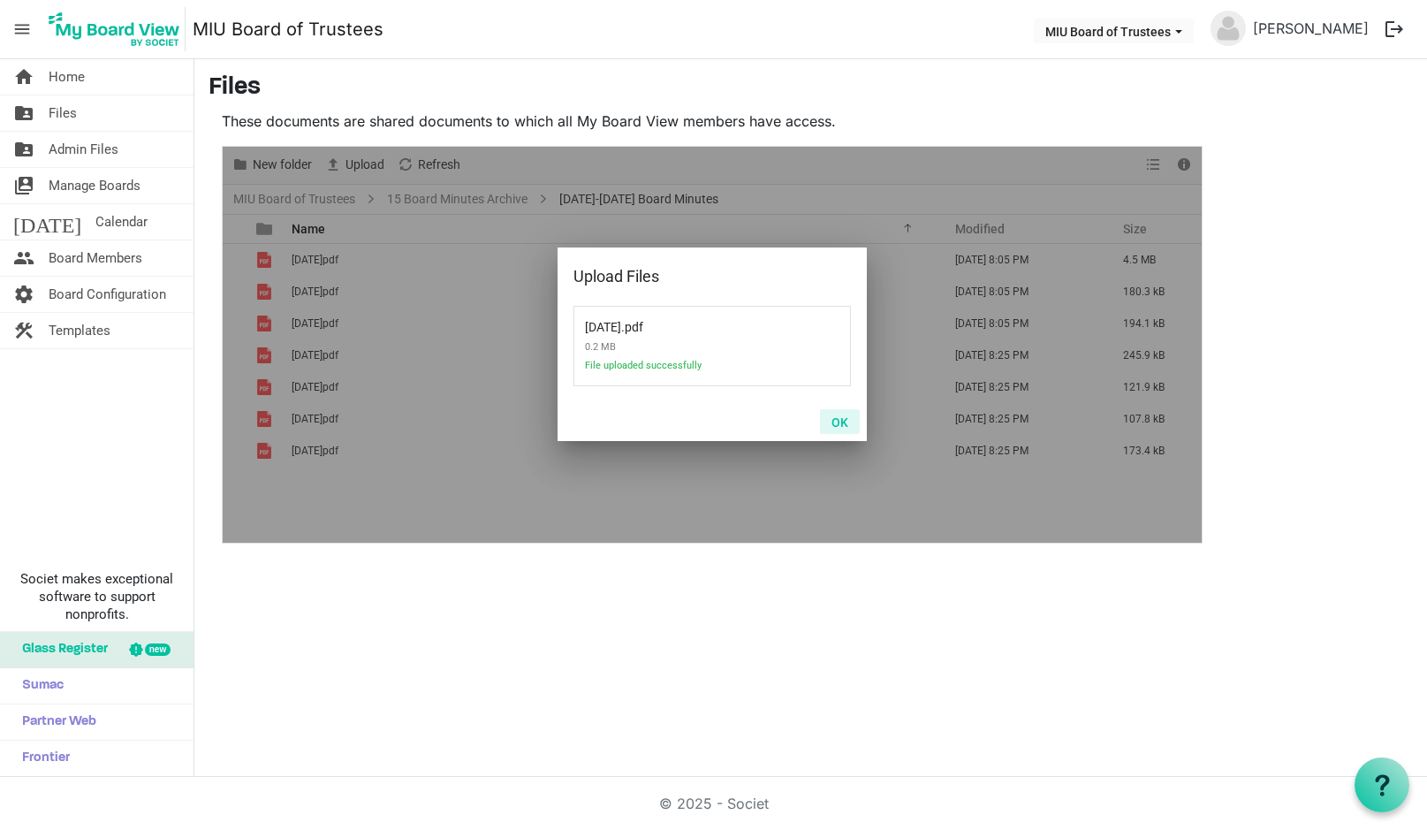
click at [845, 425] on button "OK" at bounding box center [840, 421] width 40 height 25
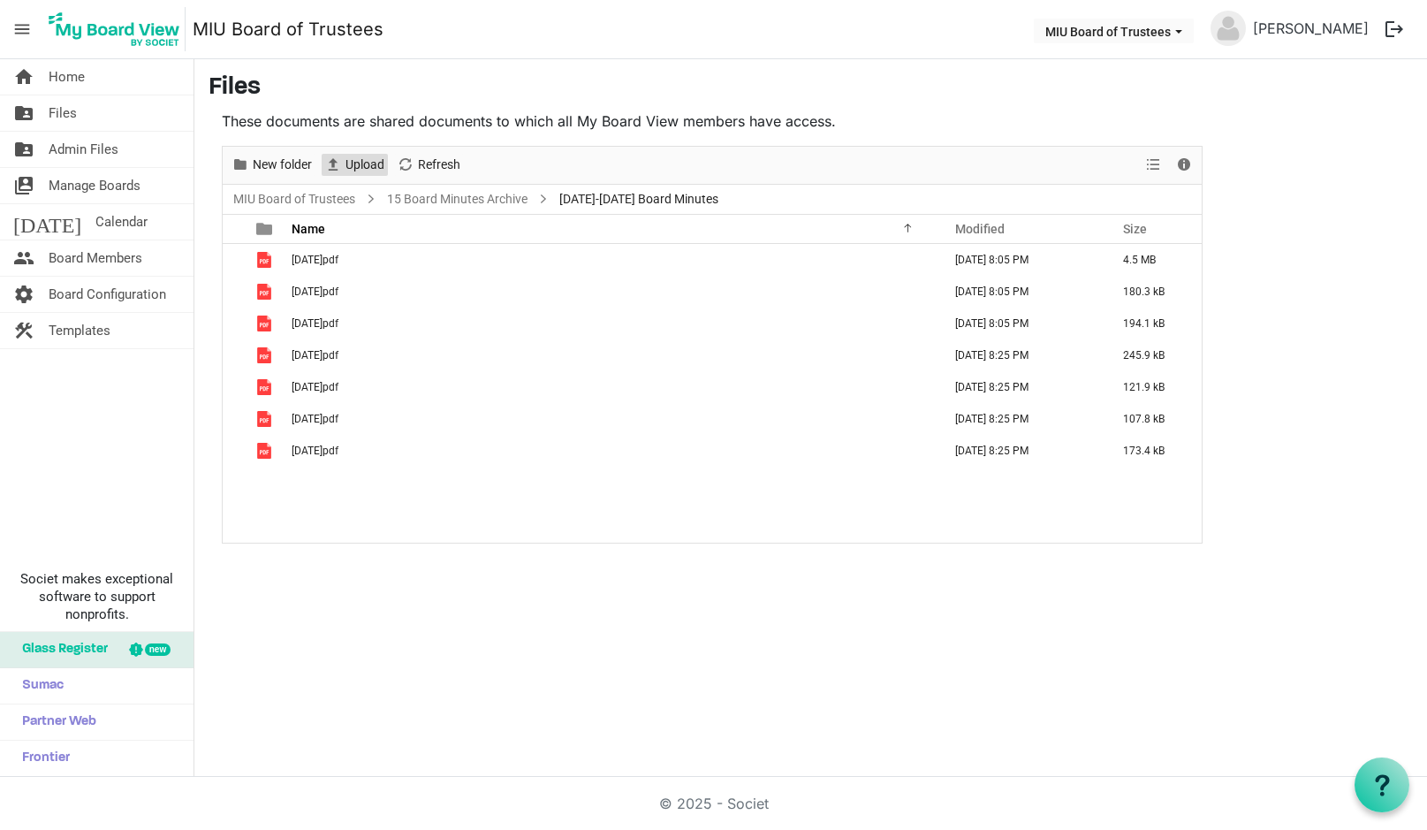
click at [370, 166] on span "Upload" at bounding box center [365, 165] width 42 height 22
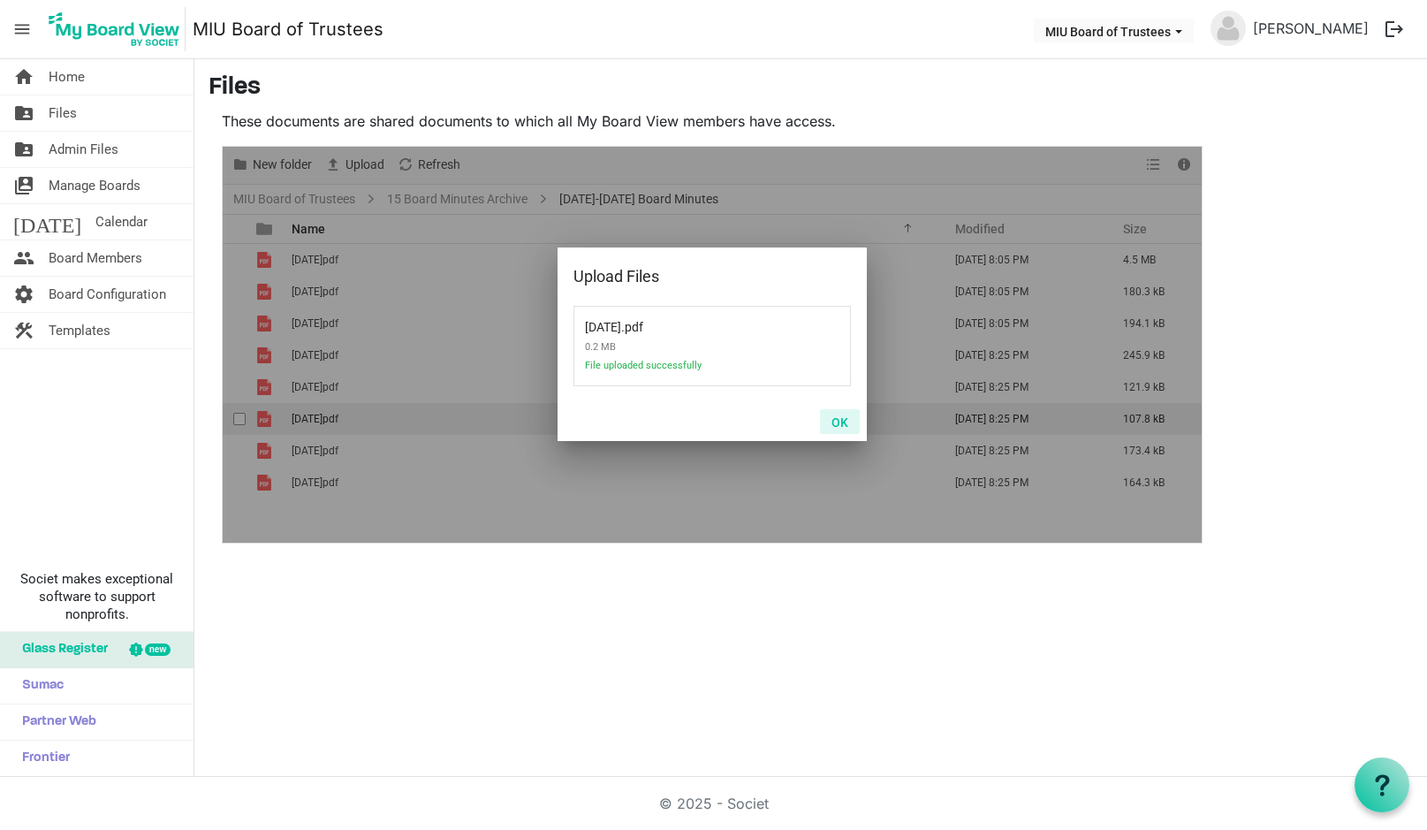
click at [842, 424] on button "OK" at bounding box center [840, 421] width 40 height 25
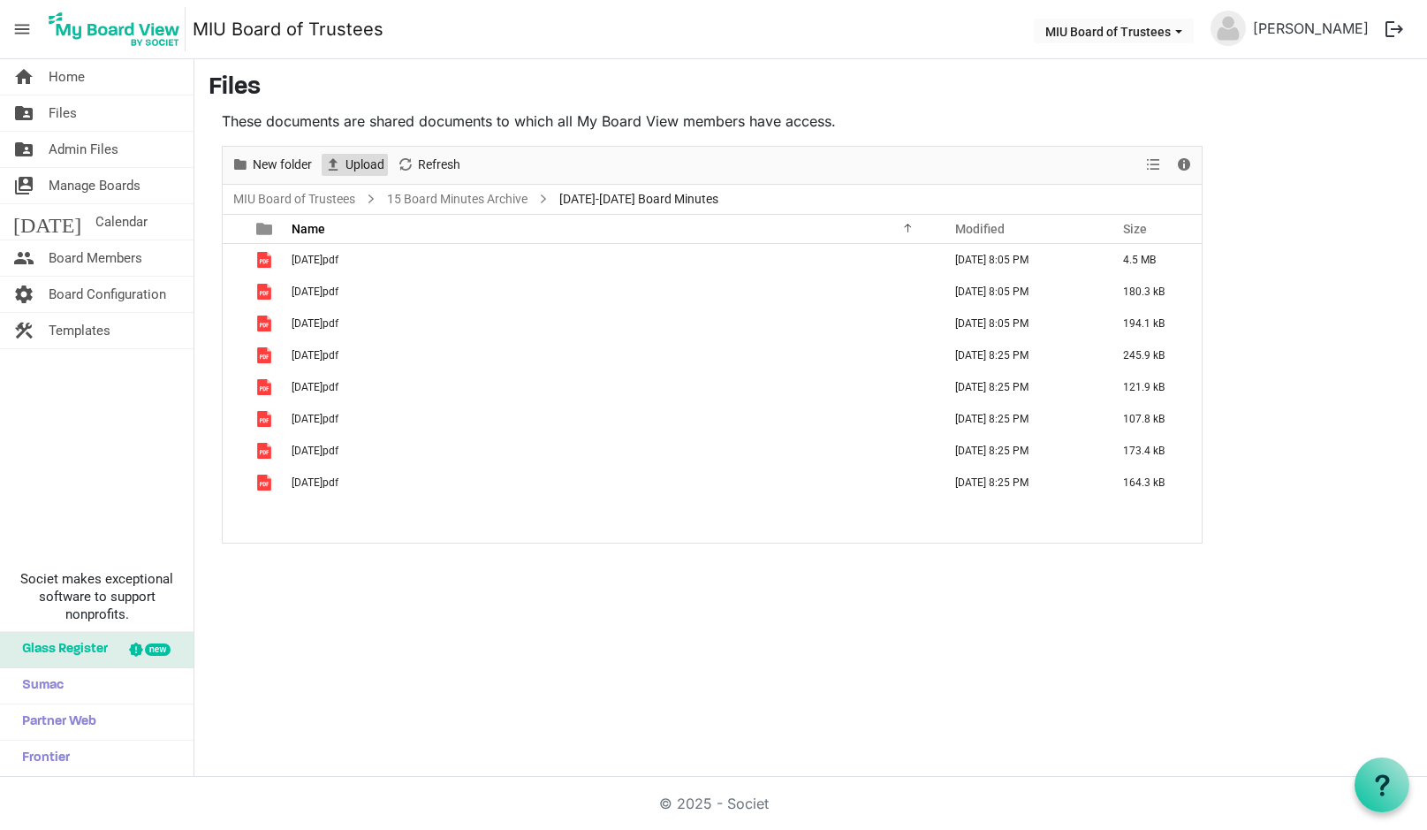
click at [363, 155] on span "Upload" at bounding box center [365, 165] width 42 height 22
click at [88, 252] on span "Board Members" at bounding box center [96, 257] width 94 height 35
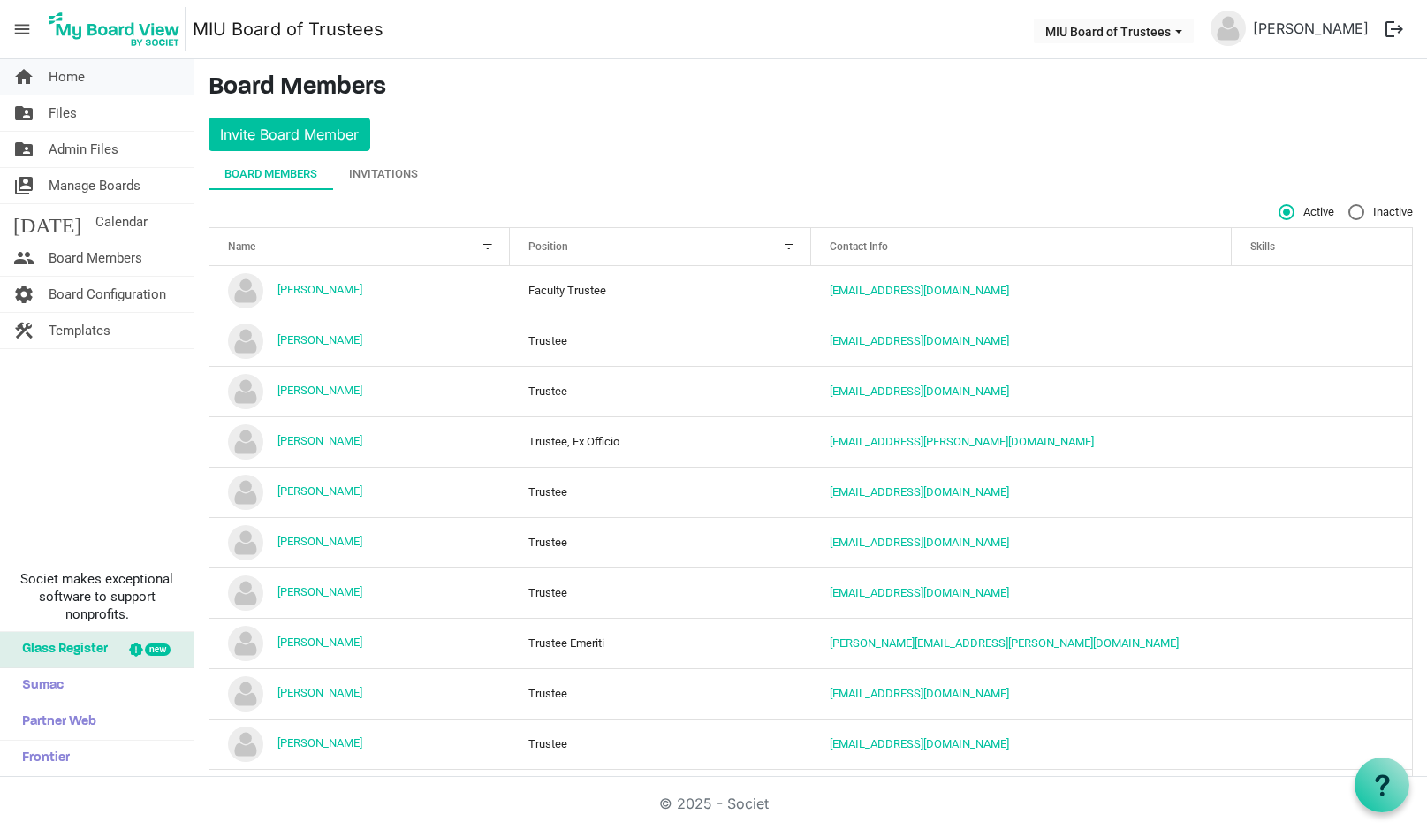
click at [75, 75] on span "Home" at bounding box center [67, 76] width 36 height 35
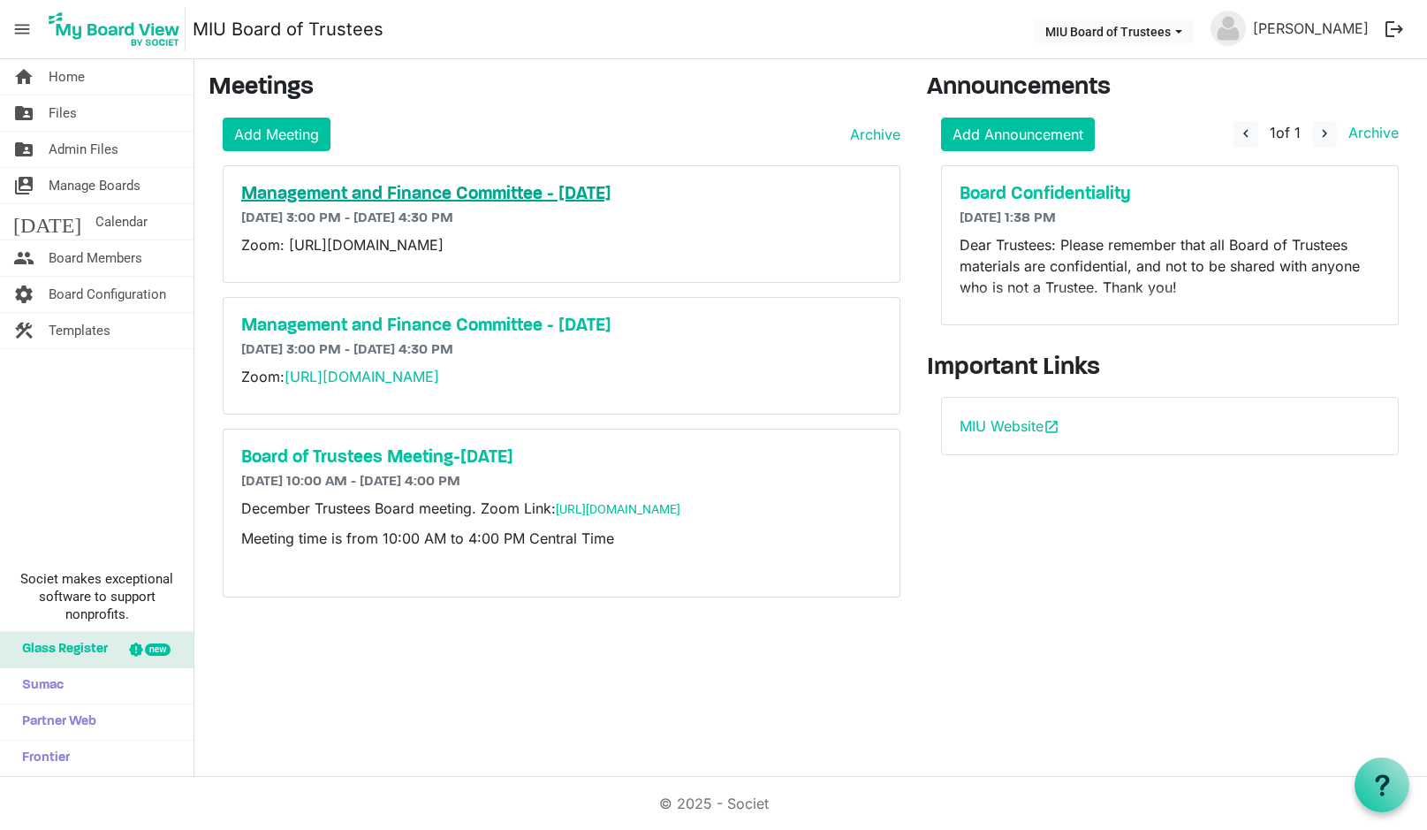
click at [303, 195] on h5 "Management and Finance Committee - [DATE]" at bounding box center [561, 194] width 640 height 21
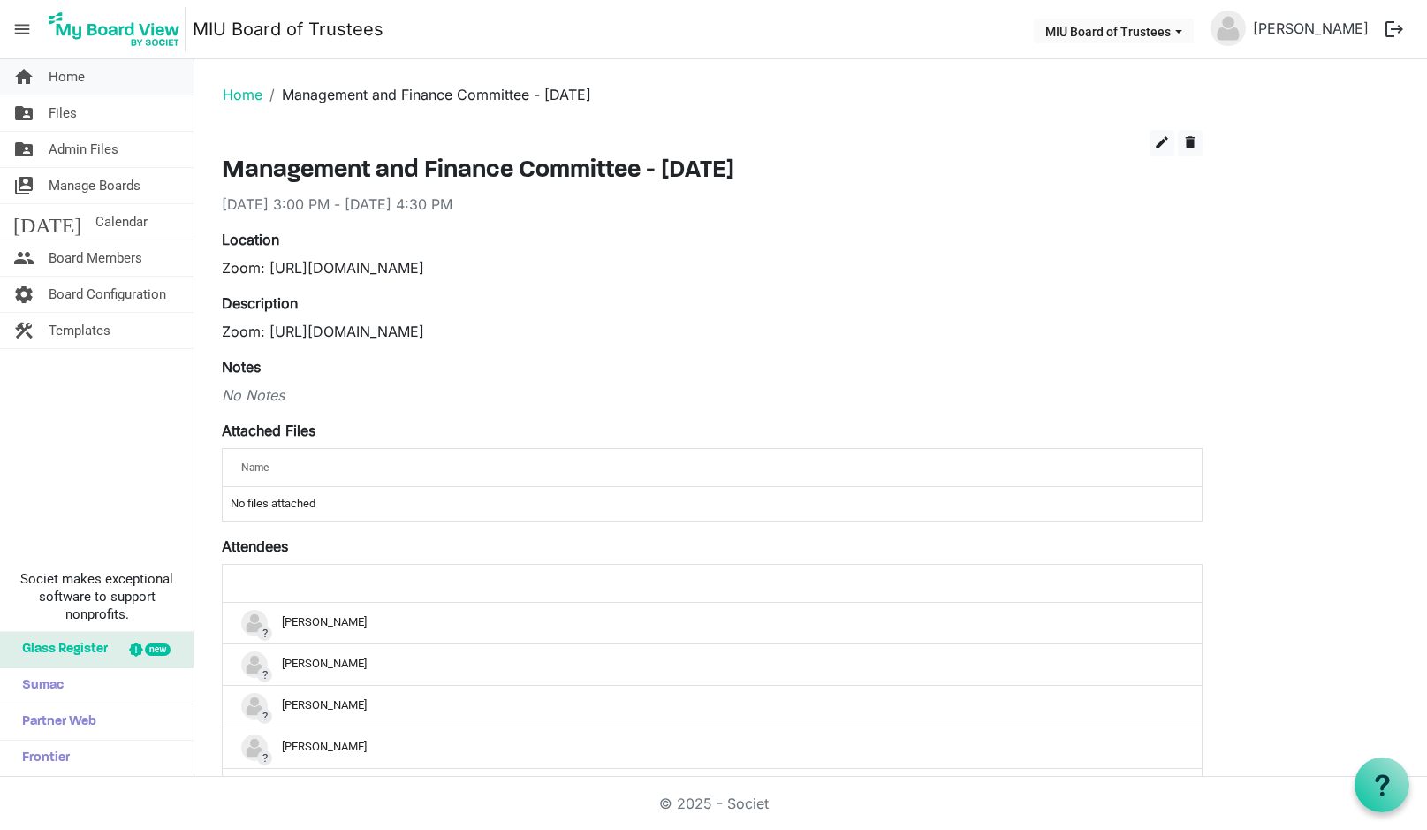
click at [79, 72] on span "Home" at bounding box center [67, 76] width 36 height 35
